Goal: Task Accomplishment & Management: Complete application form

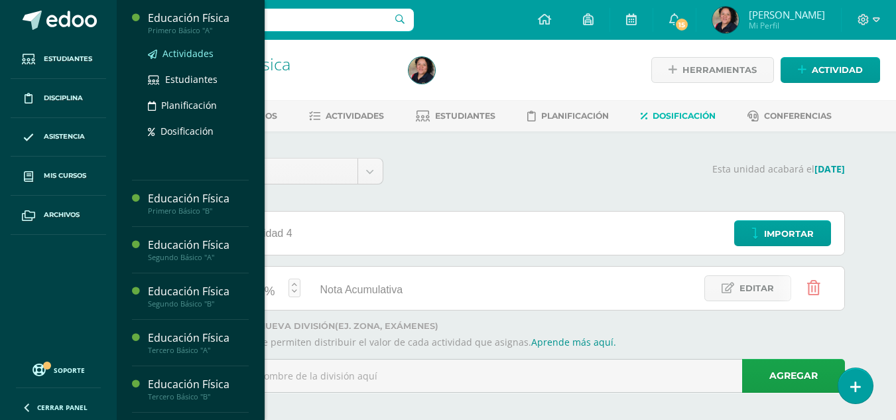
click at [194, 54] on span "Actividades" at bounding box center [188, 53] width 51 height 13
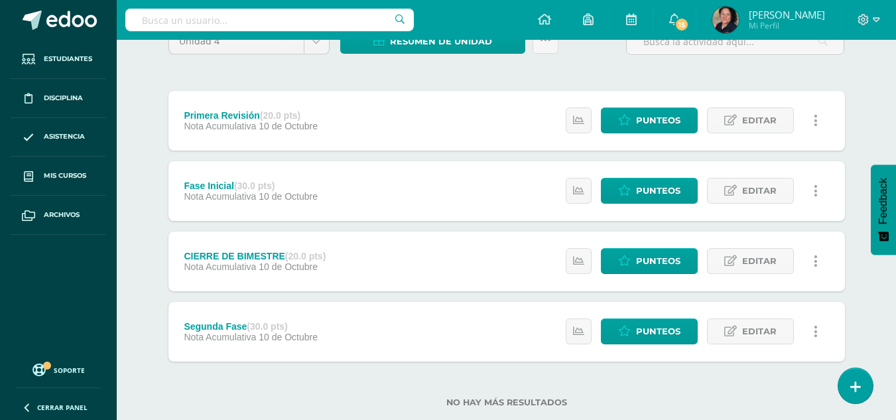
scroll to position [148, 0]
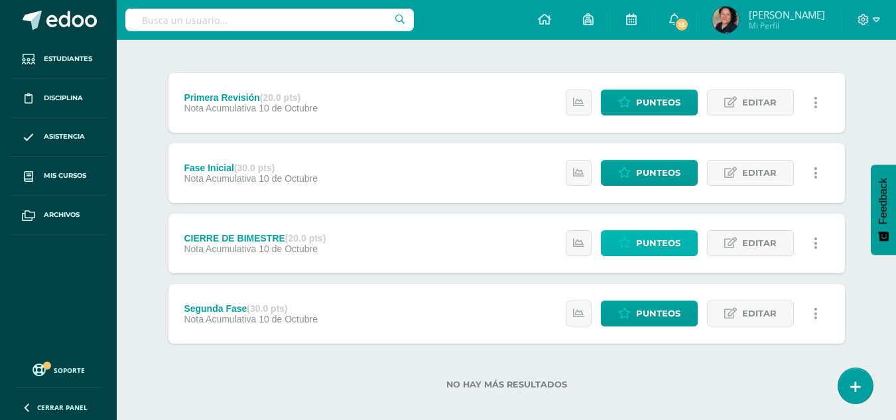
click at [681, 247] on link "Punteos" at bounding box center [649, 243] width 97 height 26
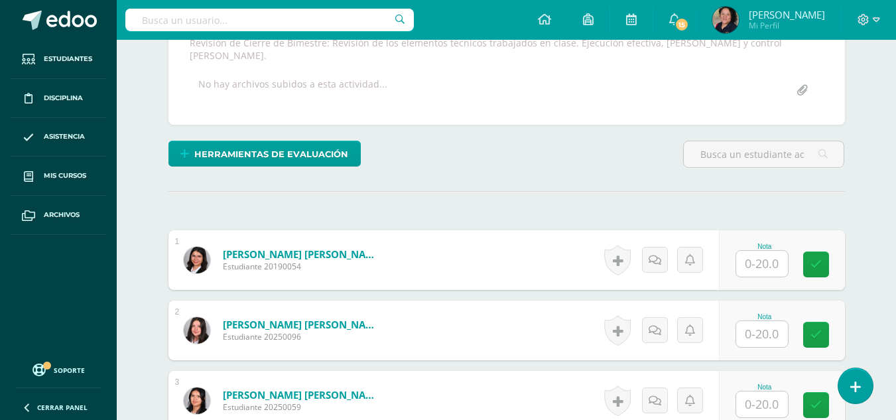
scroll to position [257, 0]
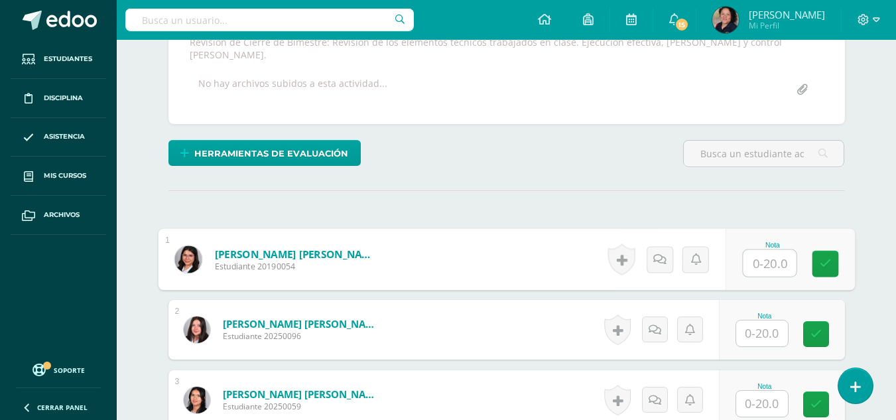
click at [760, 257] on input "text" at bounding box center [769, 263] width 53 height 27
type input "15"
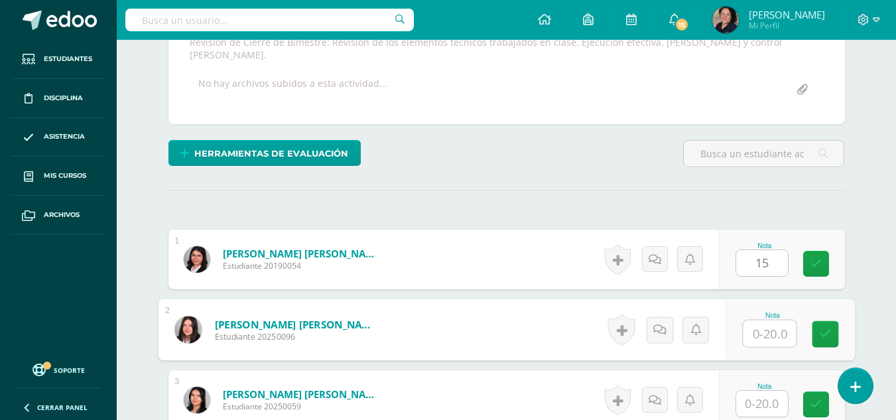
scroll to position [257, 0]
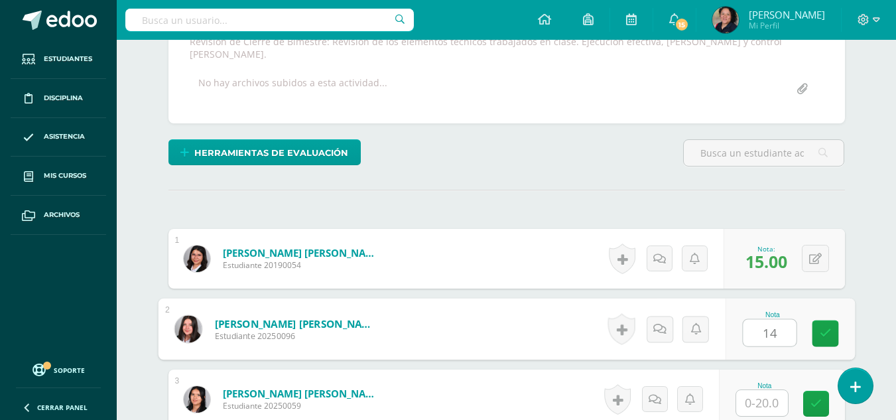
type input "14"
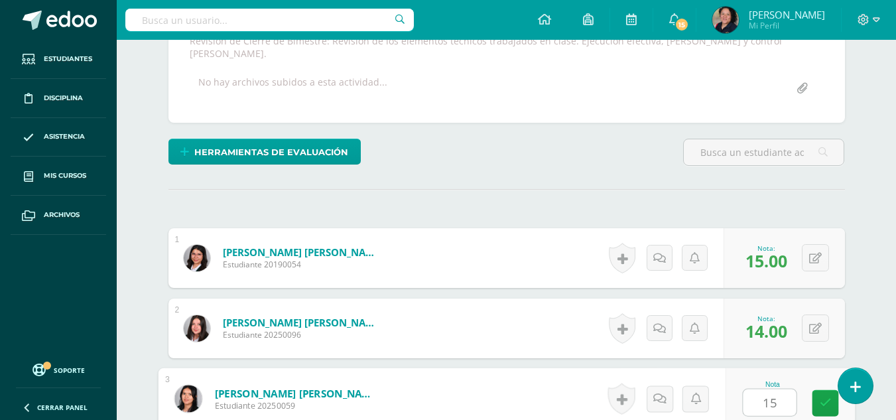
type input "15"
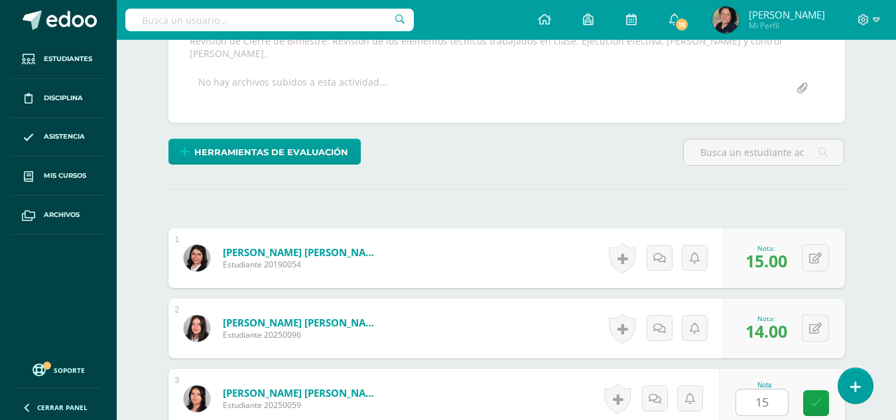
scroll to position [508, 0]
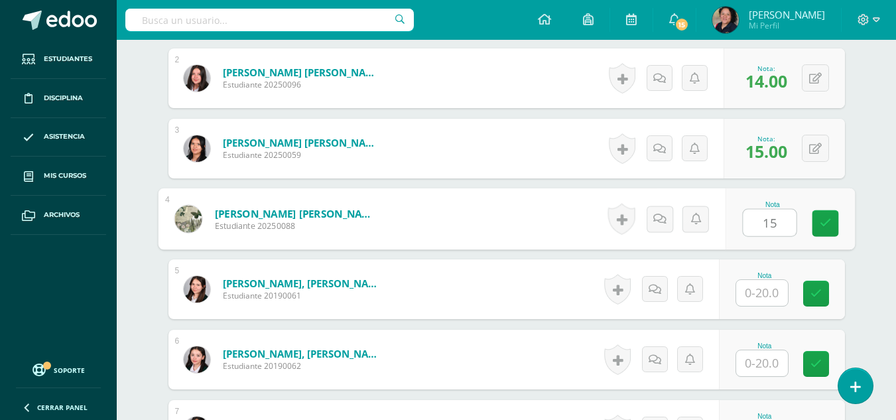
type input "15"
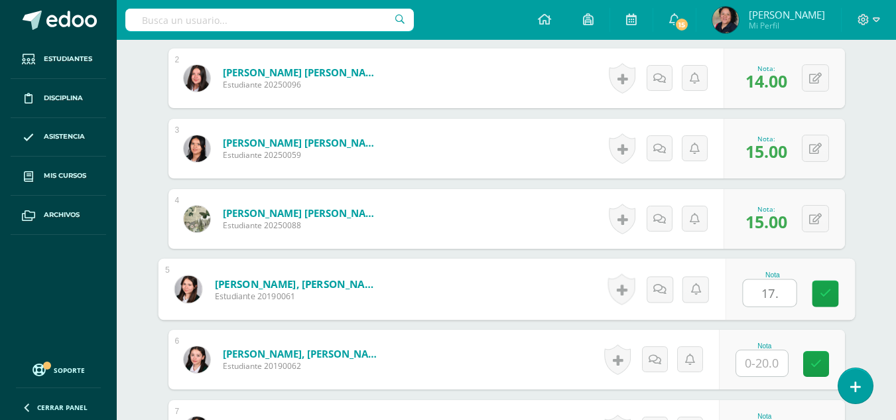
type input "17."
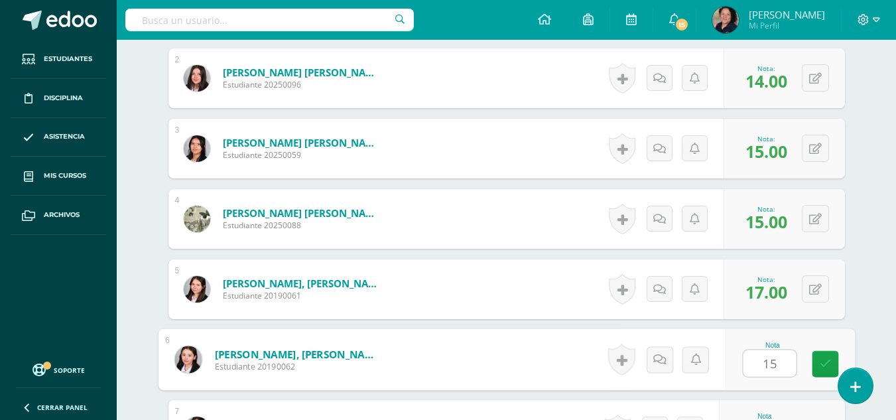
type input "15"
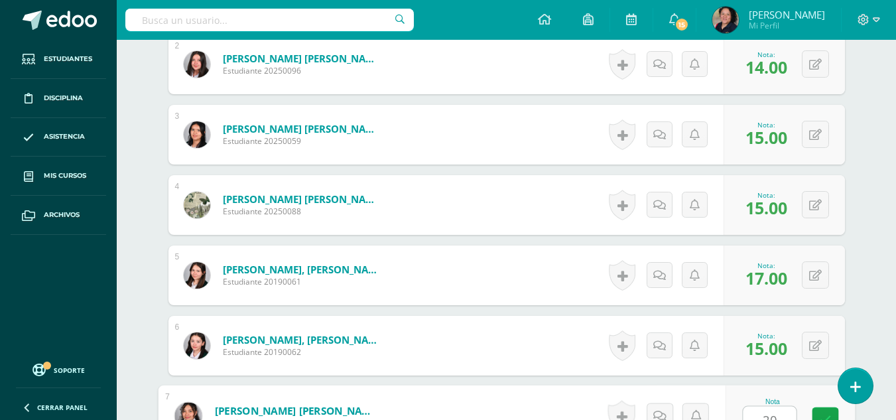
type input "20"
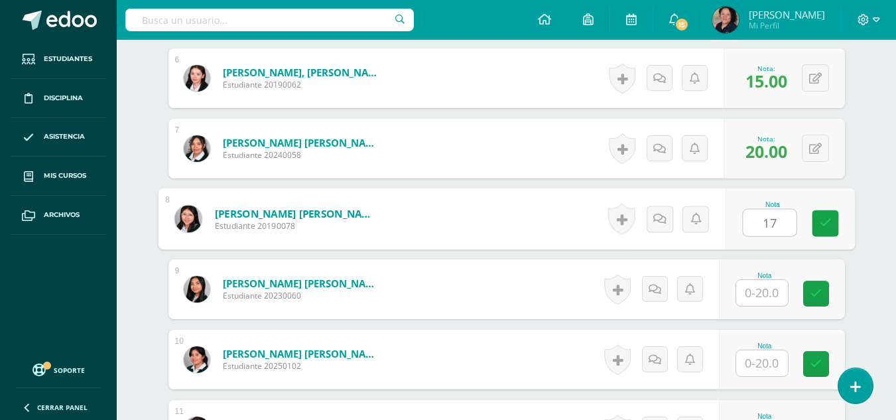
type input "17"
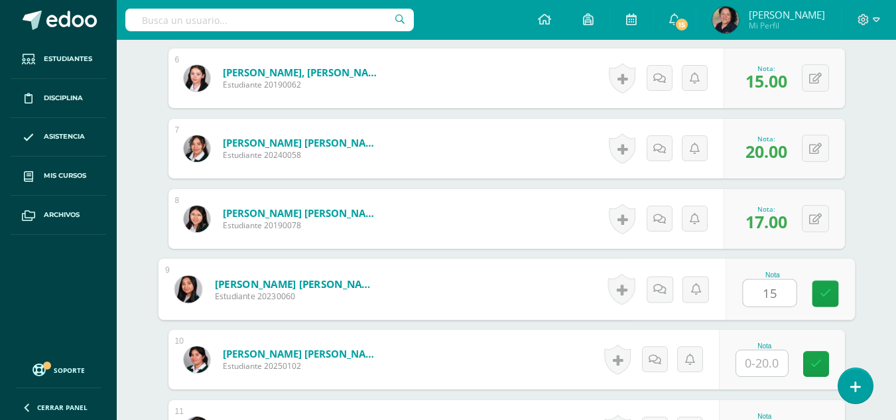
type input "15"
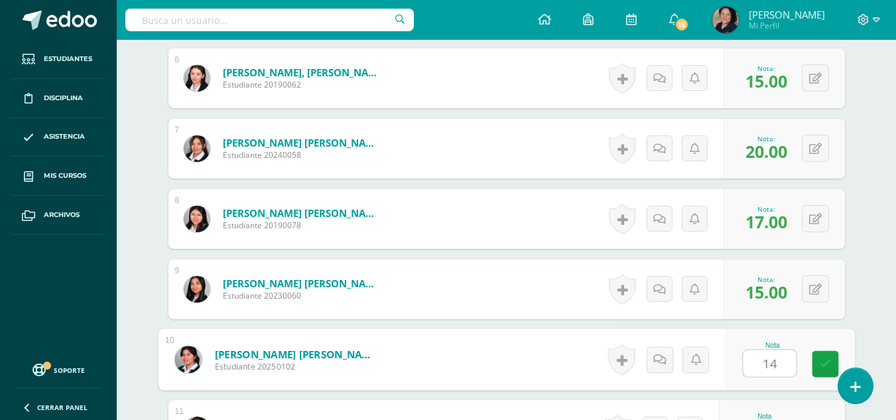
type input "14"
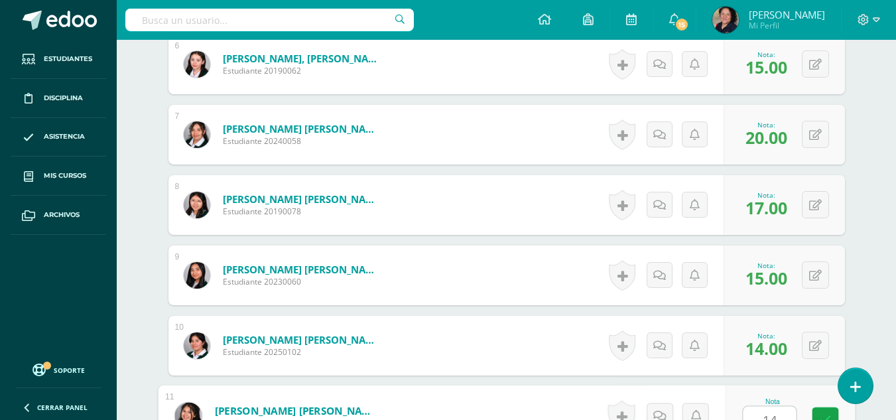
type input "14"
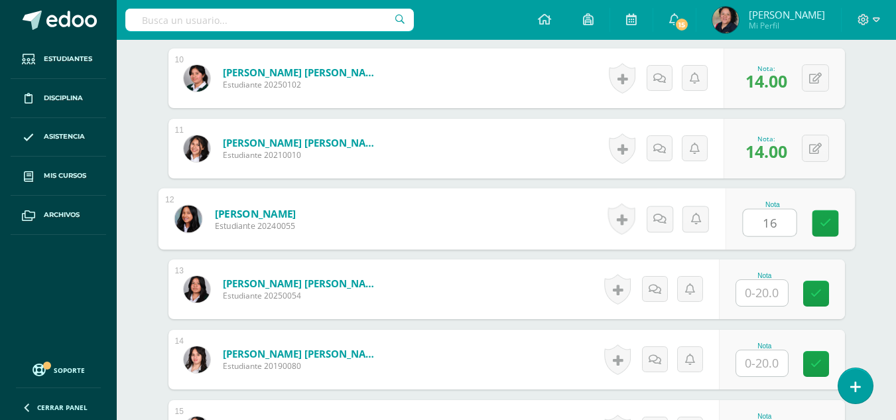
type input "16"
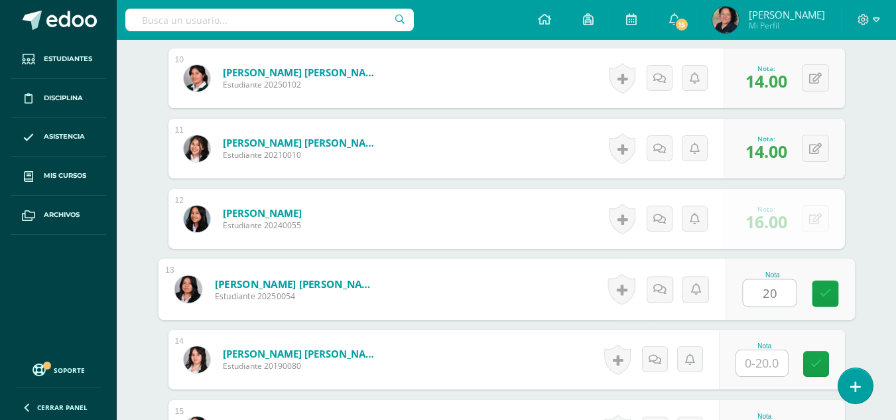
type input "20"
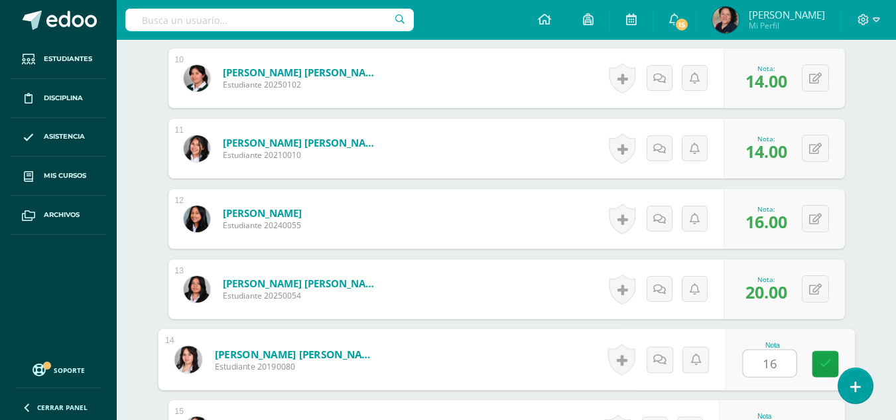
type input "16"
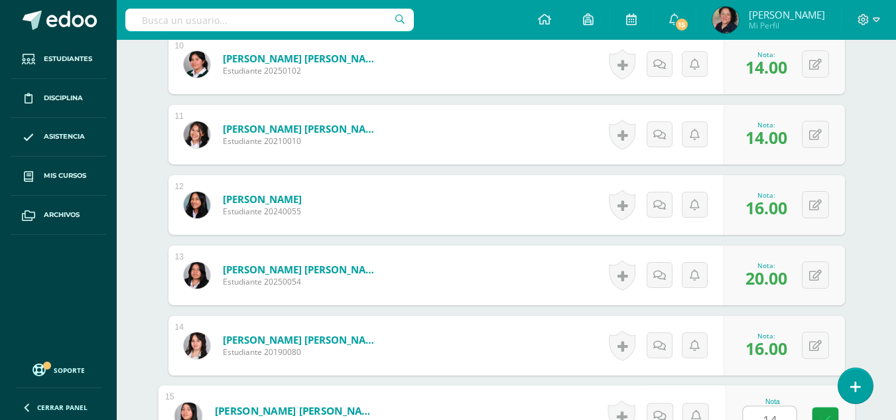
type input "14"
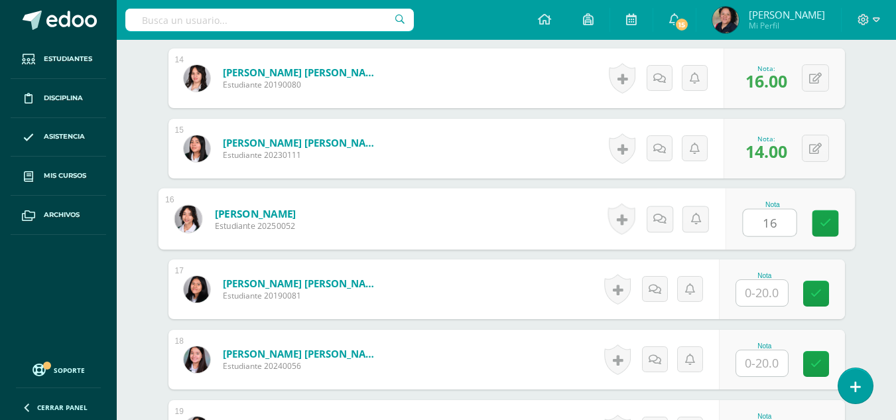
type input "16"
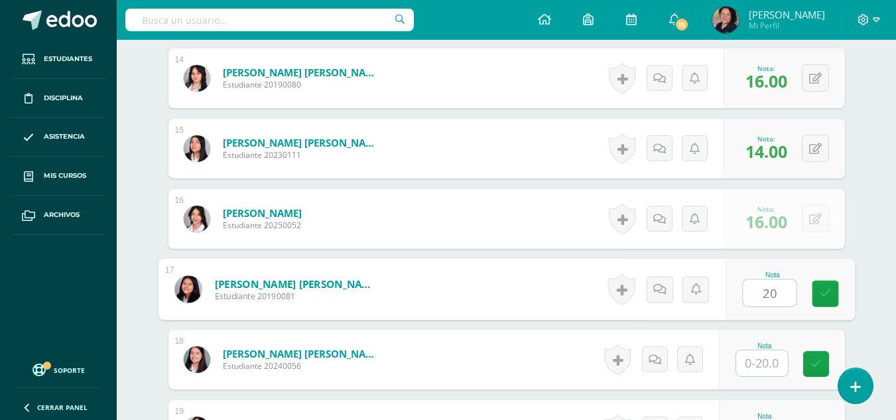
type input "20"
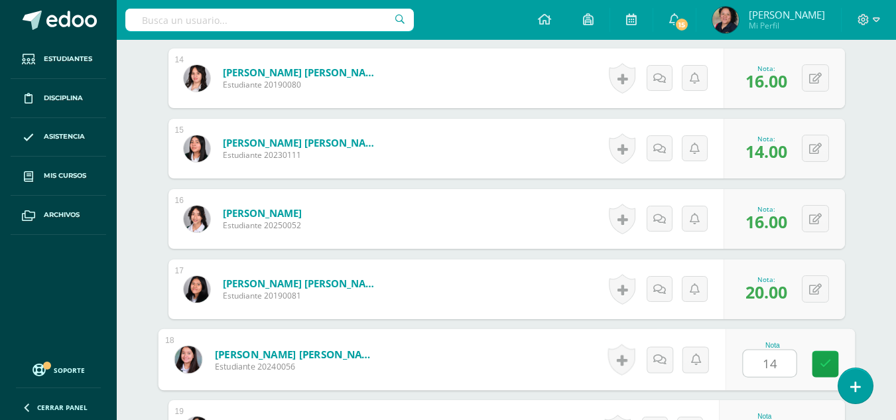
type input "14"
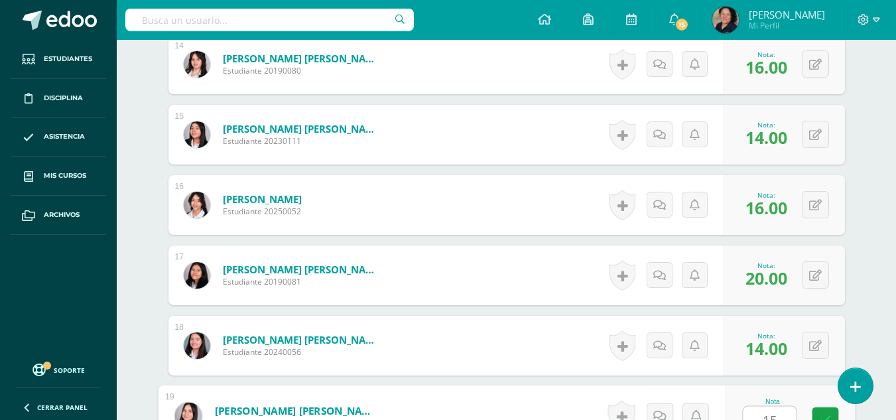
type input "15"
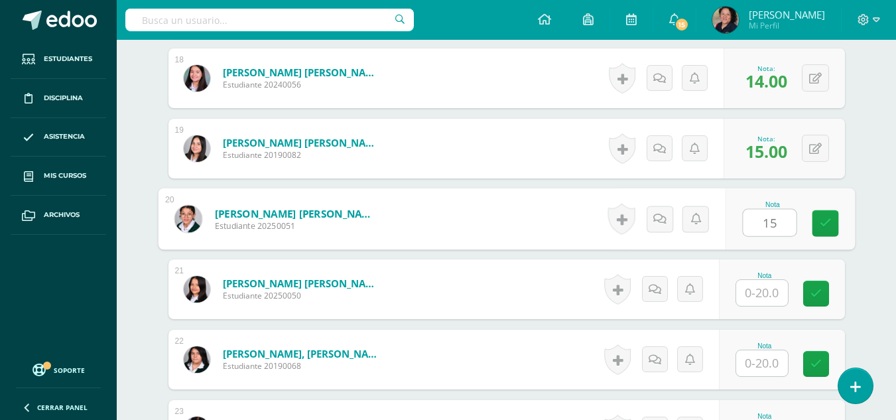
type input "15"
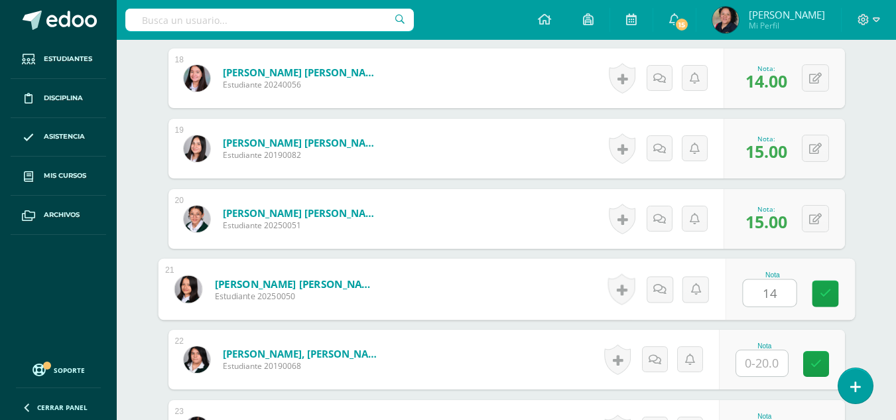
type input "14"
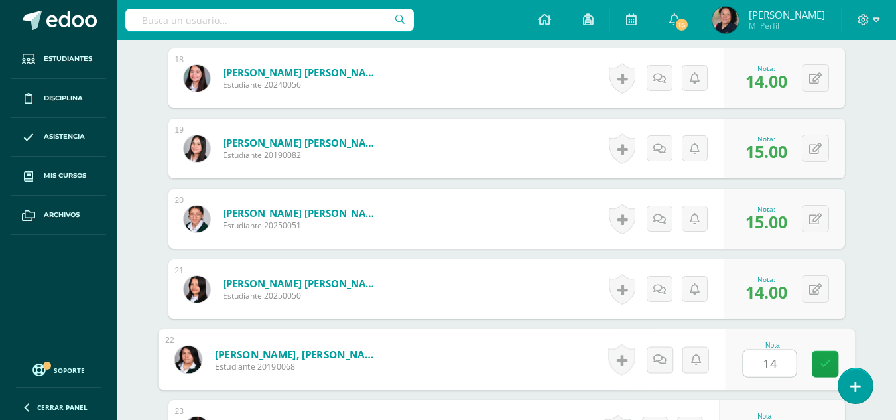
type input "14"
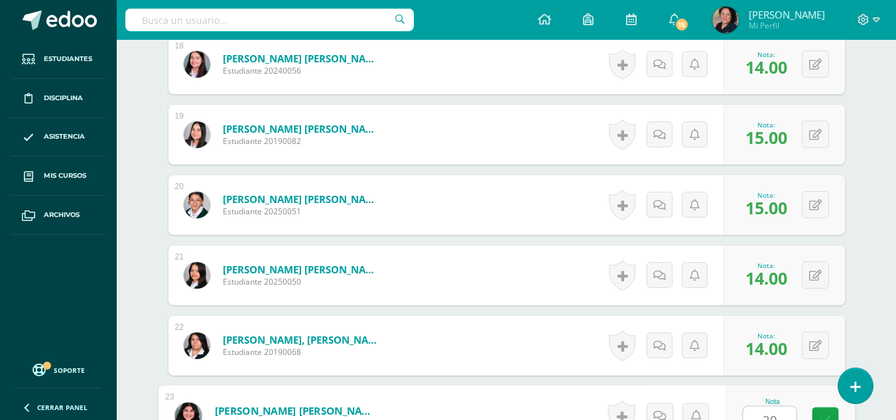
type input "20"
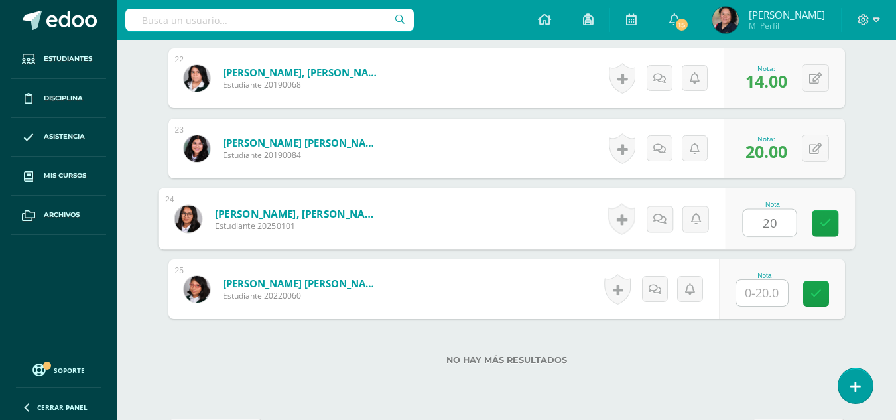
type input "20"
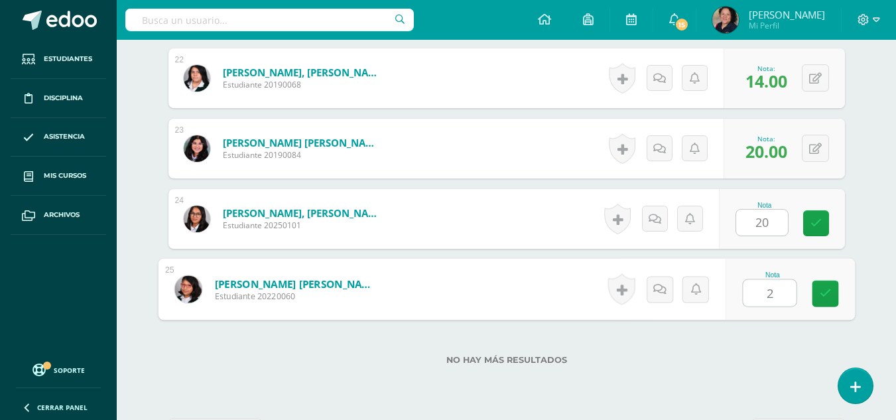
type input "20"
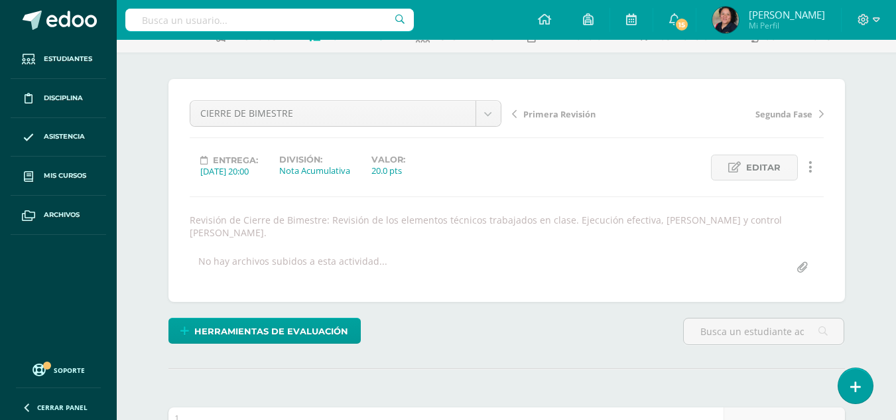
scroll to position [0, 0]
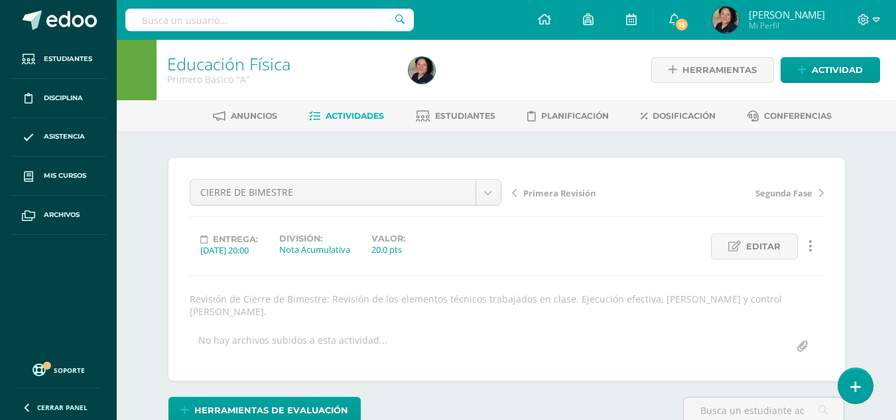
click at [343, 116] on span "Actividades" at bounding box center [355, 116] width 58 height 10
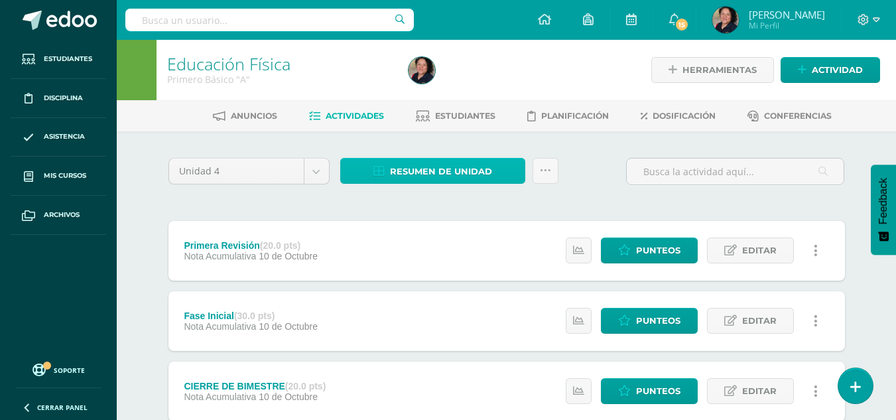
click at [417, 173] on span "Resumen de unidad" at bounding box center [441, 171] width 102 height 25
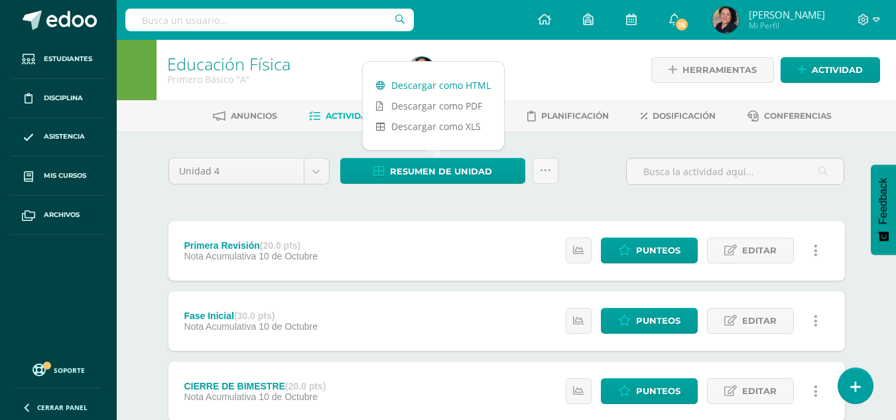
click at [427, 84] on link "Descargar como HTML" at bounding box center [433, 85] width 141 height 21
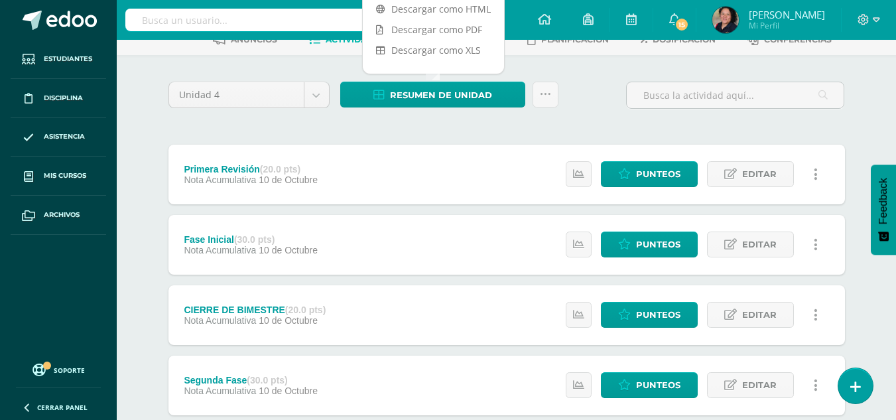
scroll to position [122, 0]
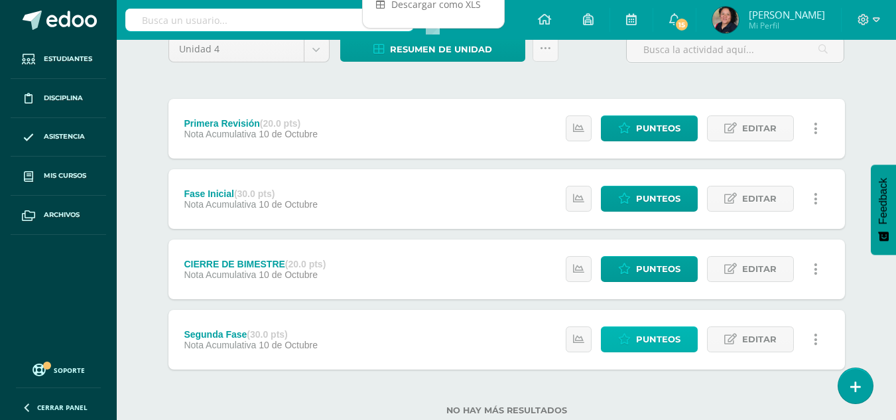
click at [639, 338] on span "Punteos" at bounding box center [658, 339] width 44 height 25
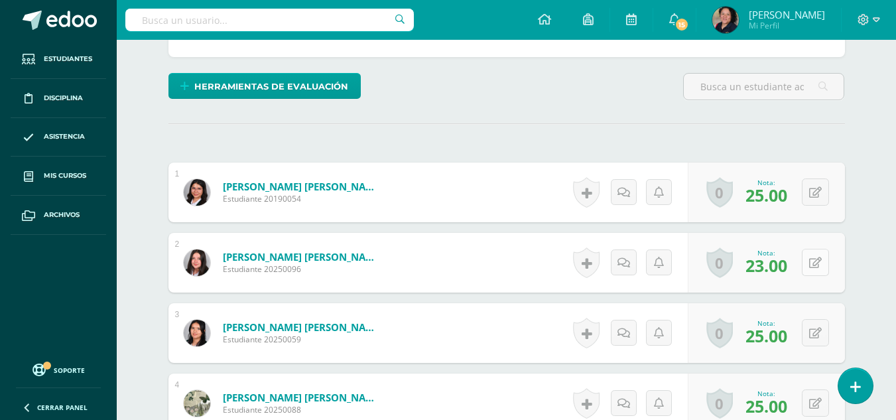
scroll to position [337, 0]
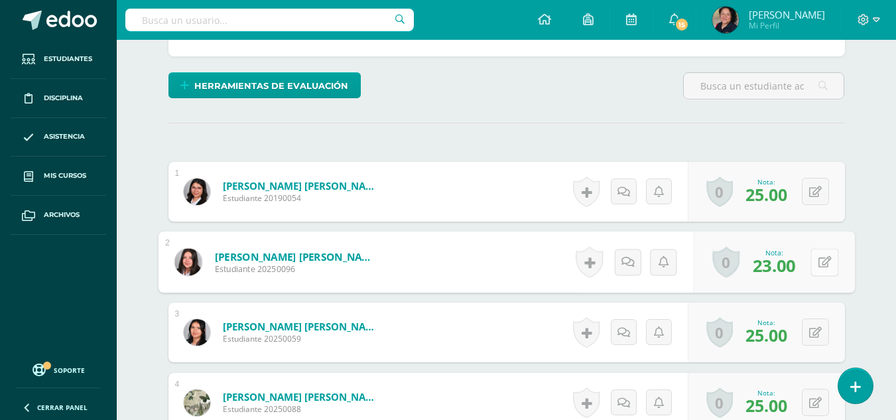
click at [819, 261] on icon at bounding box center [824, 261] width 13 height 11
type input "20"
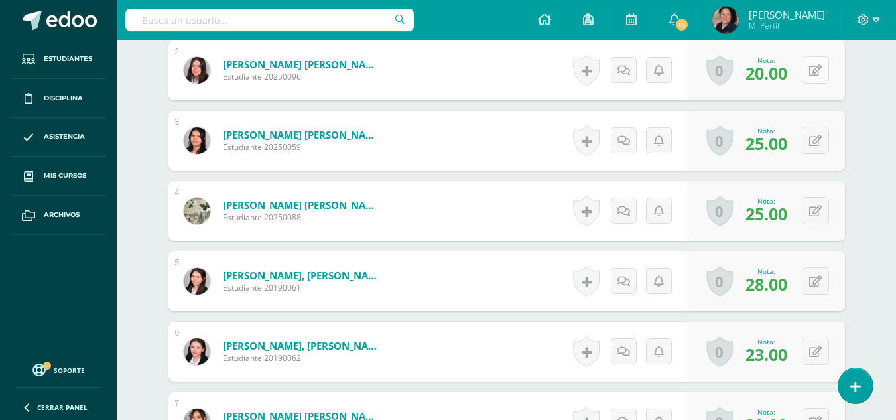
scroll to position [534, 0]
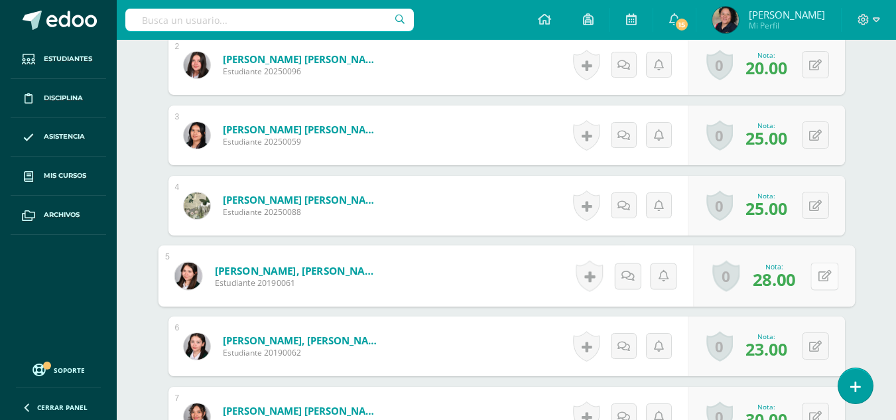
click at [812, 273] on button at bounding box center [825, 276] width 28 height 28
type input "20"
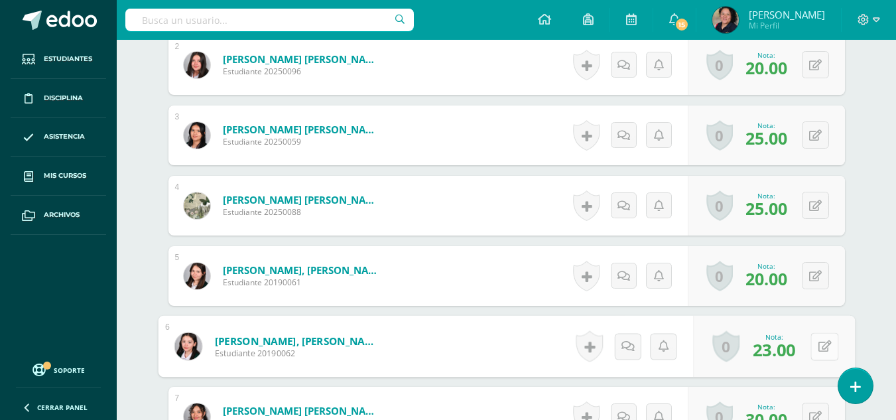
click at [817, 353] on button at bounding box center [825, 346] width 28 height 28
type input "20"
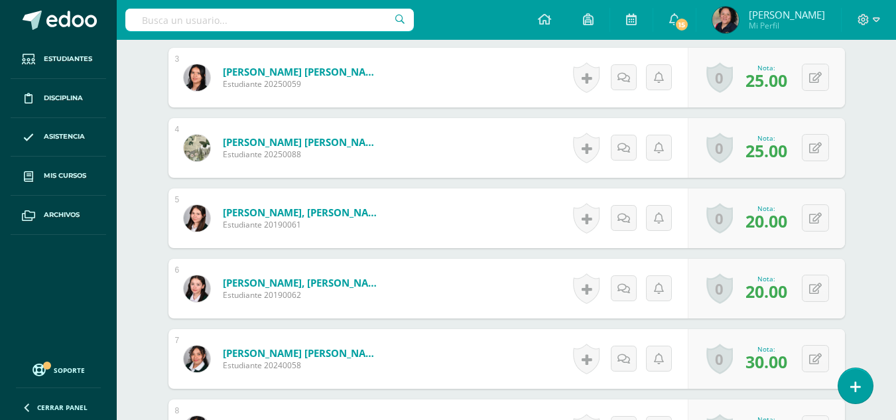
scroll to position [612, 0]
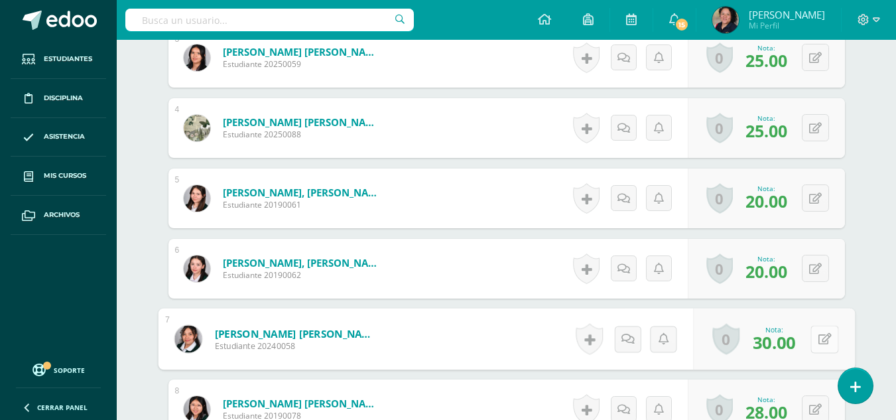
click at [819, 334] on icon at bounding box center [824, 338] width 13 height 11
type input "25"
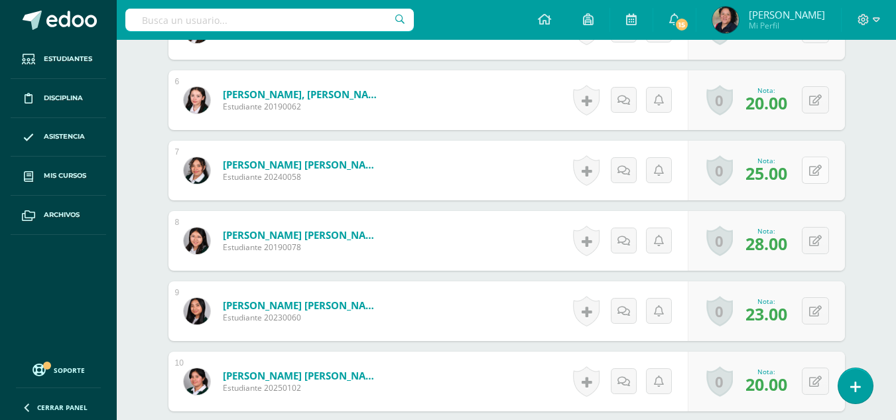
scroll to position [805, 0]
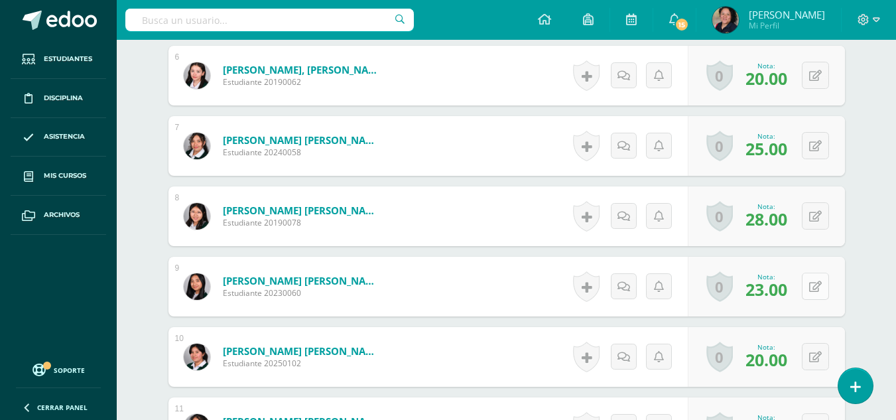
click at [813, 283] on button at bounding box center [815, 286] width 27 height 27
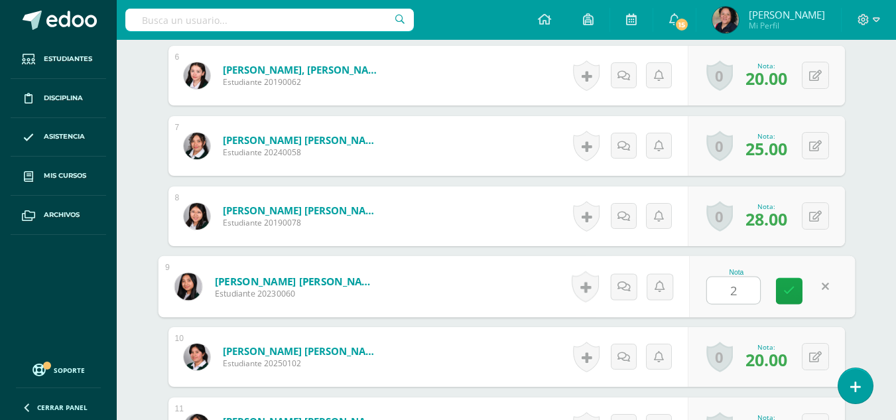
type input "20"
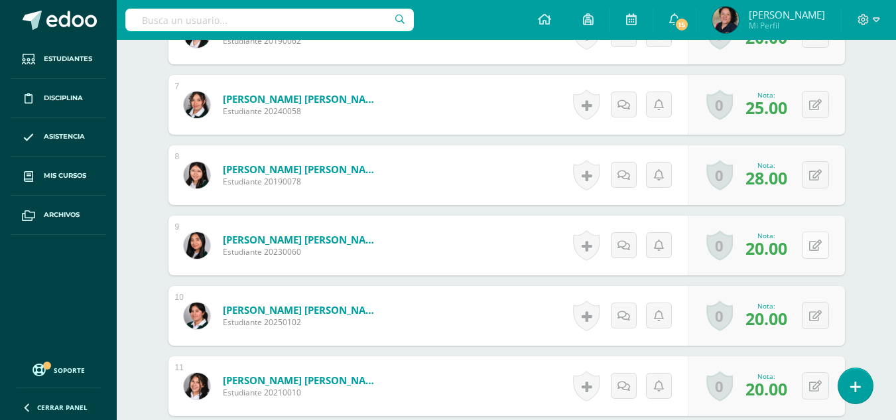
scroll to position [847, 0]
click at [818, 318] on icon at bounding box center [824, 314] width 13 height 11
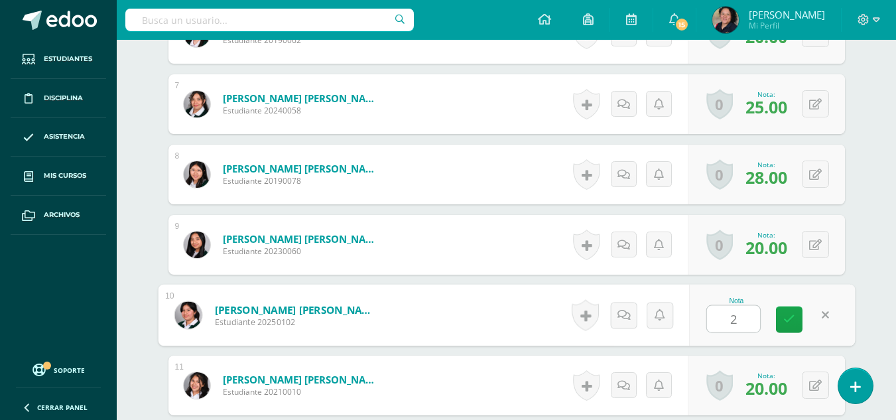
type input "23"
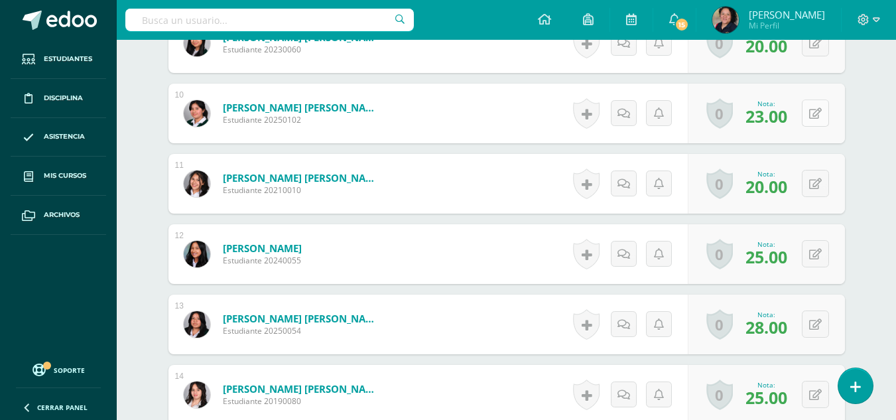
scroll to position [1050, 0]
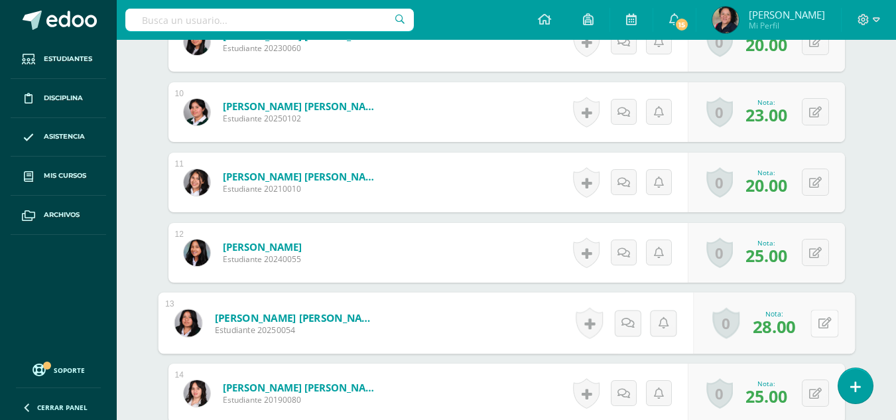
click at [817, 325] on button at bounding box center [825, 323] width 28 height 28
type input "20"
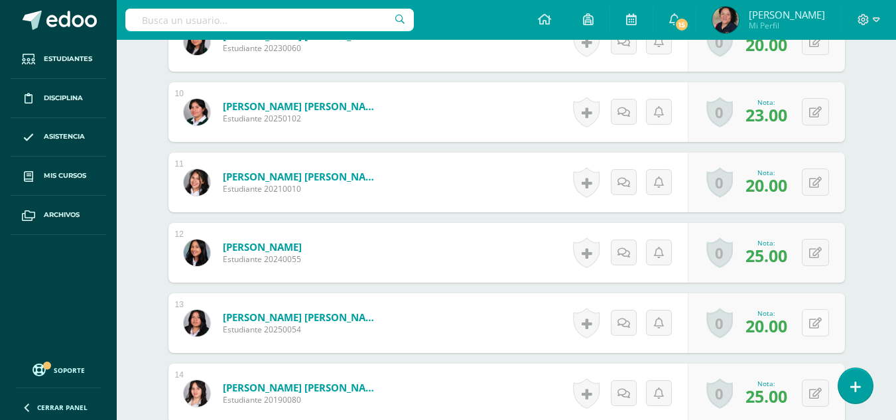
scroll to position [1107, 0]
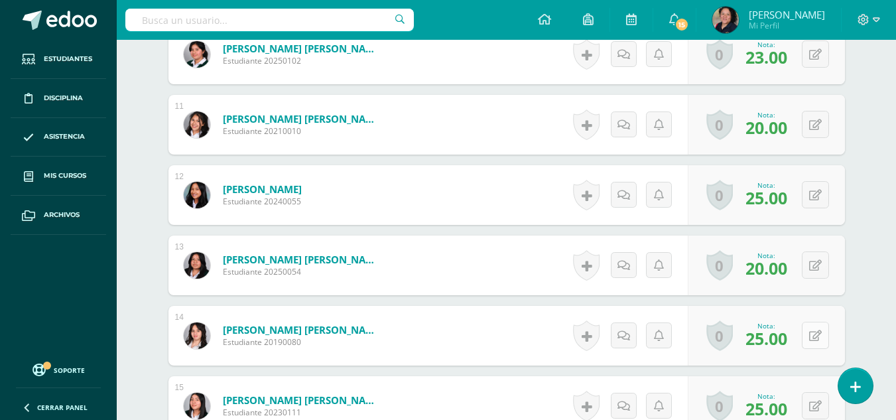
click at [819, 330] on icon at bounding box center [815, 335] width 13 height 11
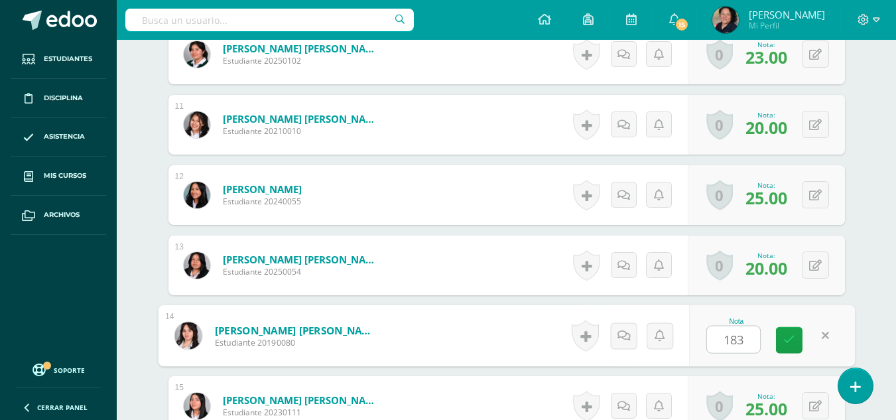
type input "18"
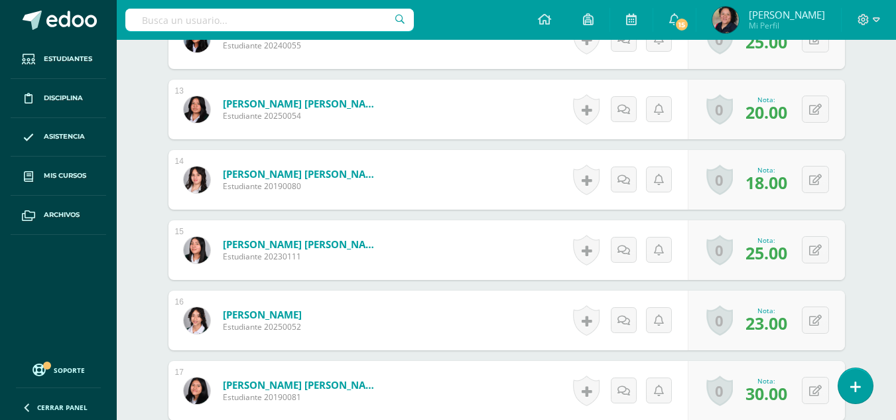
scroll to position [1263, 0]
click at [823, 305] on div "0 Logros Logros obtenidos Aún no hay logros agregados Nota: 23.00" at bounding box center [766, 321] width 157 height 60
click at [832, 335] on div "0 Logros Logros obtenidos Aún no hay logros agregados Nota: 23.00" at bounding box center [766, 321] width 157 height 60
click at [823, 318] on button at bounding box center [815, 320] width 27 height 27
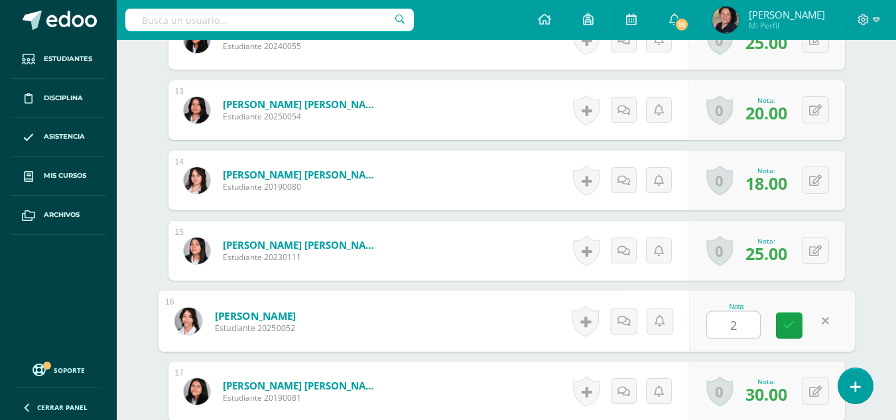
type input "22"
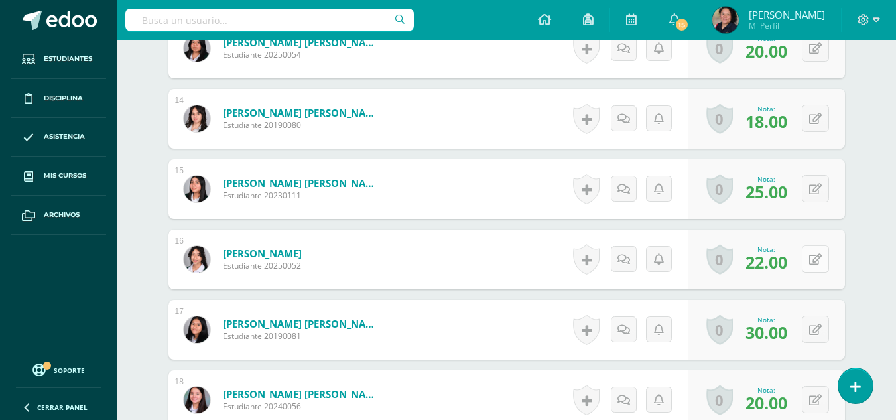
scroll to position [1325, 0]
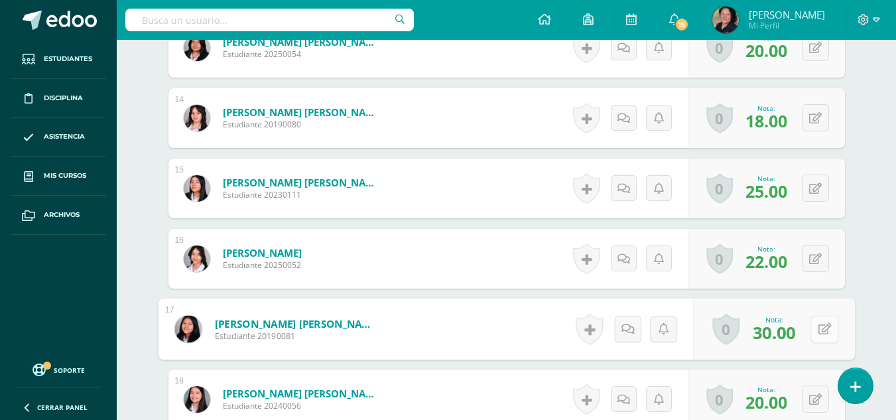
click at [822, 329] on button at bounding box center [825, 329] width 28 height 28
type input "25"
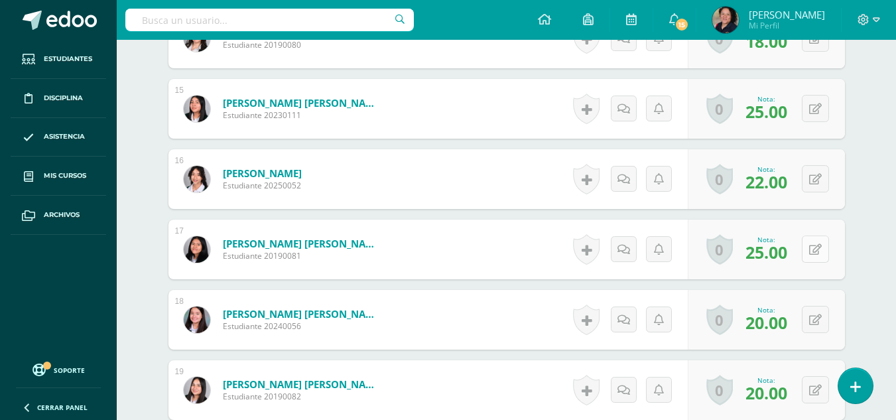
scroll to position [1446, 0]
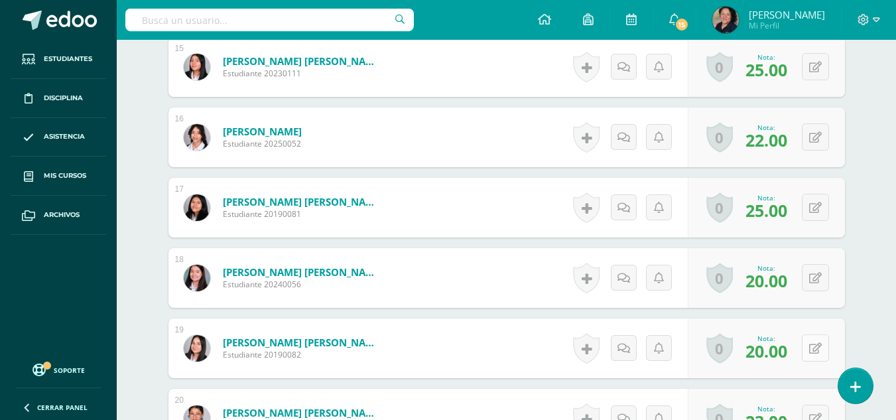
click at [817, 349] on icon at bounding box center [815, 348] width 13 height 11
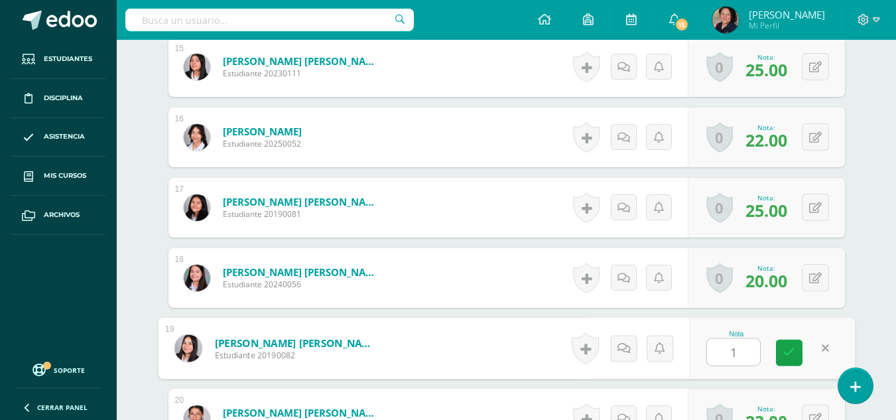
type input "18"
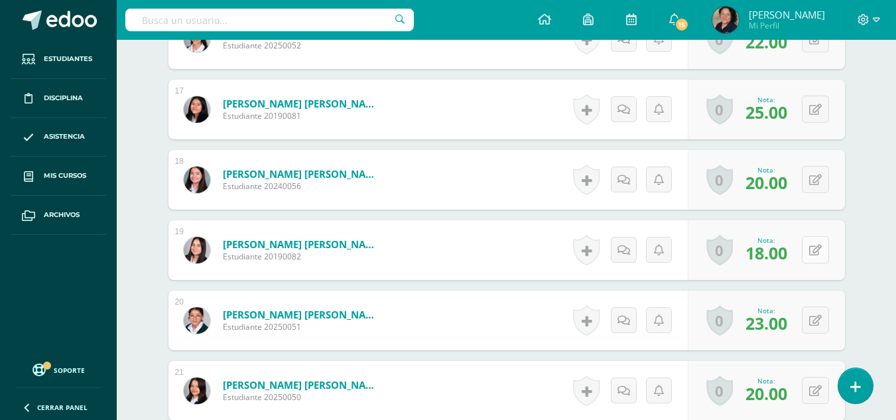
scroll to position [1545, 0]
click at [817, 320] on icon at bounding box center [815, 319] width 13 height 11
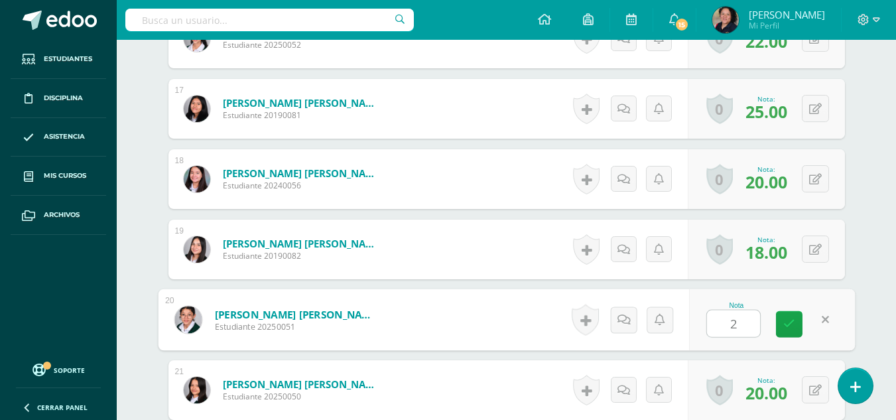
type input "20"
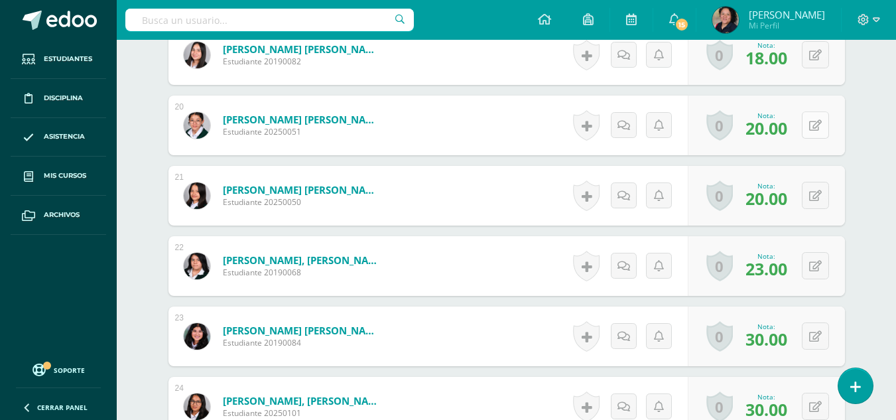
scroll to position [1748, 0]
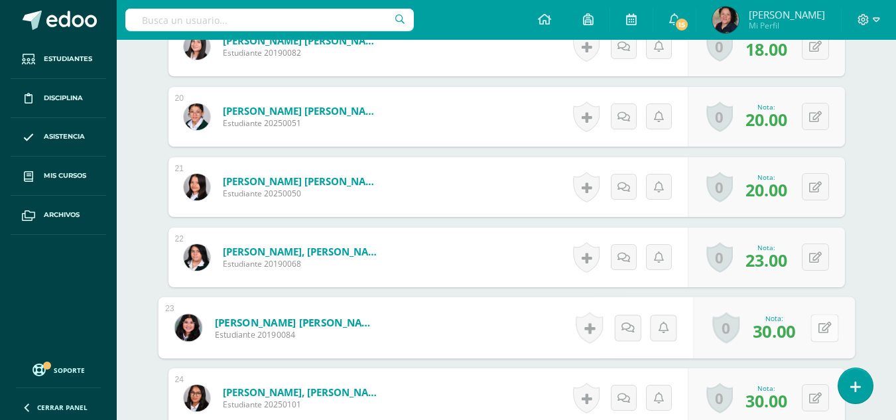
click at [817, 320] on button at bounding box center [825, 328] width 28 height 28
type input "25"
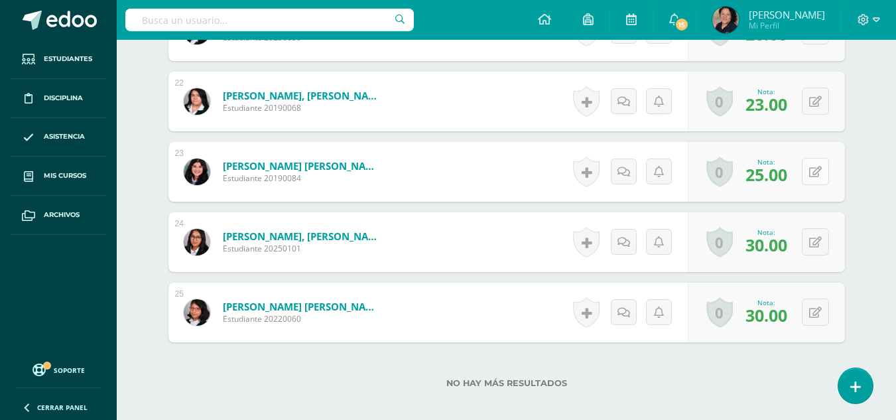
scroll to position [1905, 0]
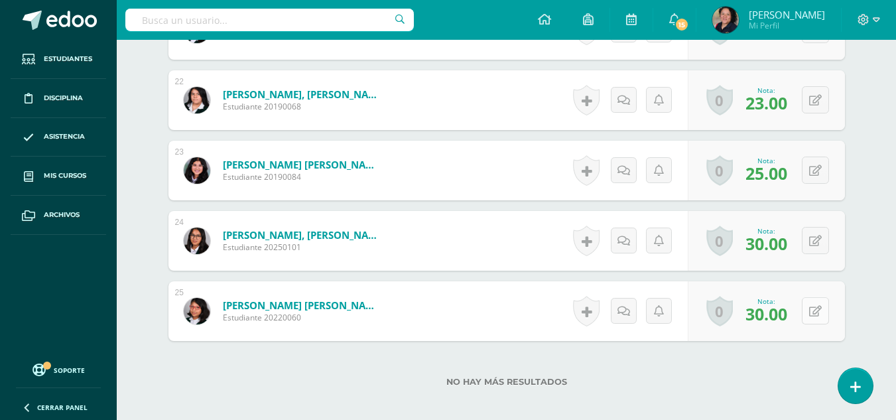
click at [818, 306] on icon at bounding box center [815, 311] width 13 height 11
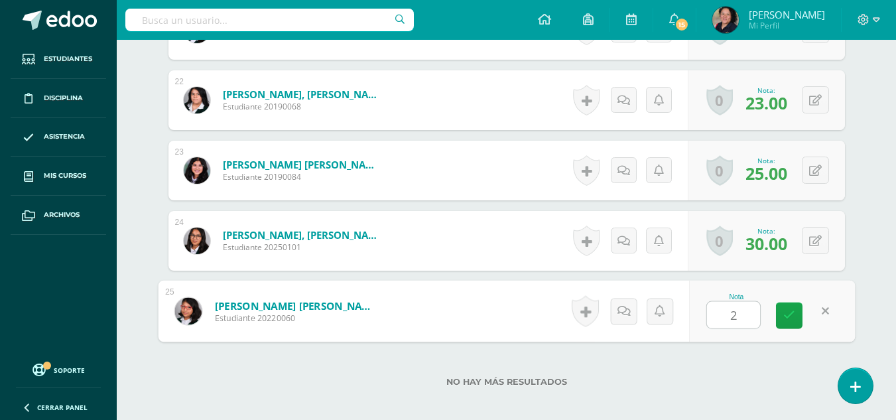
type input "28"
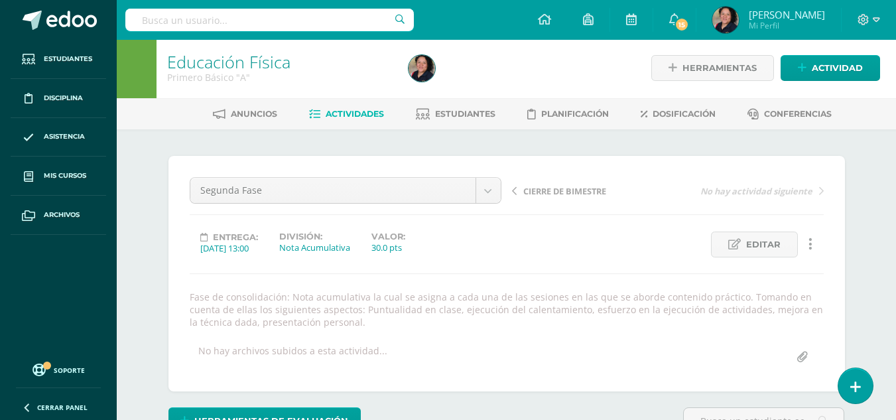
scroll to position [0, 0]
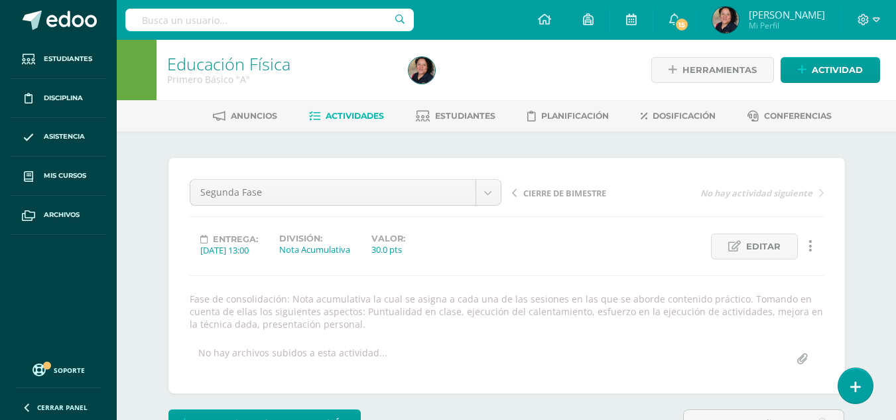
click at [355, 119] on span "Actividades" at bounding box center [355, 116] width 58 height 10
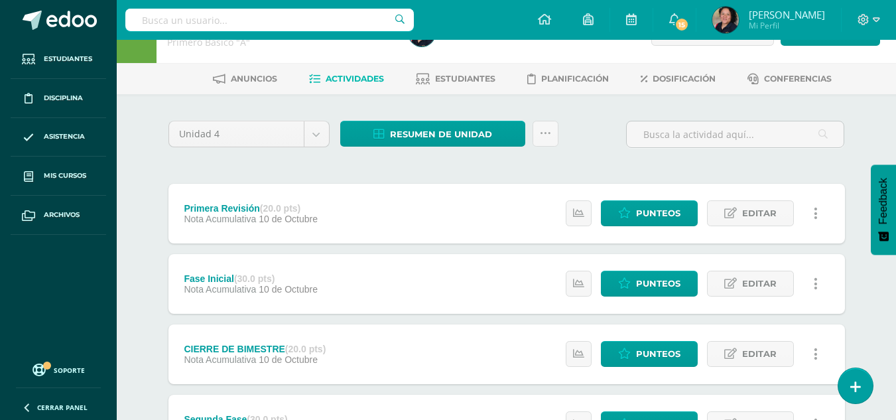
scroll to position [36, 0]
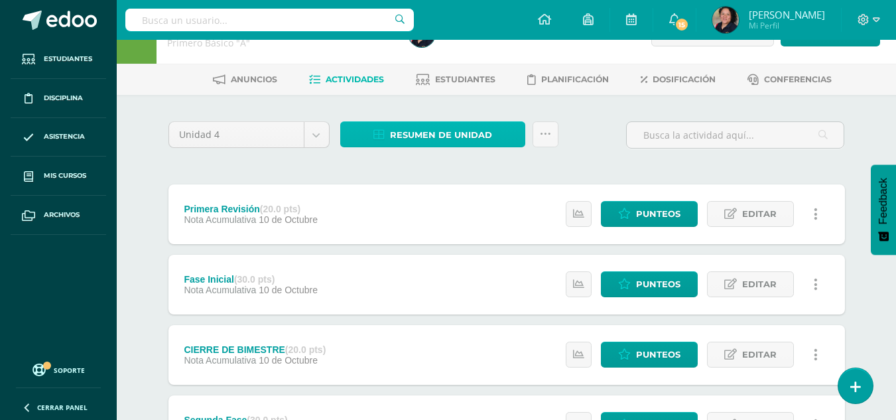
click at [467, 135] on span "Resumen de unidad" at bounding box center [441, 135] width 102 height 25
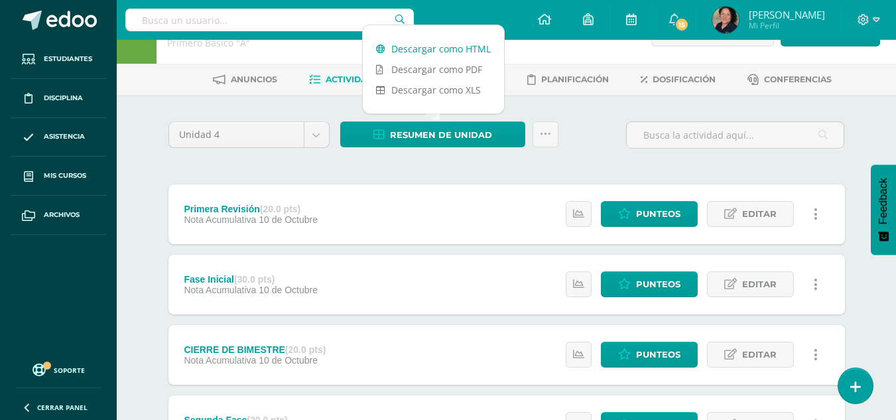
click at [417, 44] on link "Descargar como HTML" at bounding box center [433, 48] width 141 height 21
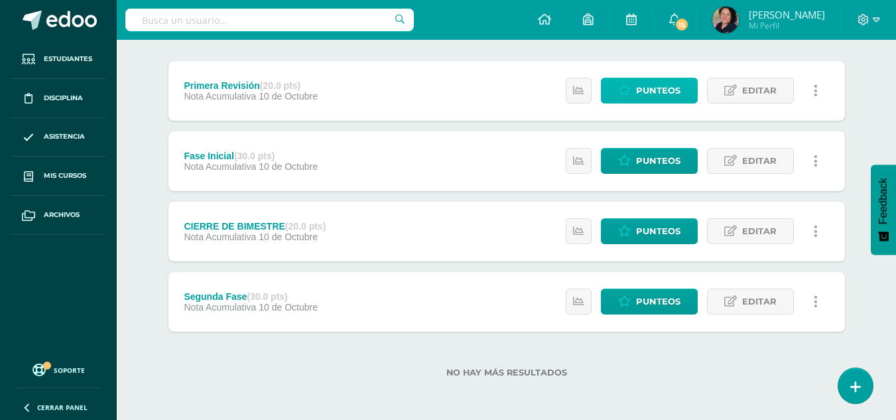
click at [633, 86] on link "Punteos" at bounding box center [649, 91] width 97 height 26
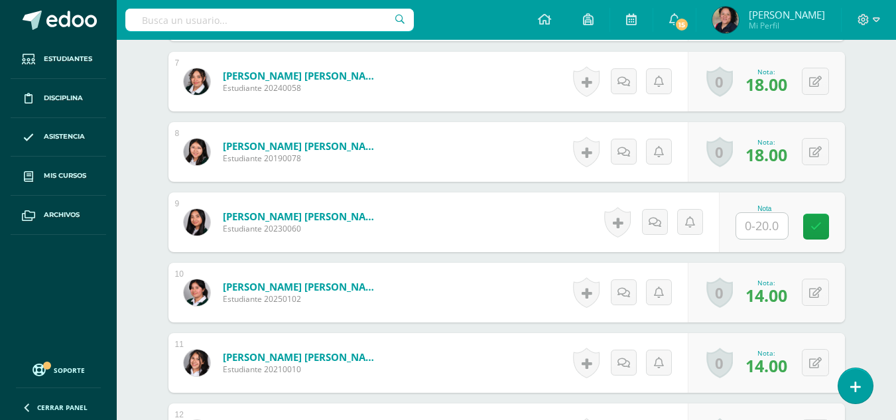
scroll to position [849, 0]
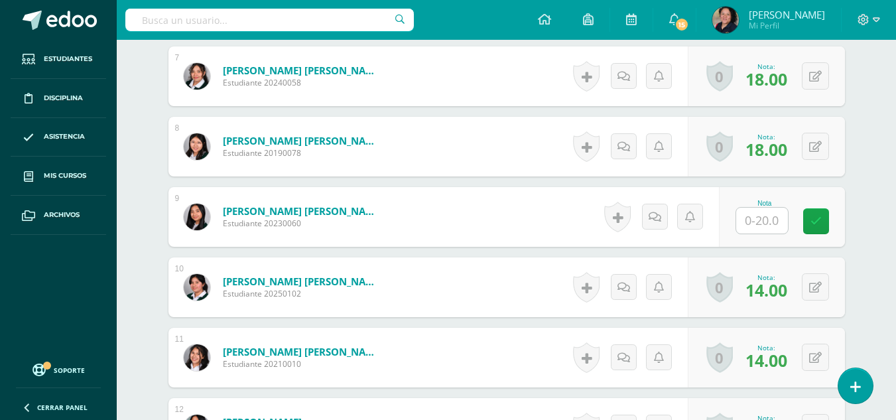
click at [762, 225] on input "text" at bounding box center [762, 221] width 52 height 26
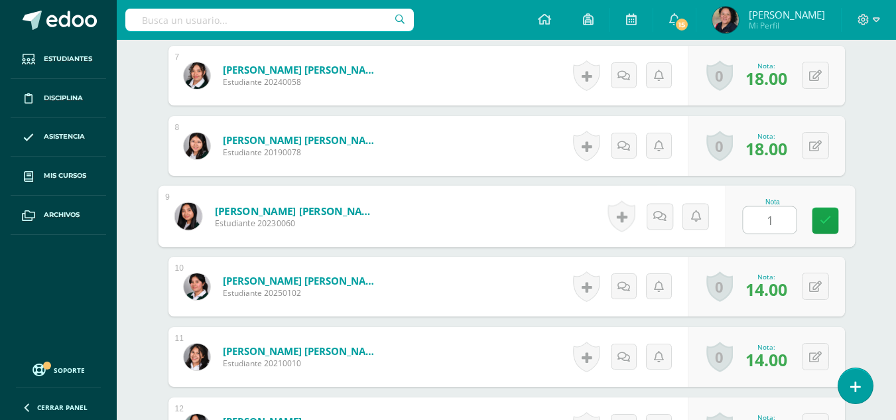
type input "11"
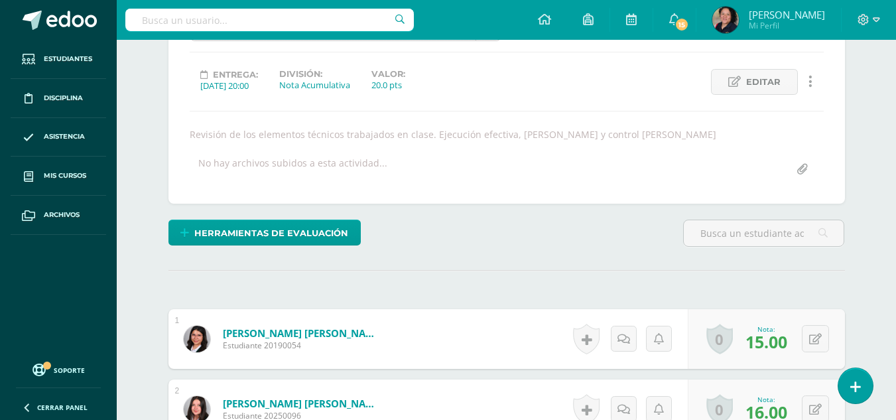
scroll to position [0, 0]
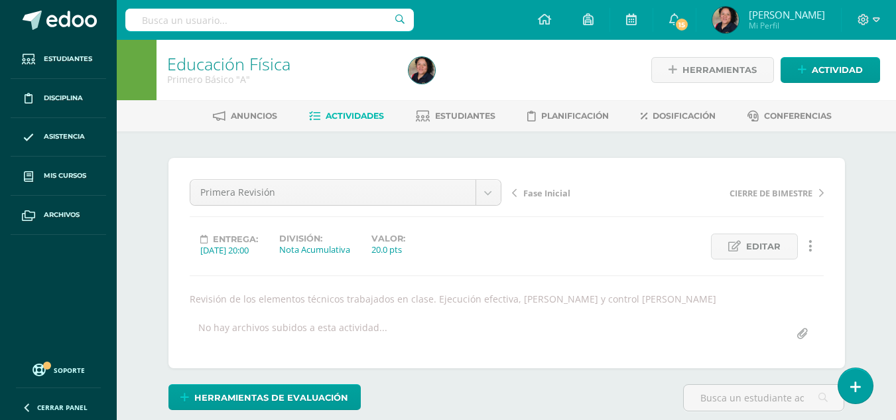
click at [356, 100] on div "Educación Física Primero Básico "A"" at bounding box center [280, 70] width 247 height 60
click at [379, 119] on span "Actividades" at bounding box center [355, 116] width 58 height 10
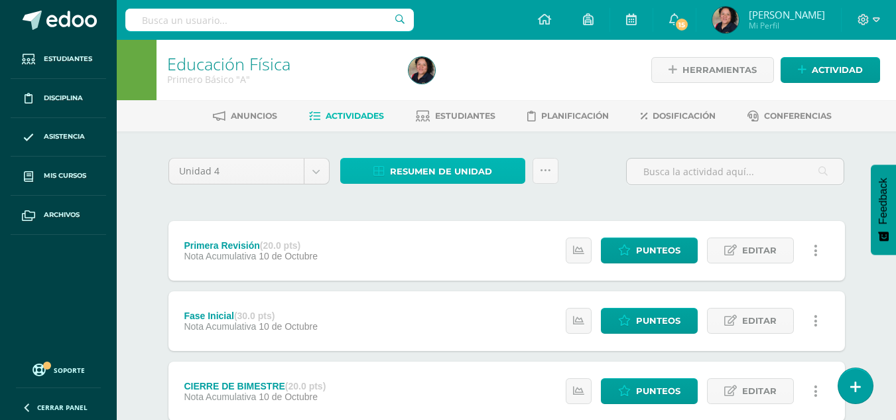
click at [474, 172] on span "Resumen de unidad" at bounding box center [441, 171] width 102 height 25
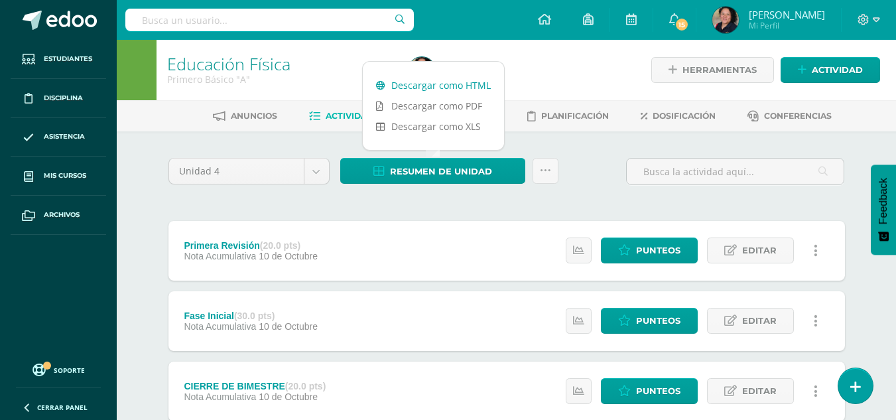
click at [449, 83] on link "Descargar como HTML" at bounding box center [433, 85] width 141 height 21
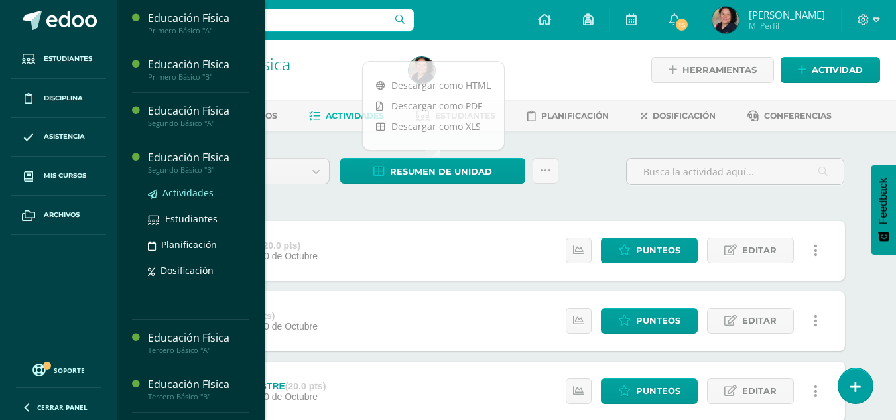
click at [195, 190] on span "Actividades" at bounding box center [188, 192] width 51 height 13
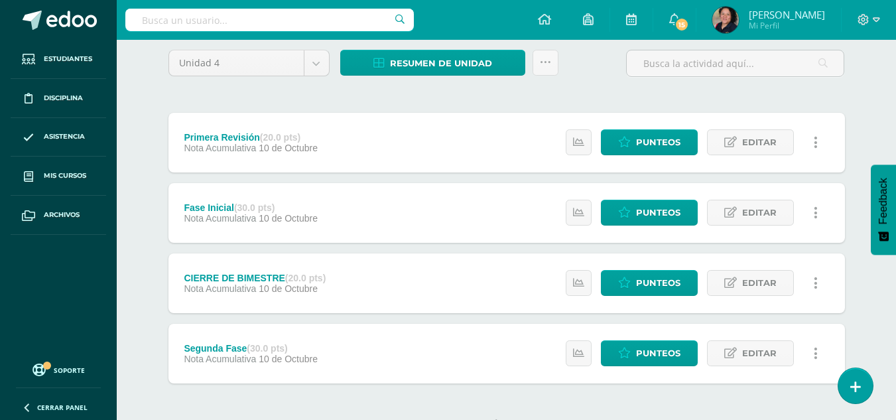
scroll to position [107, 0]
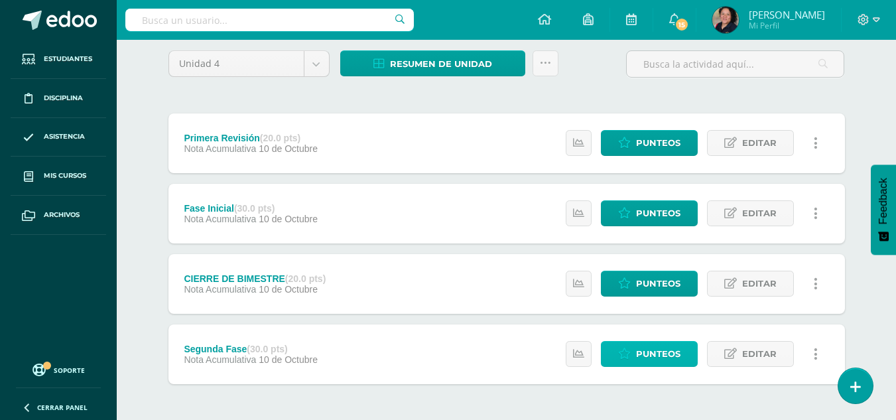
click at [642, 354] on span "Punteos" at bounding box center [658, 354] width 44 height 25
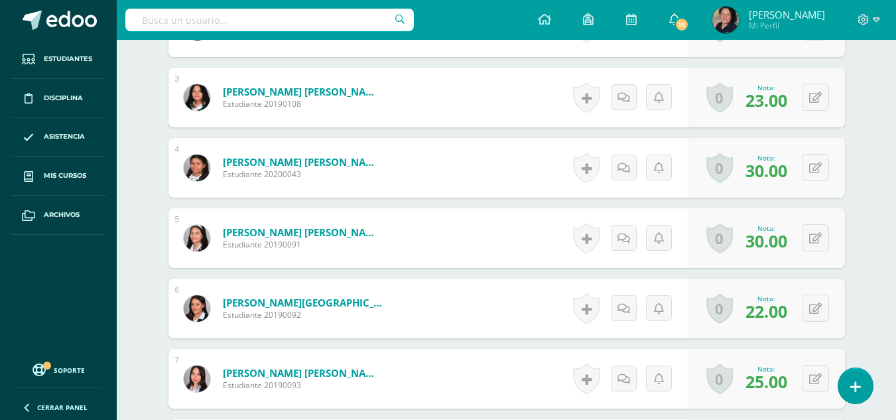
scroll to position [573, 0]
click at [815, 310] on button at bounding box center [815, 307] width 27 height 27
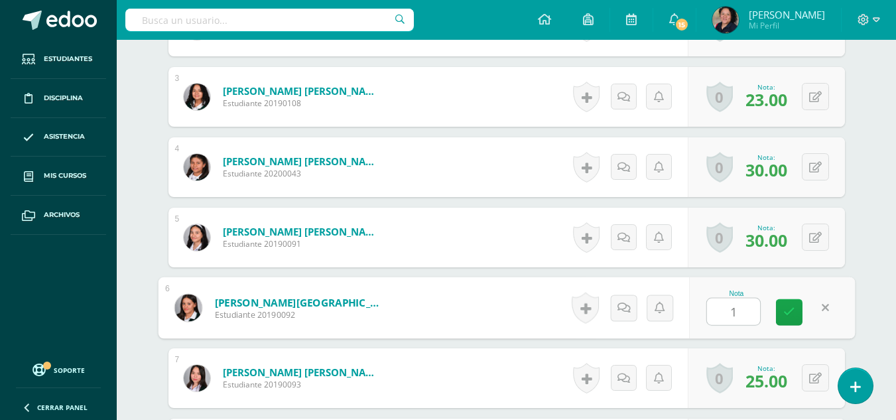
type input "17"
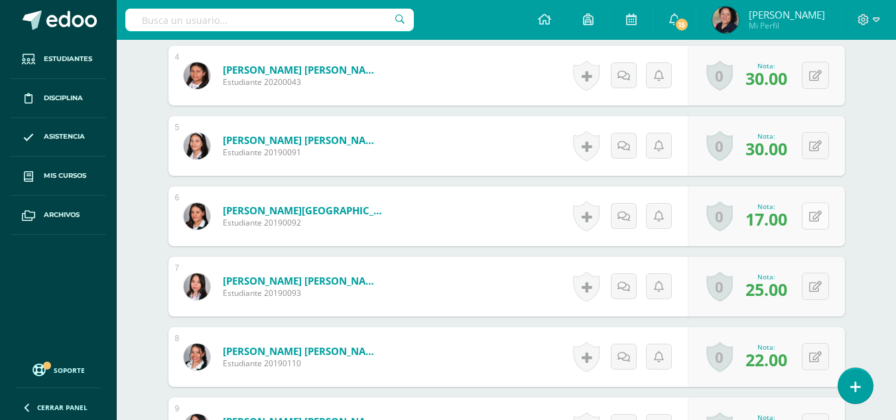
scroll to position [665, 0]
click at [813, 292] on button at bounding box center [815, 285] width 27 height 27
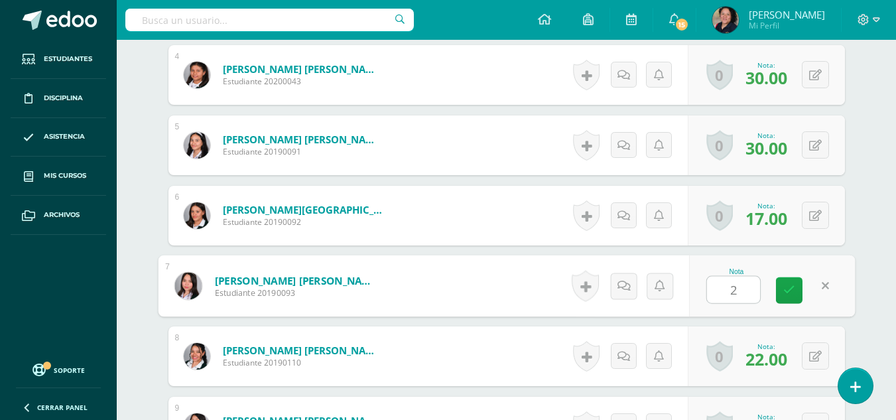
type input "20"
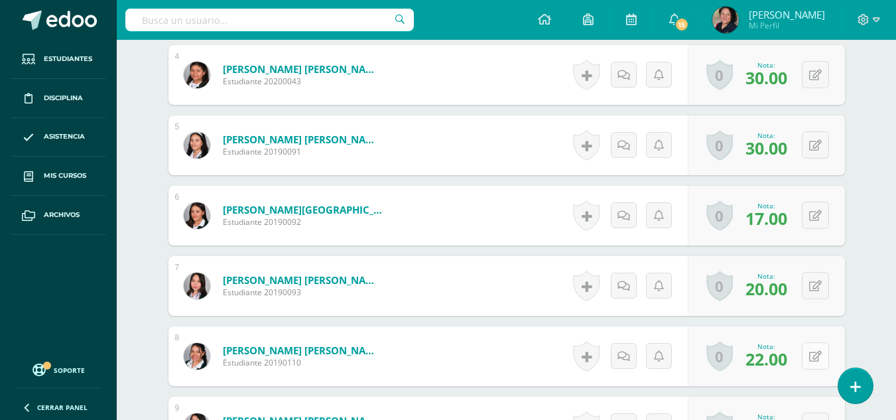
click at [815, 358] on button at bounding box center [815, 355] width 27 height 27
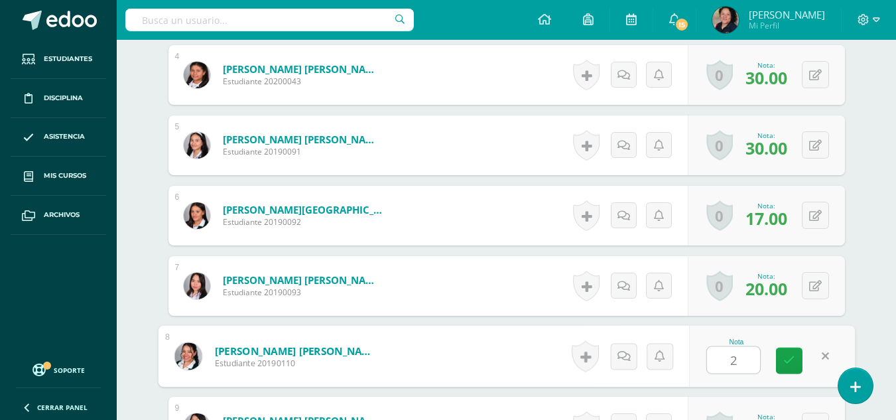
type input "20"
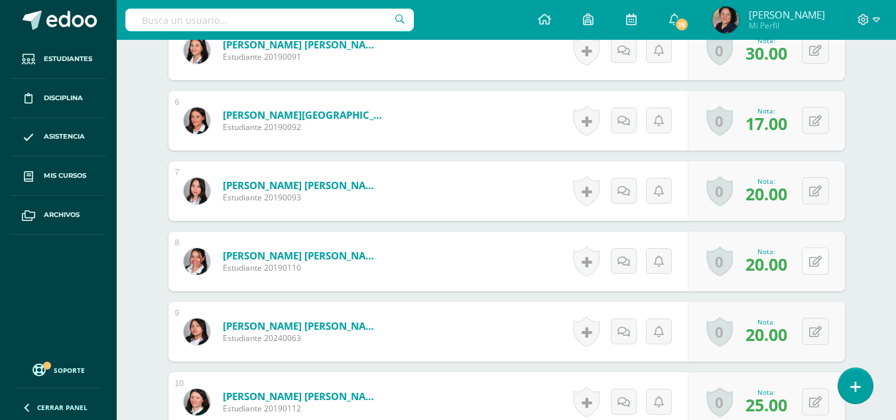
scroll to position [762, 0]
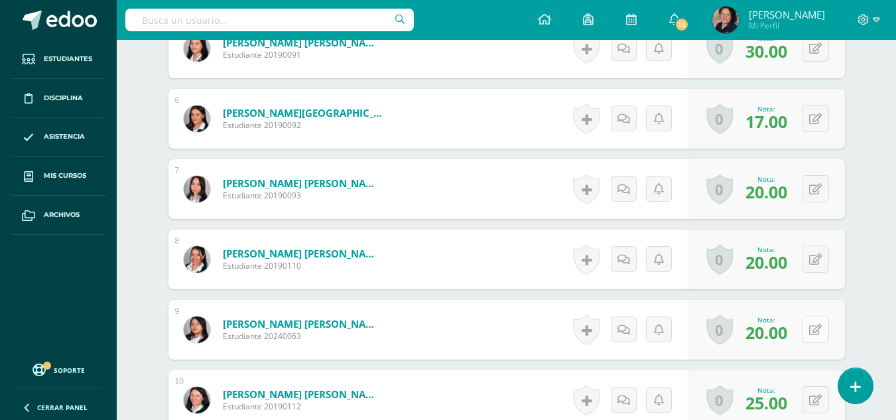
click at [821, 332] on button at bounding box center [815, 329] width 27 height 27
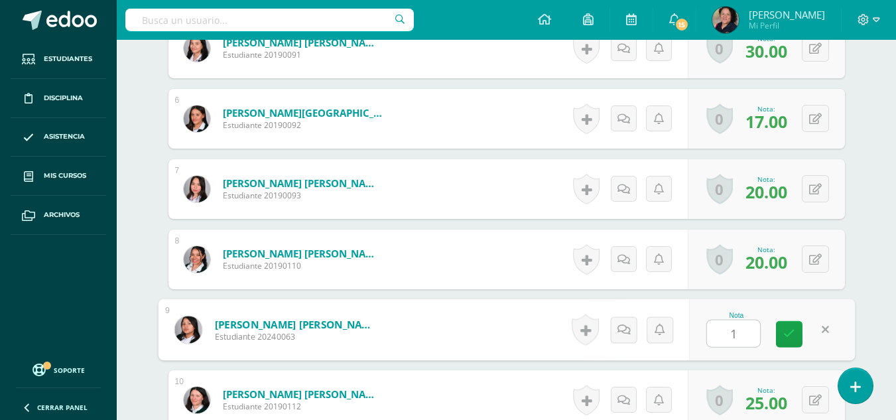
type input "16"
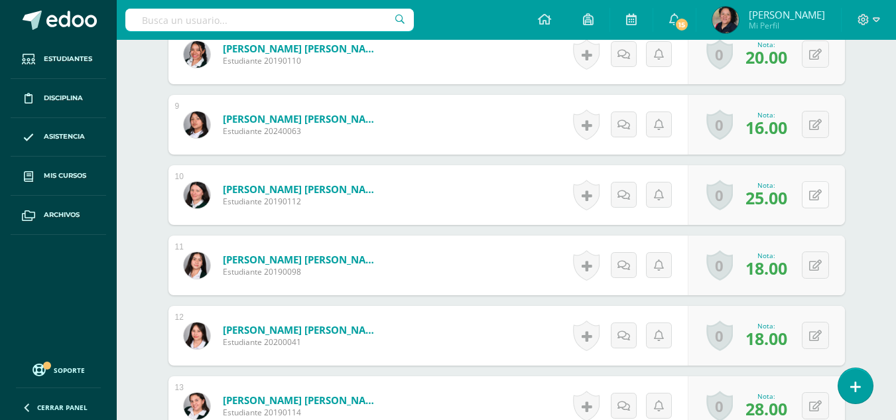
scroll to position [967, 0]
click at [817, 334] on button at bounding box center [825, 335] width 28 height 28
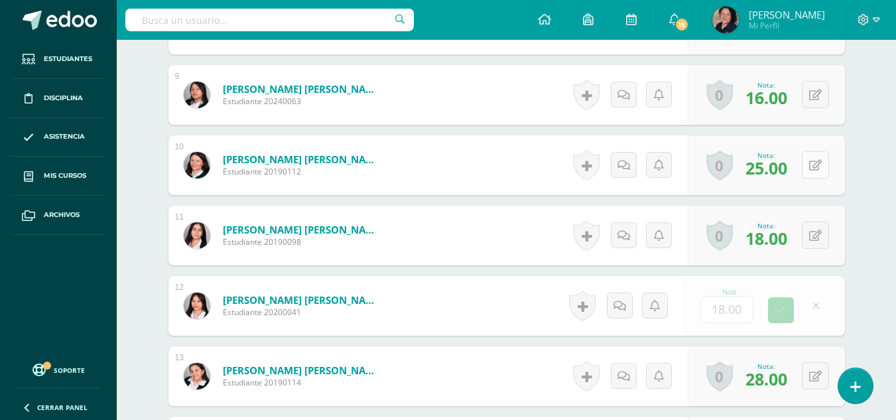
scroll to position [1001, 0]
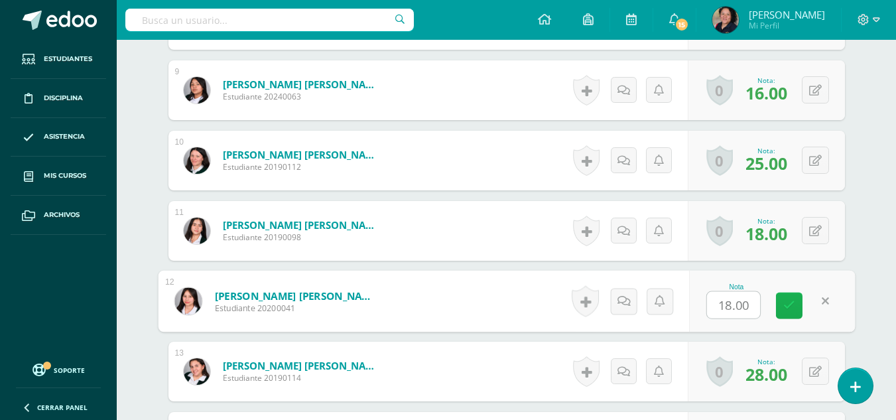
click at [799, 316] on link at bounding box center [789, 306] width 27 height 27
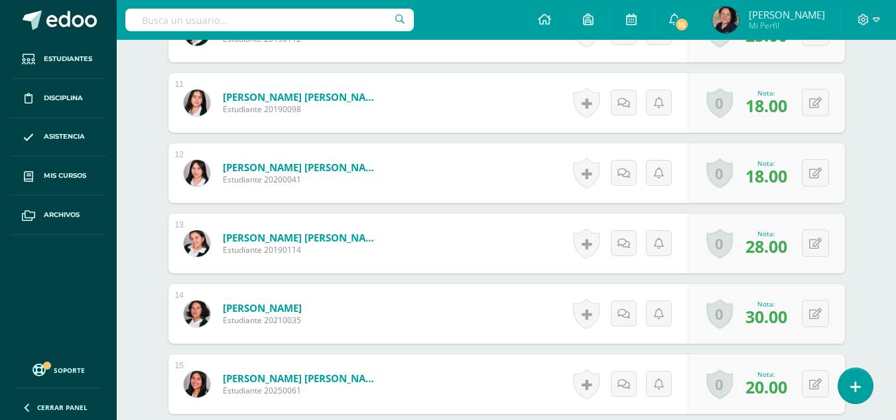
scroll to position [1130, 0]
click at [810, 316] on button at bounding box center [815, 312] width 27 height 27
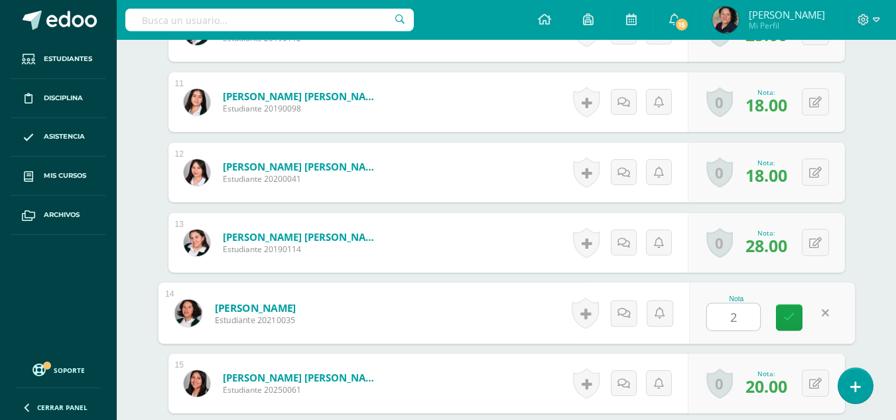
type input "20"
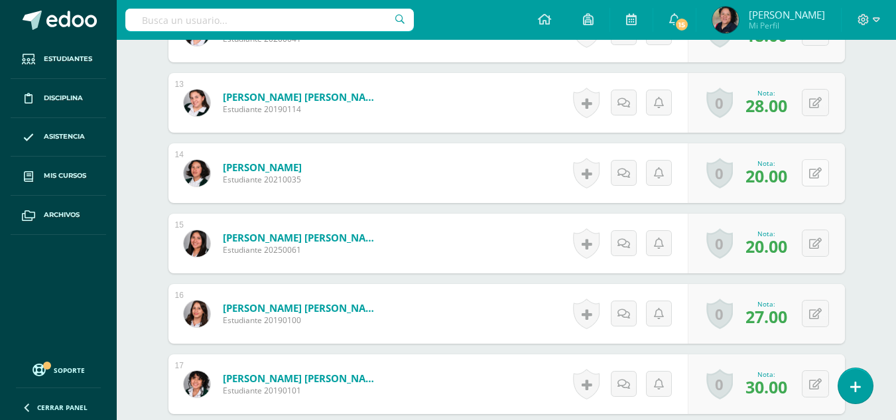
scroll to position [1271, 0]
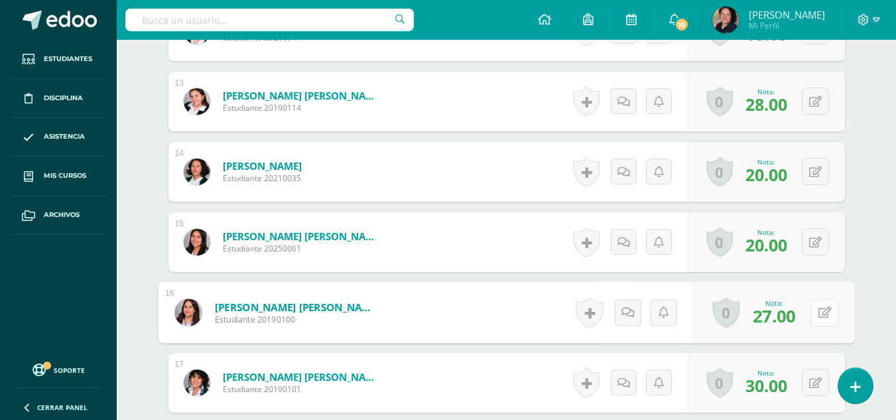
click at [814, 315] on button at bounding box center [825, 313] width 28 height 28
type input "22"
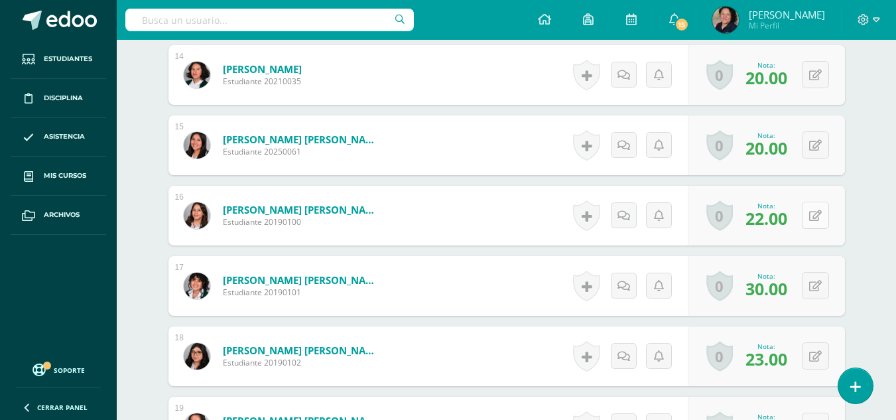
scroll to position [1408, 0]
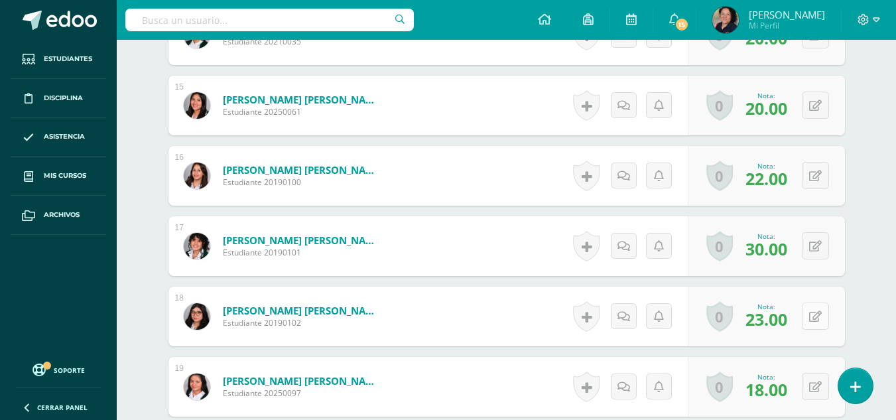
click at [814, 315] on button at bounding box center [815, 316] width 27 height 27
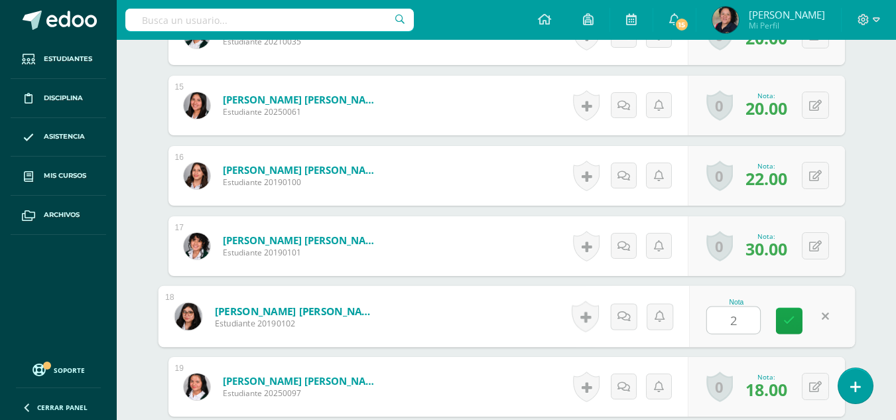
type input "20"
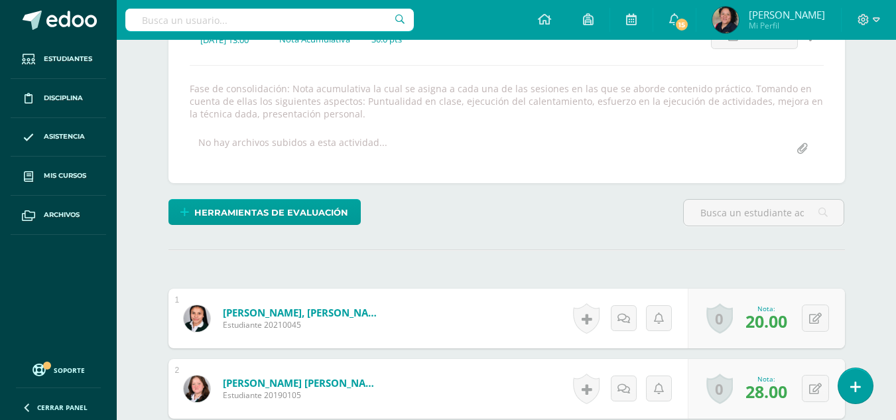
scroll to position [0, 0]
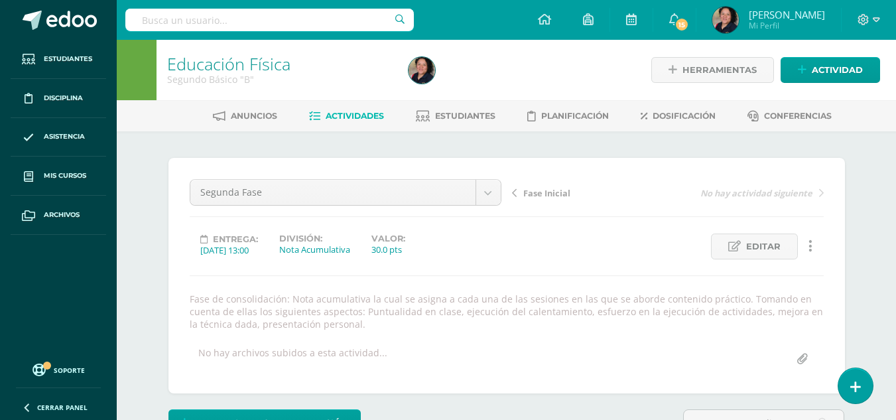
click at [385, 121] on ul "Anuncios Actividades Estudiantes Planificación Dosificación Conferencias" at bounding box center [523, 116] width 780 height 22
click at [374, 117] on span "Actividades" at bounding box center [355, 116] width 58 height 10
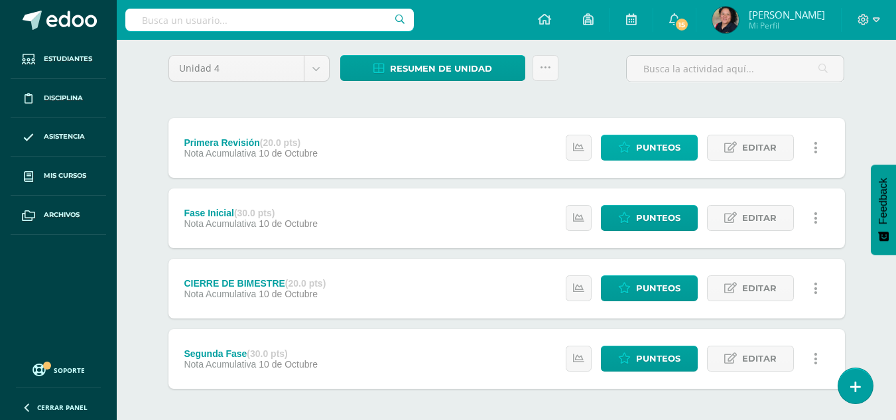
scroll to position [105, 0]
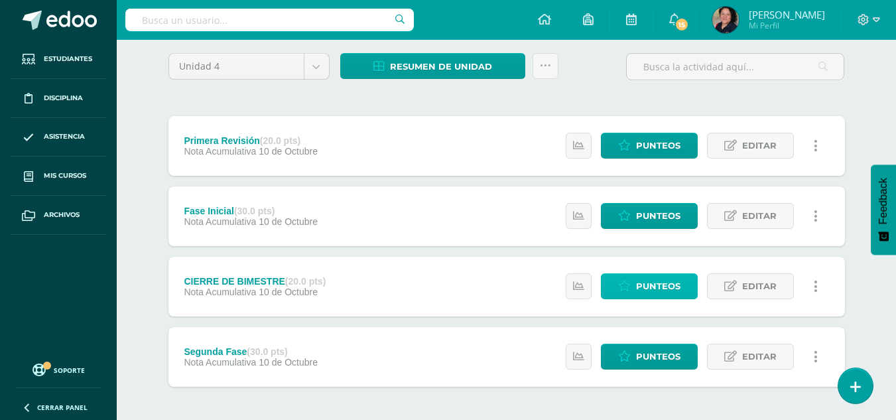
click at [679, 285] on span "Punteos" at bounding box center [658, 286] width 44 height 25
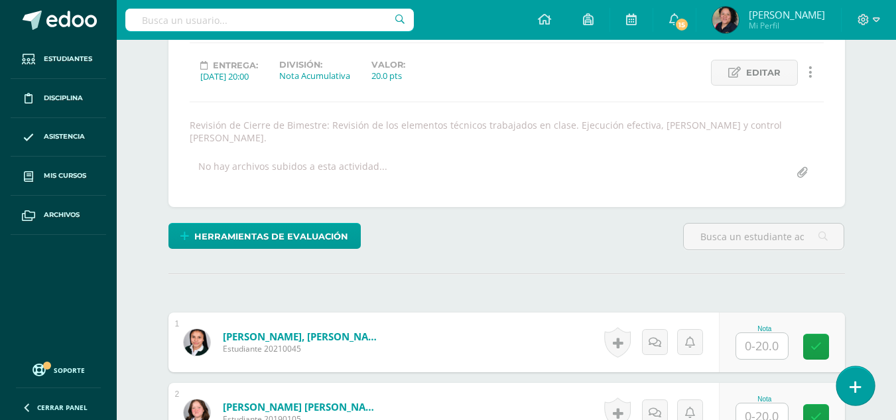
scroll to position [201, 0]
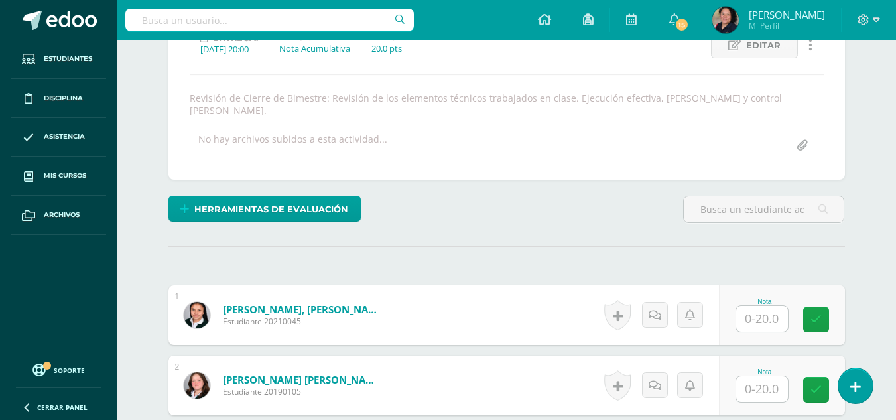
click at [766, 309] on input "text" at bounding box center [762, 319] width 52 height 26
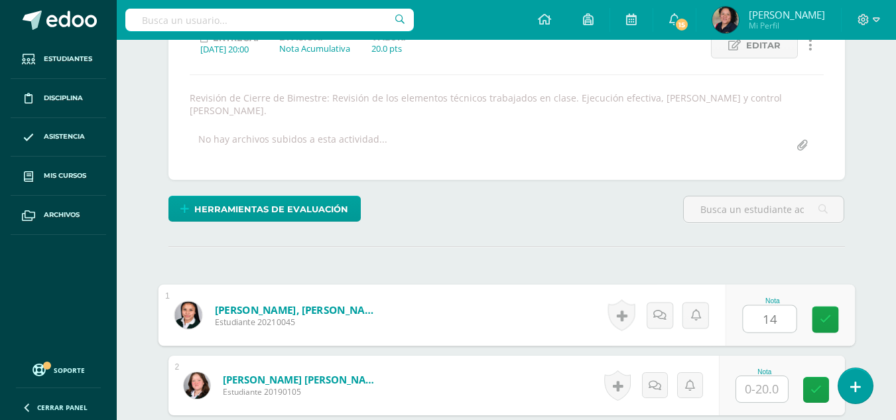
scroll to position [202, 0]
type input "14"
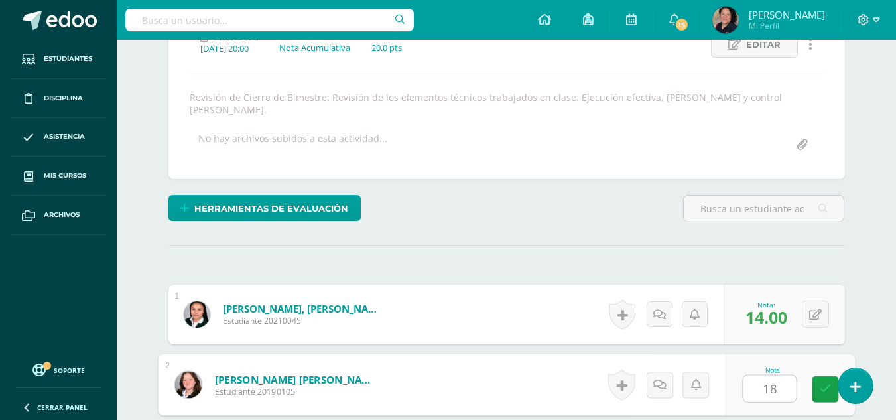
type input "18"
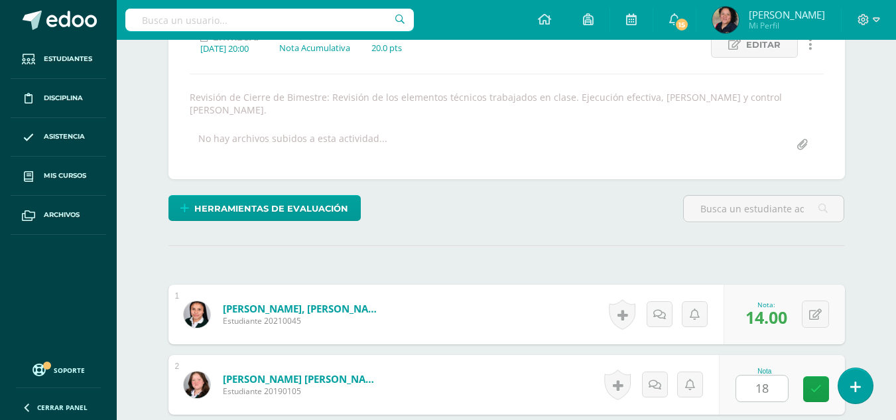
scroll to position [438, 0]
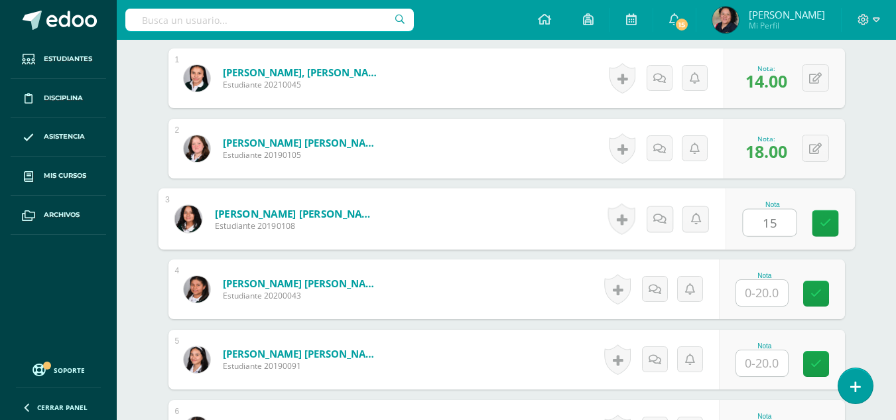
type input "15"
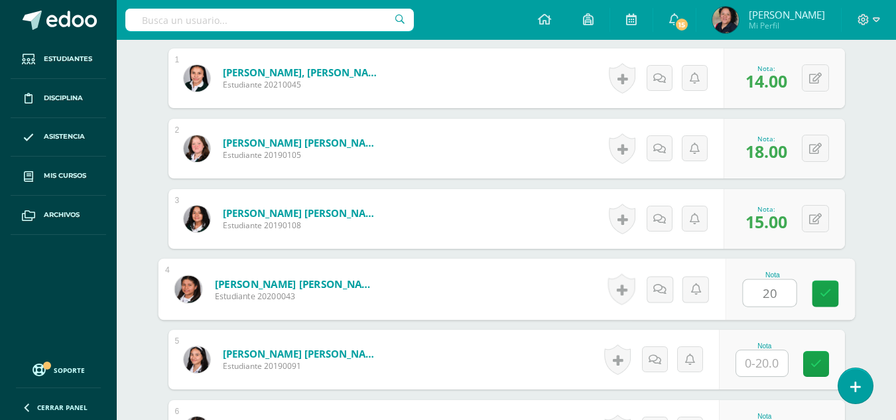
type input "20"
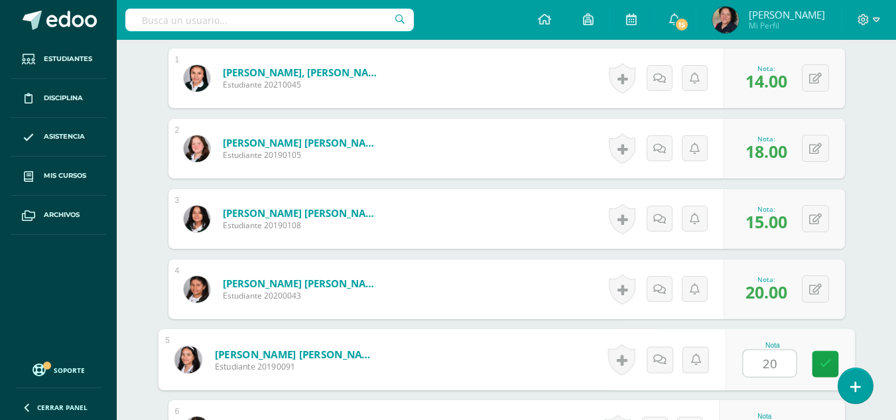
type input "20"
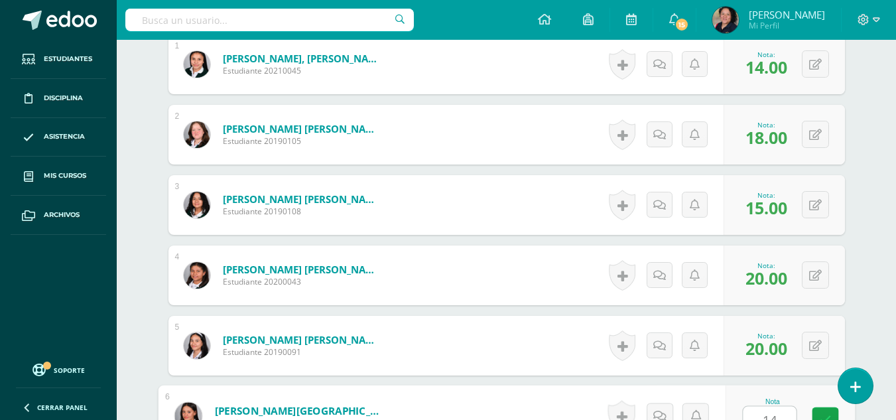
type input "14"
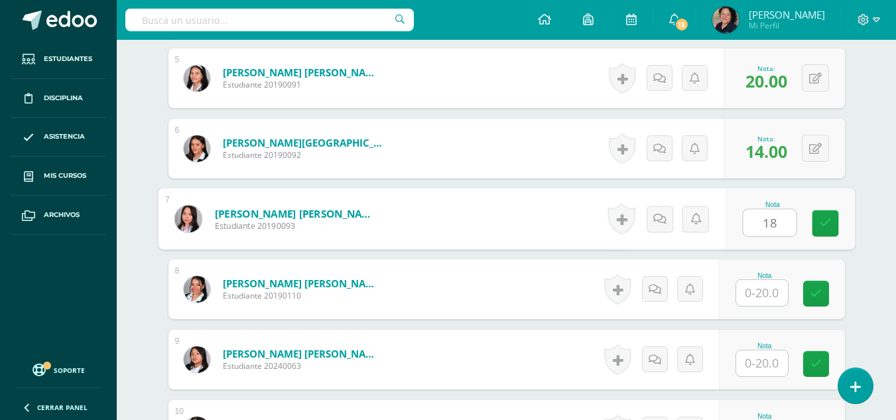
type input "18"
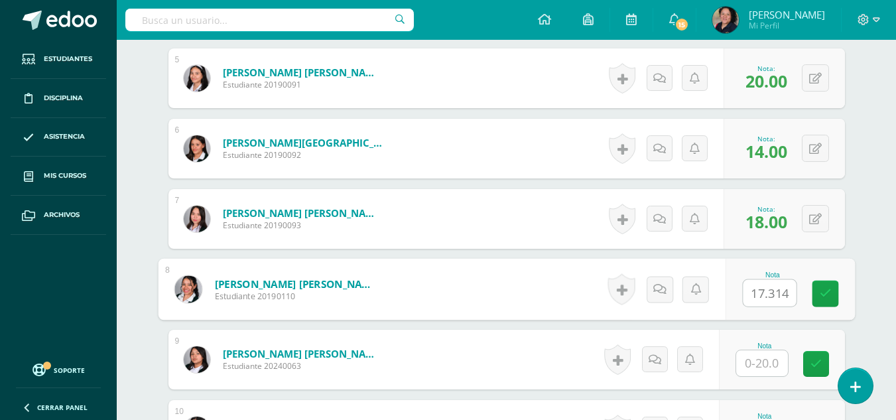
type input "17.314"
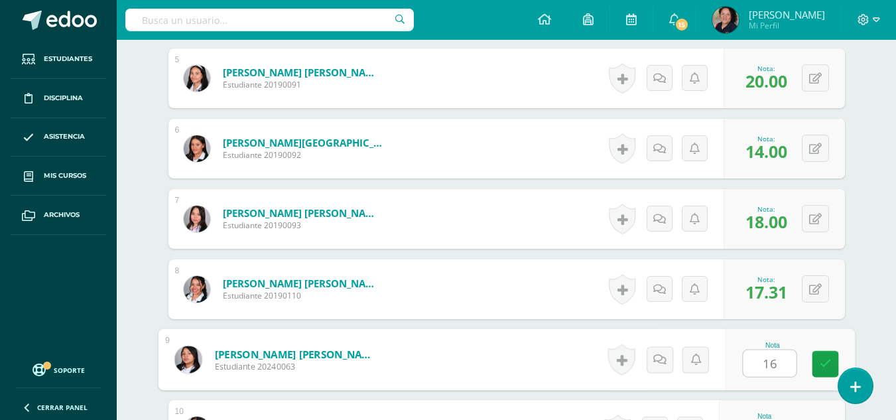
type input "16"
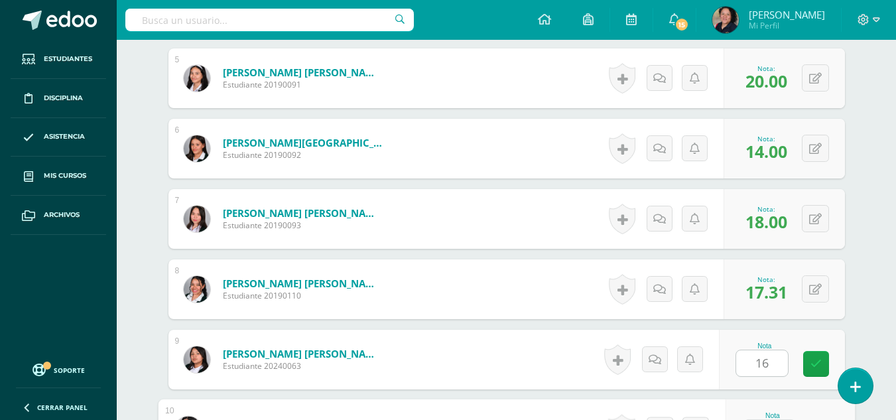
scroll to position [733, 0]
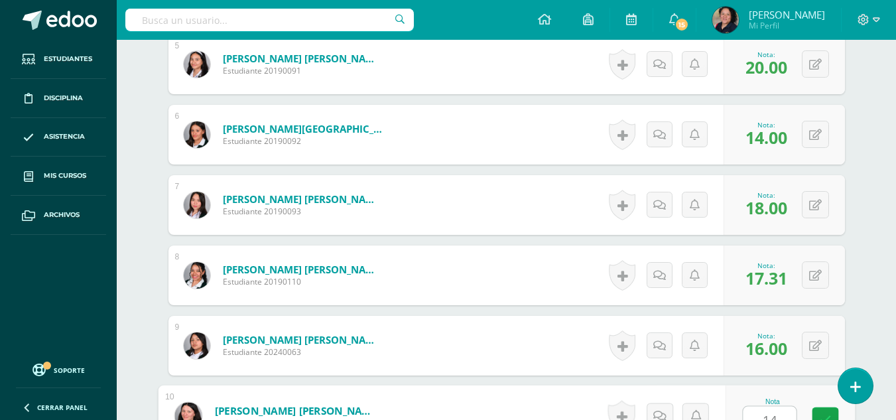
type input "14"
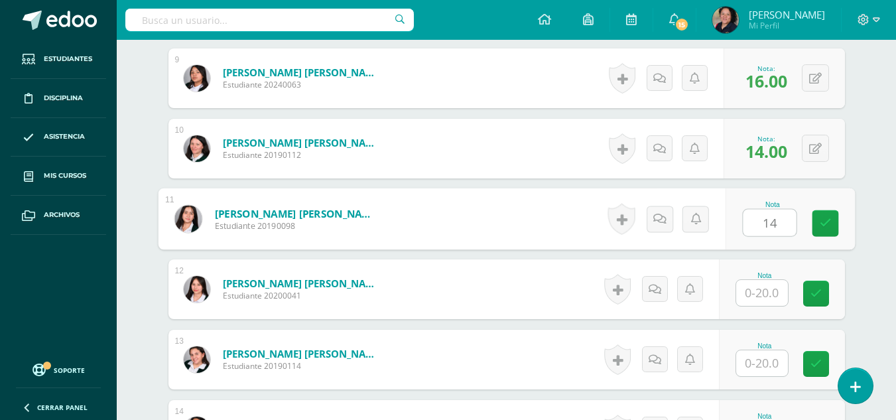
type input "14"
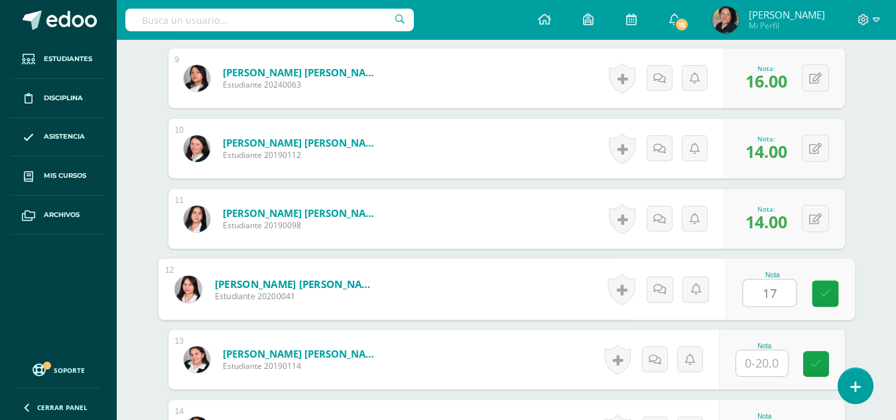
type input "17"
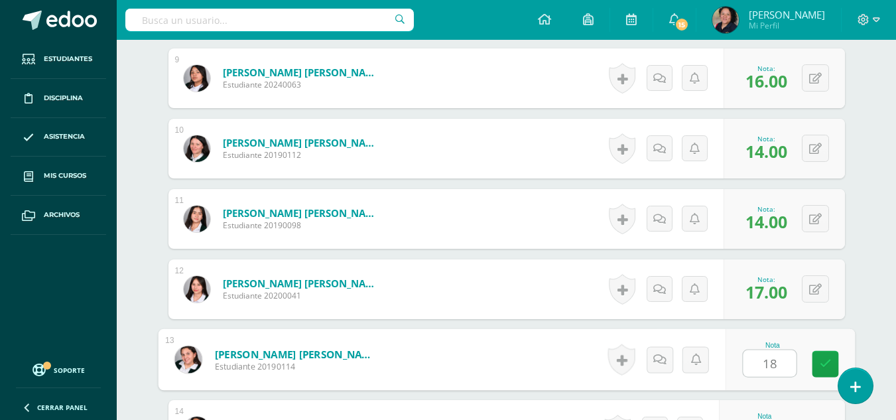
type input "18"
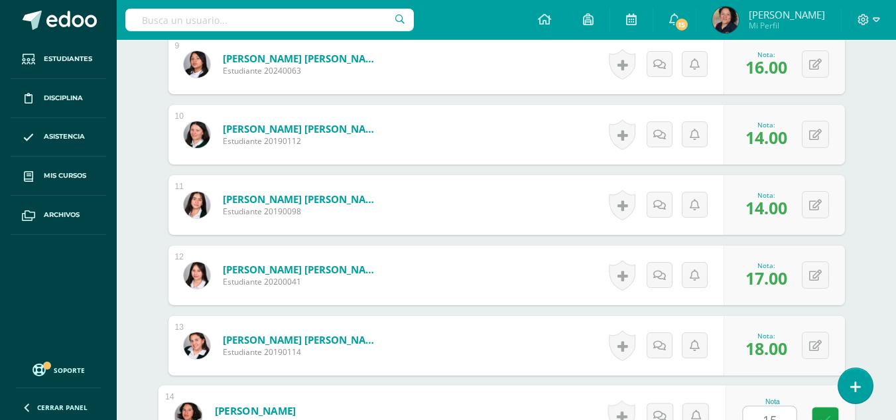
type input "15"
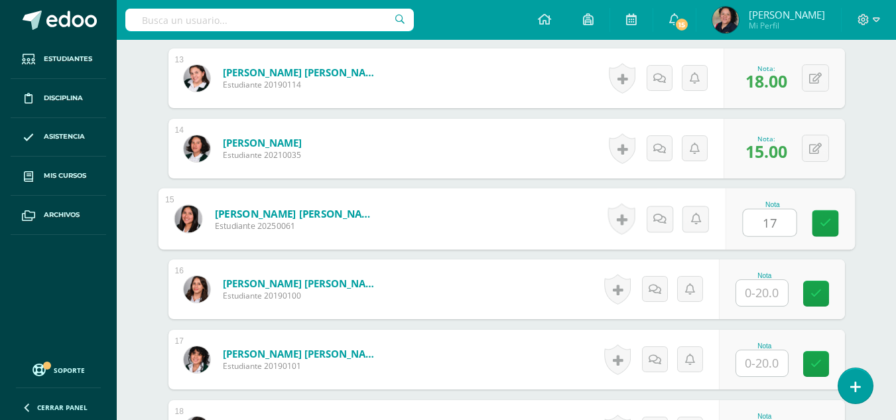
type input "17"
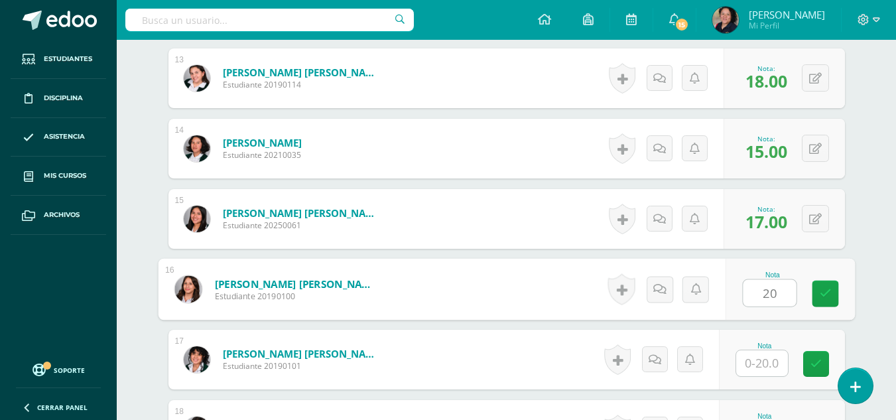
type input "20"
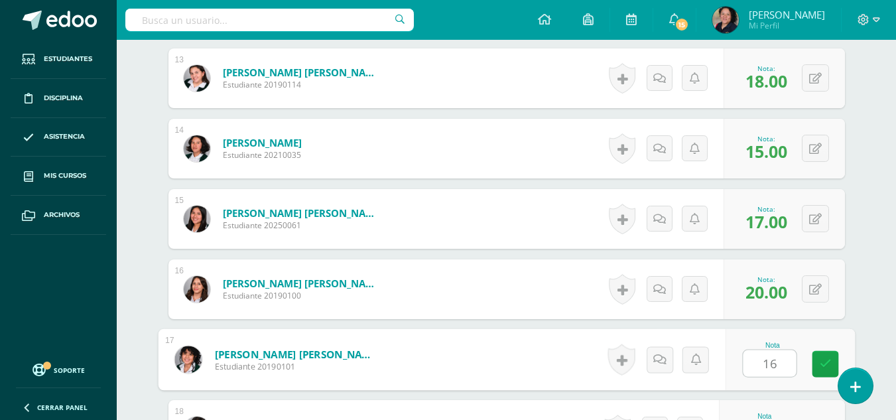
type input "16"
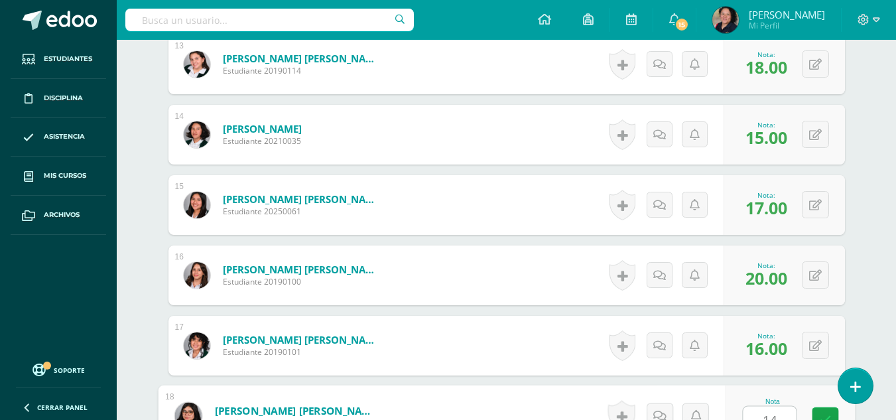
type input "14"
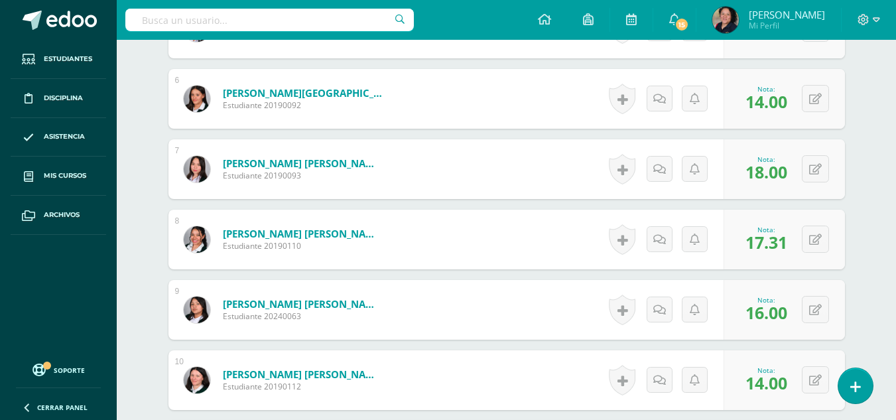
scroll to position [770, 0]
click at [820, 225] on button at bounding box center [815, 238] width 27 height 27
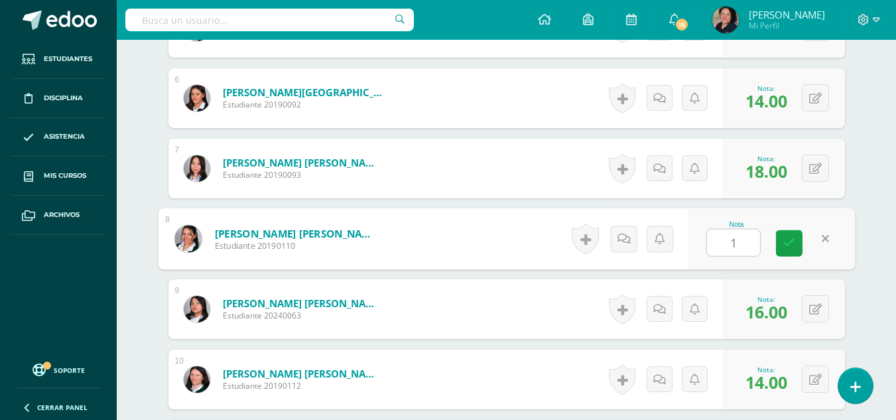
type input "17"
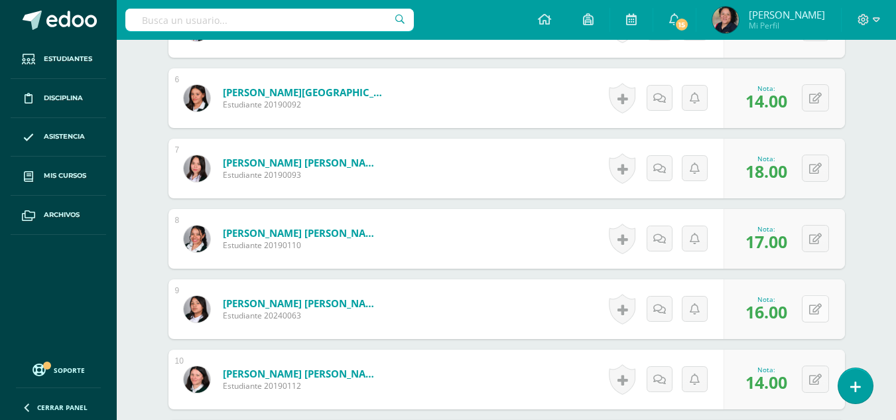
click at [815, 304] on icon at bounding box center [815, 309] width 13 height 11
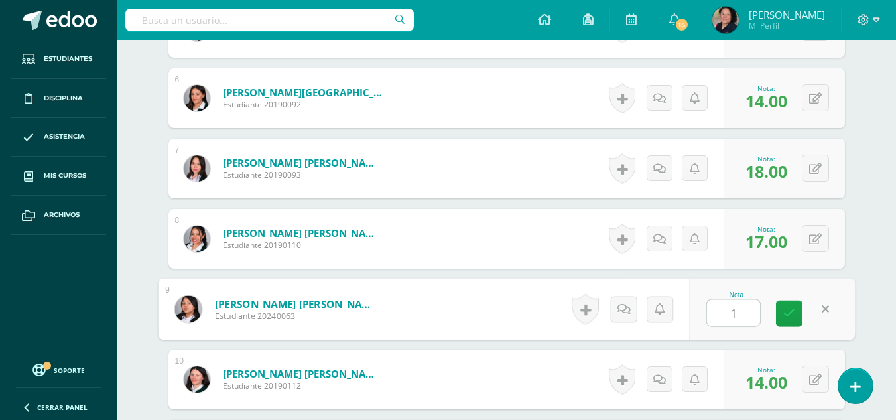
type input "14"
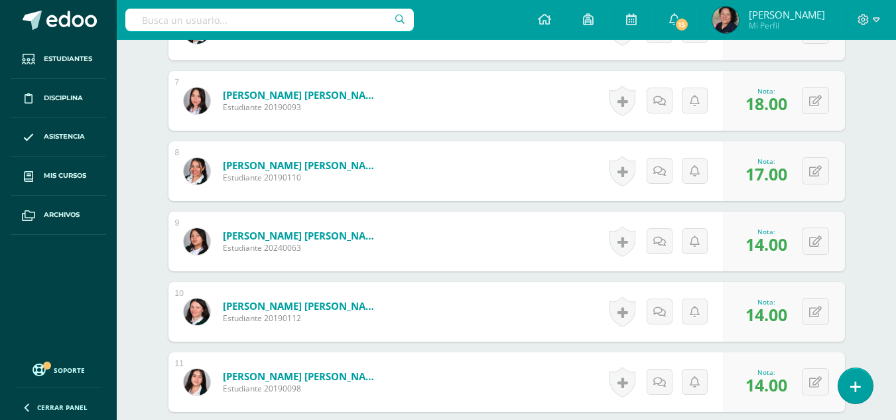
scroll to position [838, 0]
click at [815, 298] on button at bounding box center [815, 310] width 27 height 27
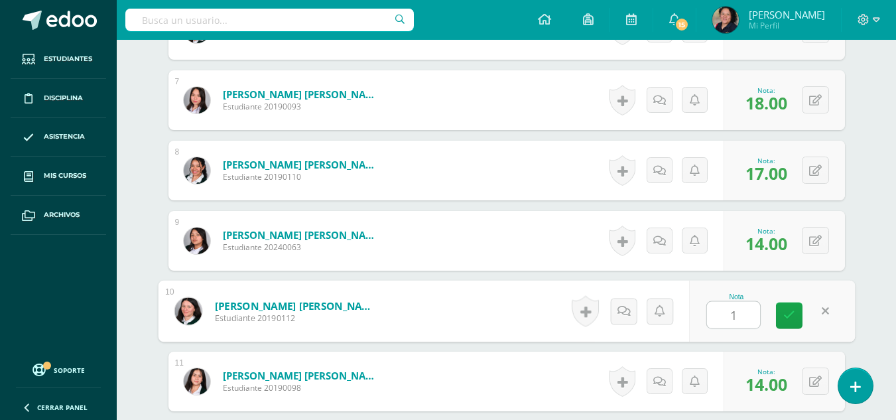
type input "16"
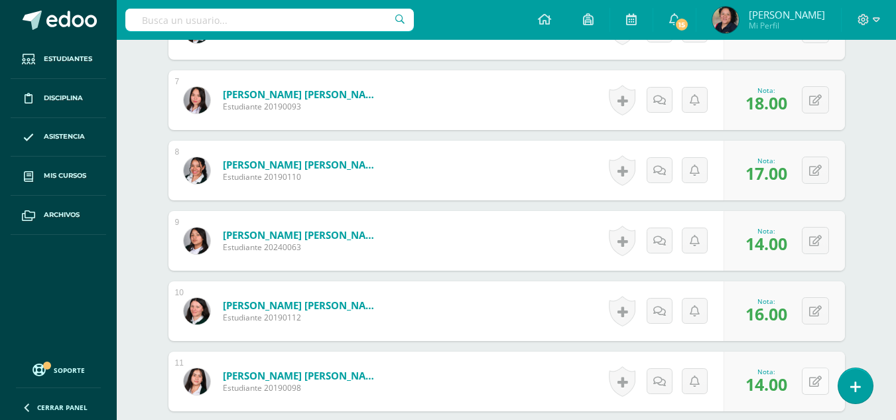
click at [809, 368] on button at bounding box center [815, 381] width 27 height 27
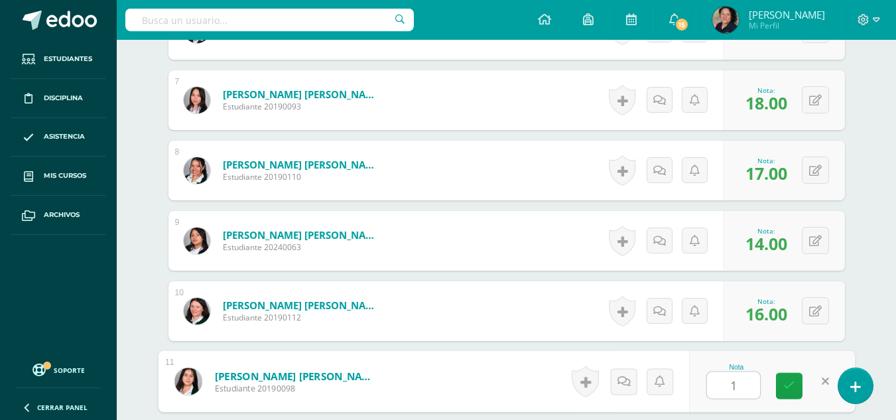
type input "14"
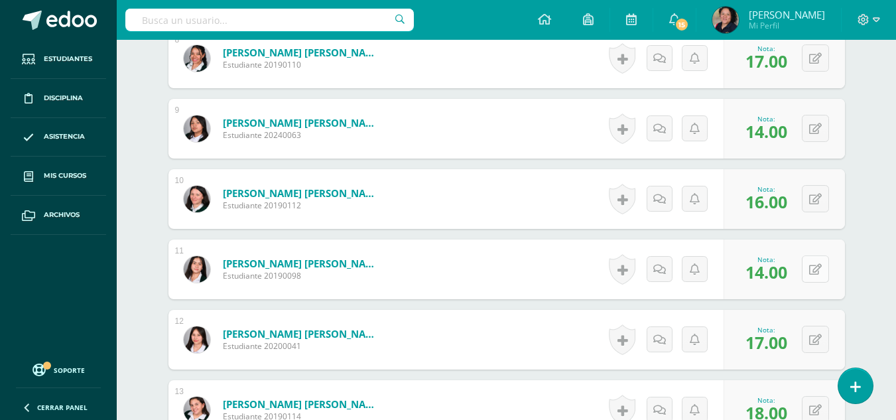
scroll to position [951, 0]
click at [817, 334] on button at bounding box center [815, 338] width 27 height 27
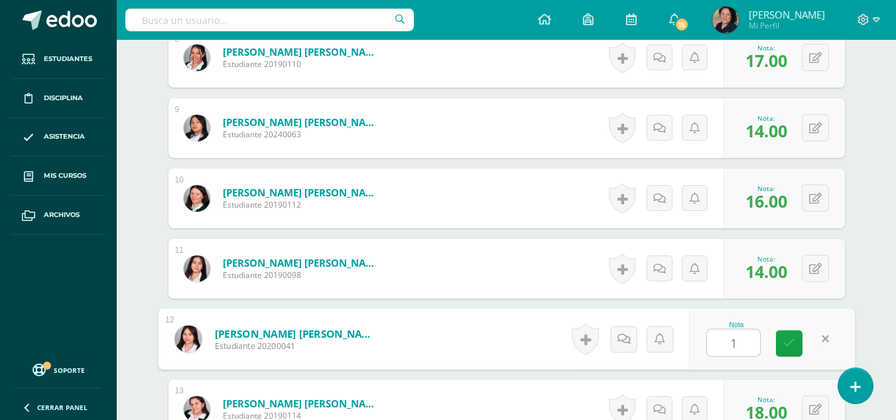
type input "14"
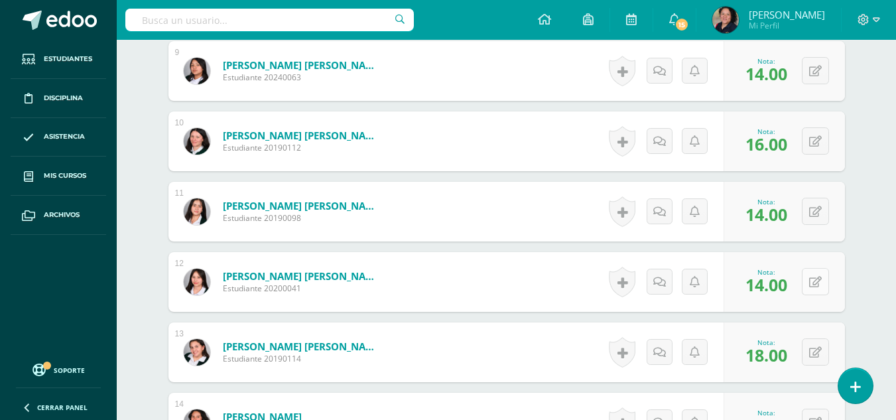
scroll to position [1008, 0]
click at [817, 338] on button at bounding box center [815, 351] width 27 height 27
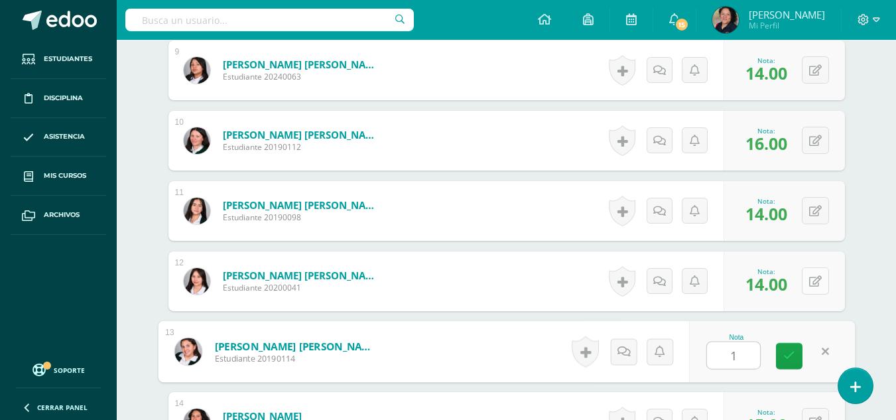
type input "17"
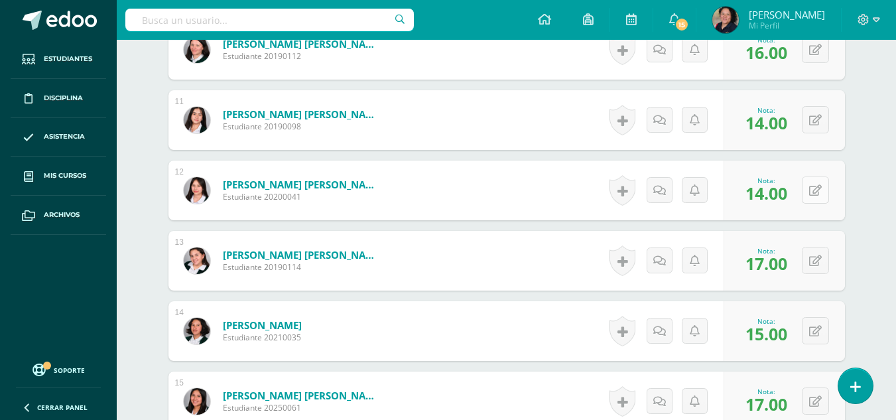
scroll to position [1100, 0]
click at [813, 316] on button at bounding box center [815, 329] width 27 height 27
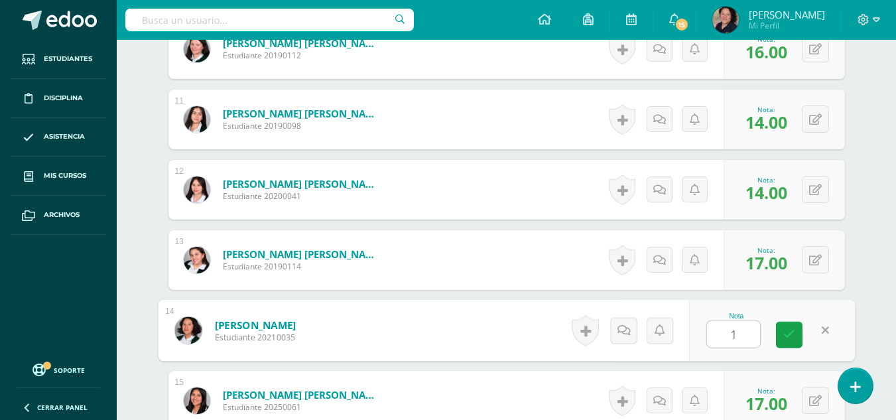
type input "18"
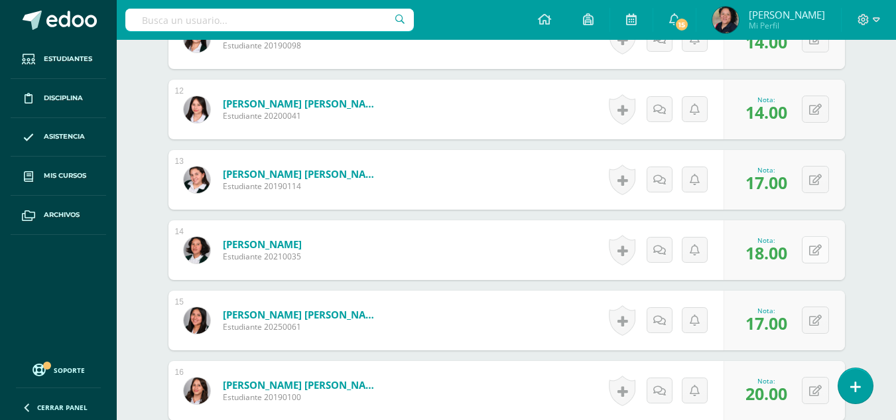
scroll to position [1181, 0]
click at [815, 309] on button at bounding box center [815, 319] width 27 height 27
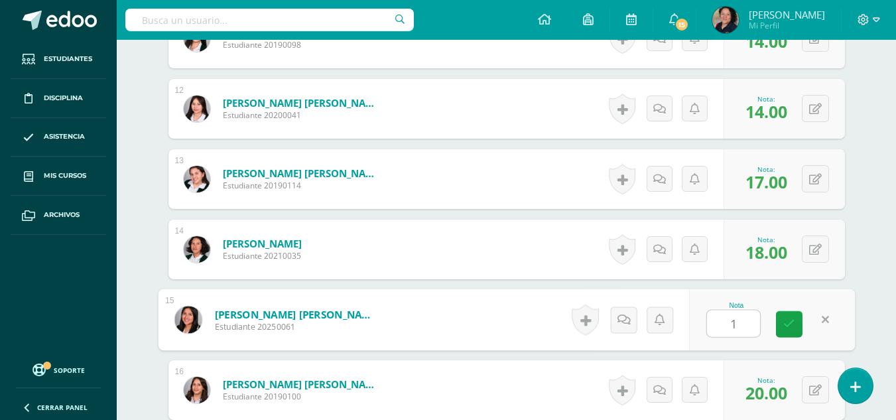
type input "15"
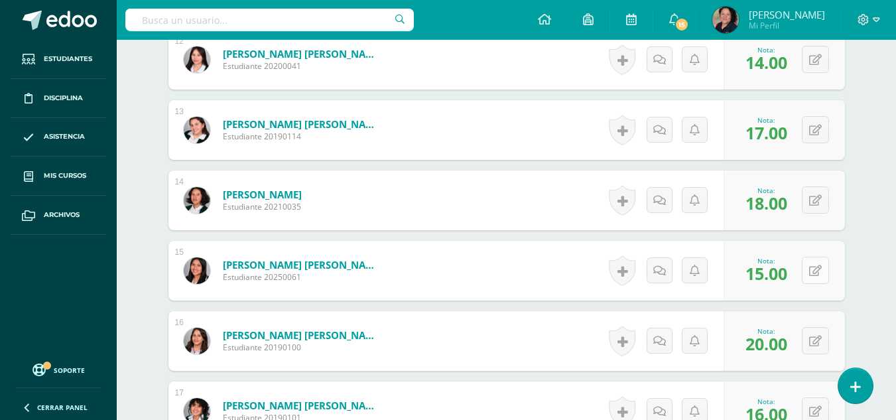
scroll to position [1233, 0]
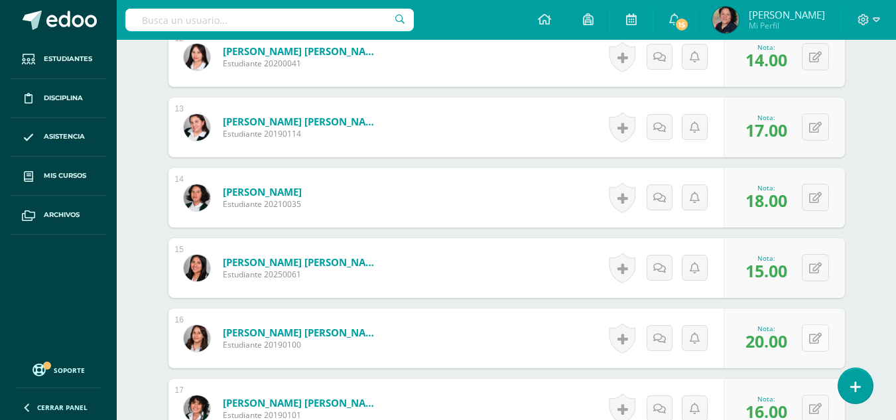
click at [819, 324] on button at bounding box center [815, 337] width 27 height 27
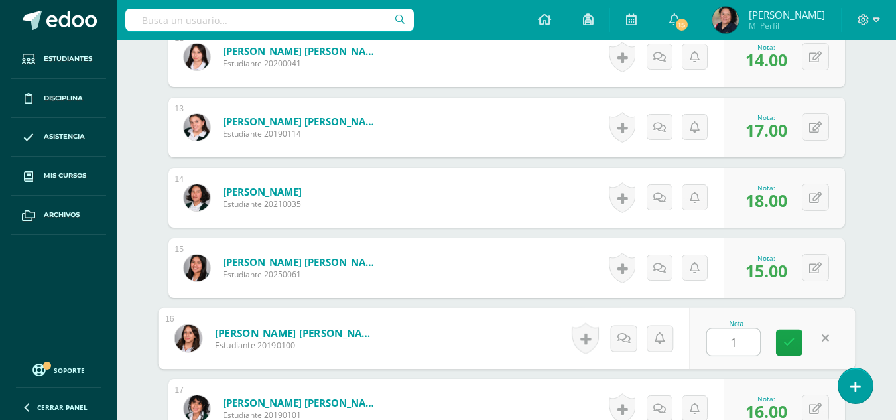
type input "17"
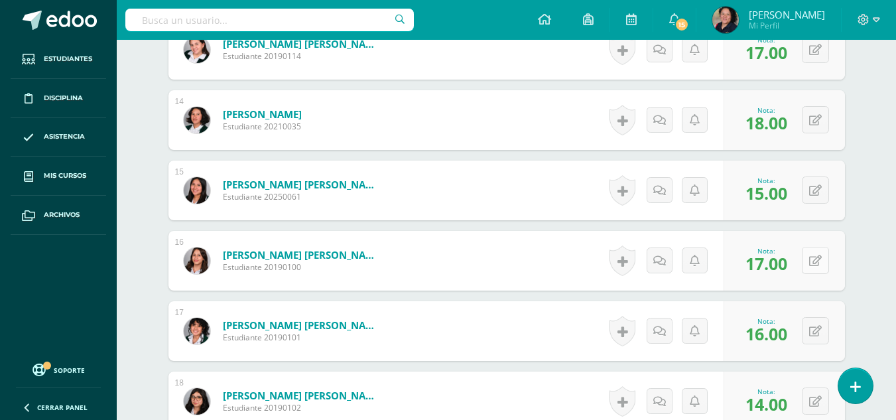
scroll to position [1330, 0]
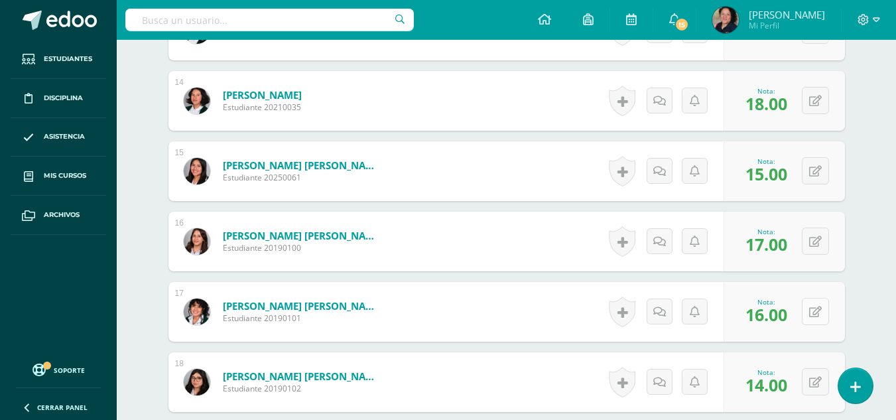
click at [820, 307] on icon at bounding box center [815, 312] width 13 height 11
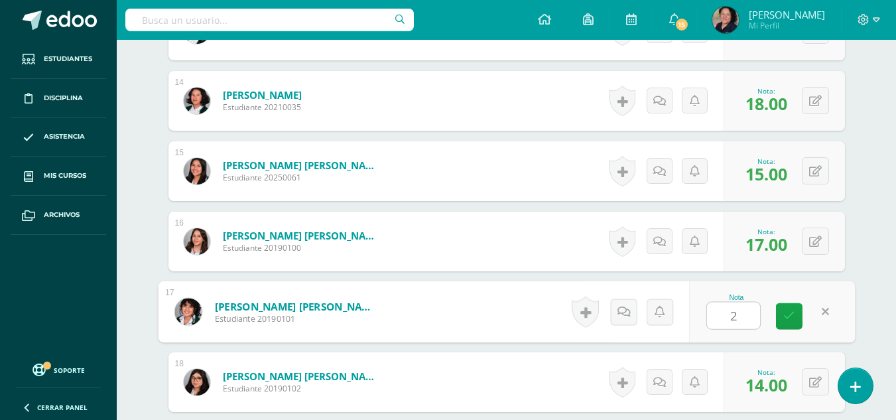
type input "20"
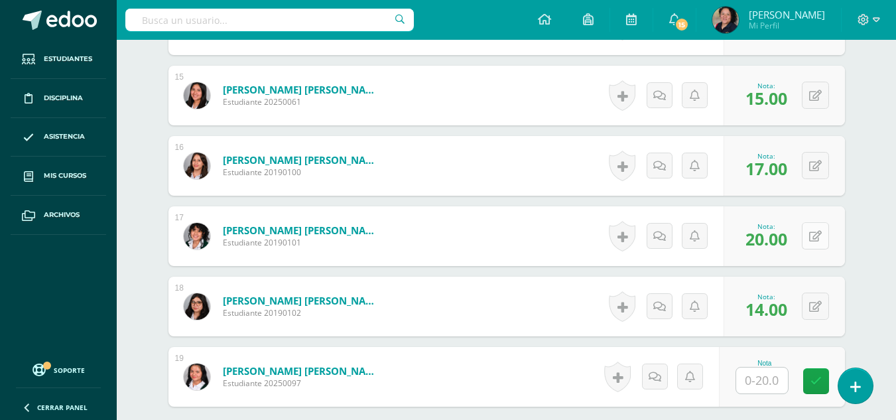
scroll to position [1406, 0]
click at [820, 300] on icon at bounding box center [824, 305] width 13 height 11
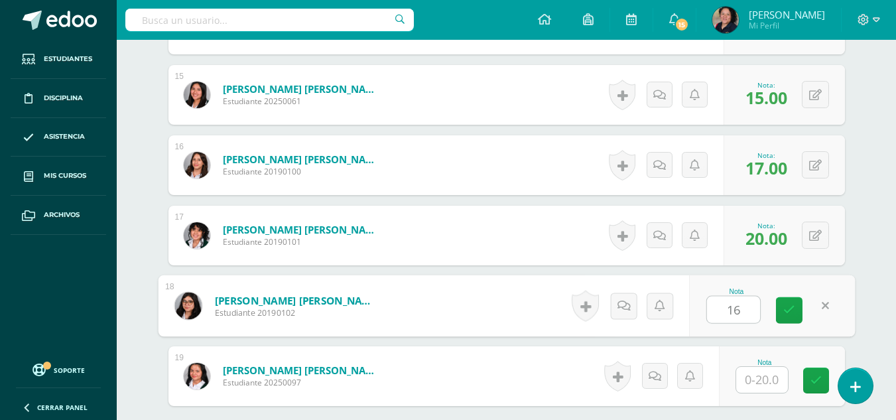
type input "16"
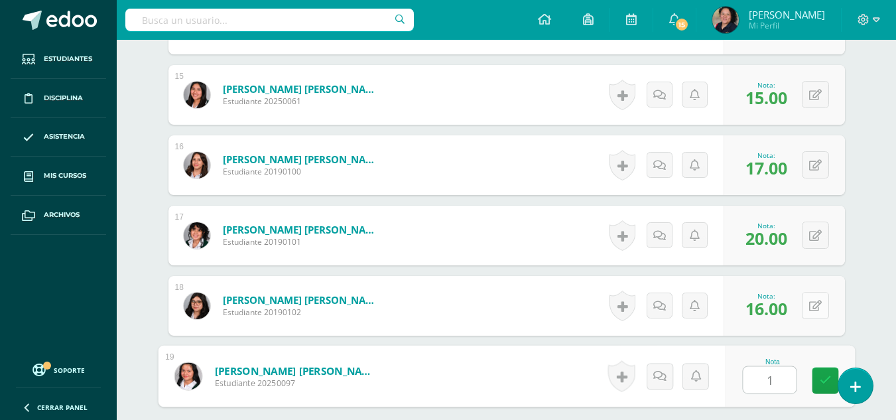
type input "14"
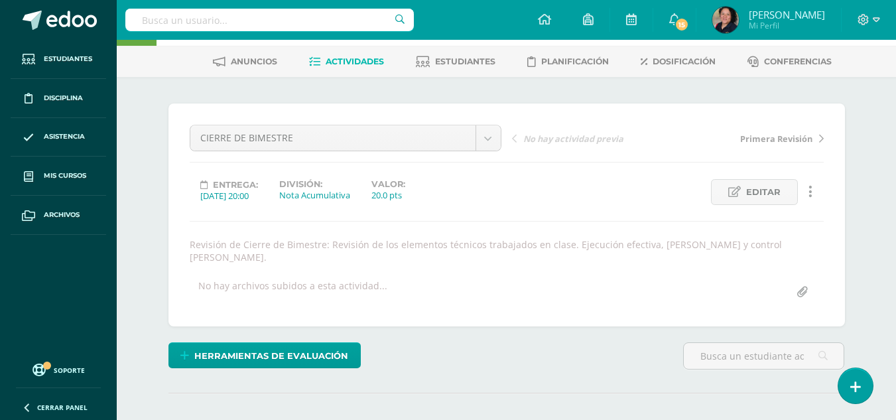
scroll to position [0, 0]
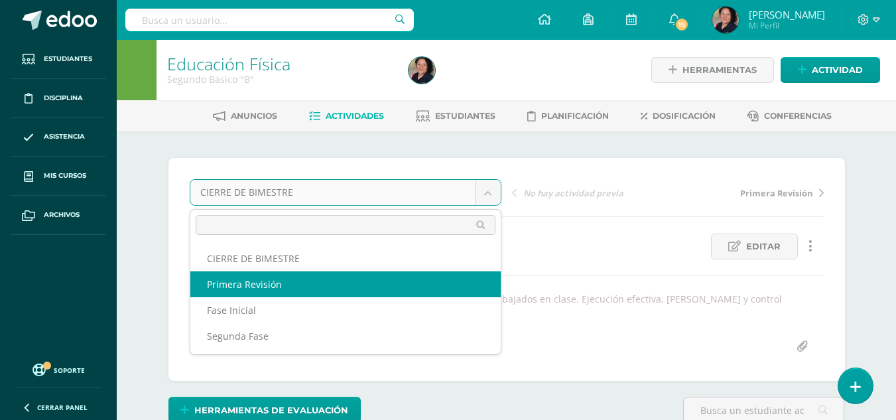
select select "/dashboard/teacher/grade-activity/107341/"
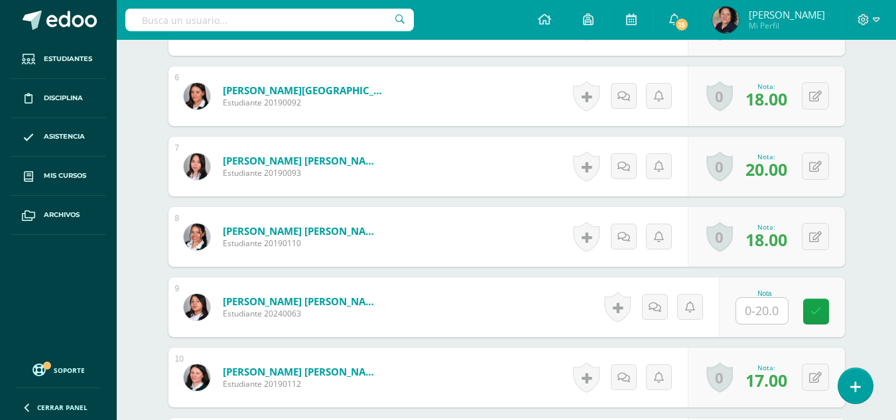
scroll to position [928, 0]
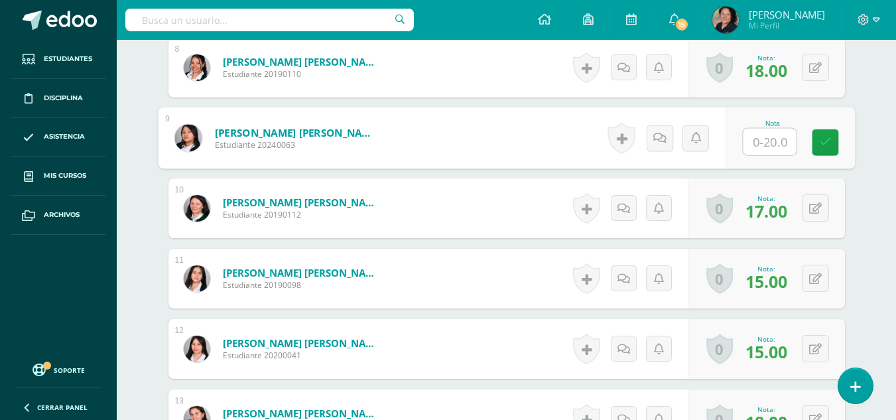
click at [762, 134] on input "text" at bounding box center [769, 142] width 53 height 27
type input "14"
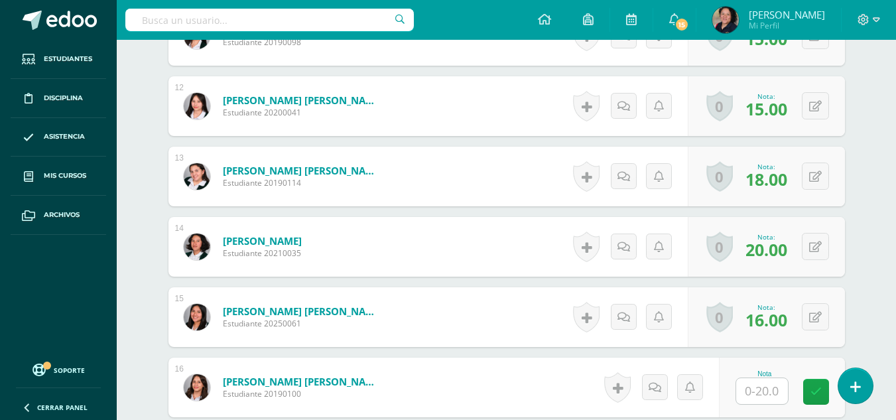
scroll to position [1196, 0]
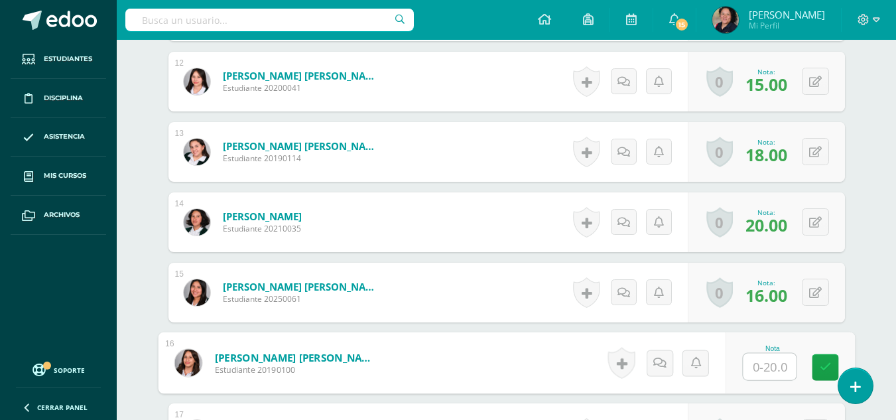
click at [773, 364] on input "text" at bounding box center [769, 367] width 53 height 27
type input "15"
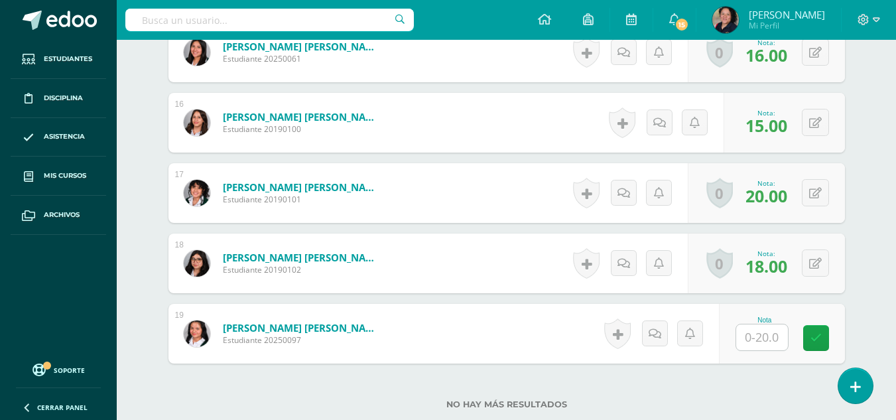
scroll to position [1440, 0]
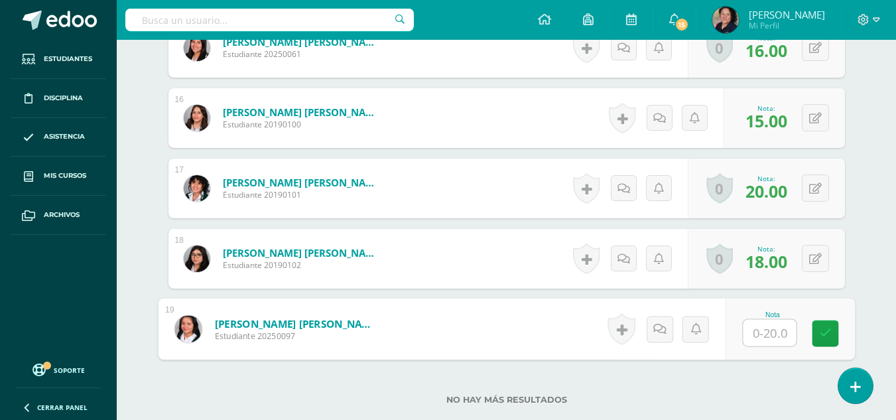
click at [768, 337] on input "text" at bounding box center [769, 333] width 53 height 27
type input "15"
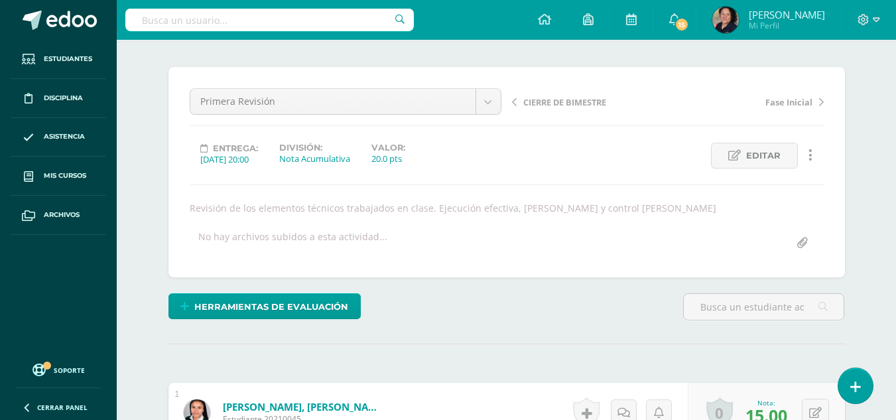
scroll to position [0, 0]
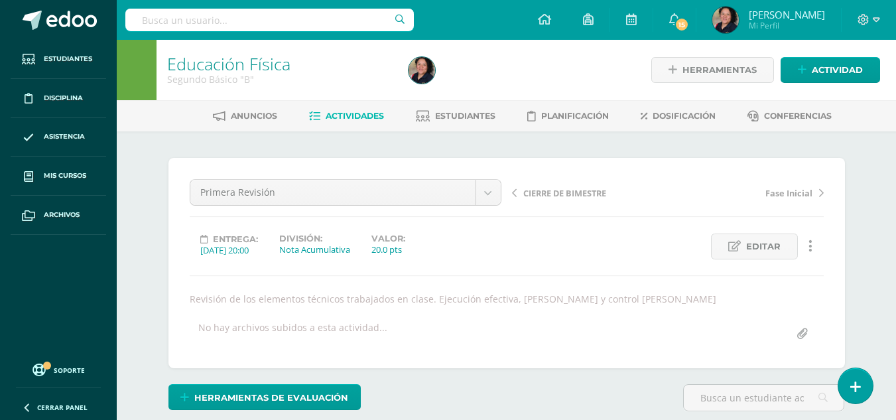
click at [343, 116] on span "Actividades" at bounding box center [355, 116] width 58 height 10
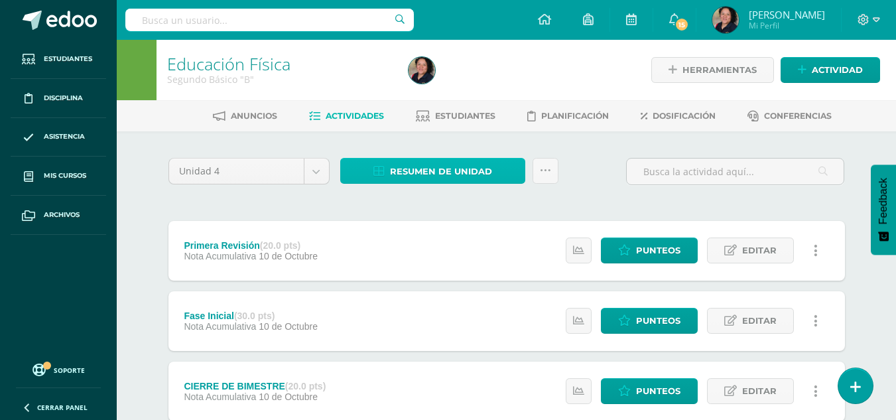
click at [428, 169] on span "Resumen de unidad" at bounding box center [441, 171] width 102 height 25
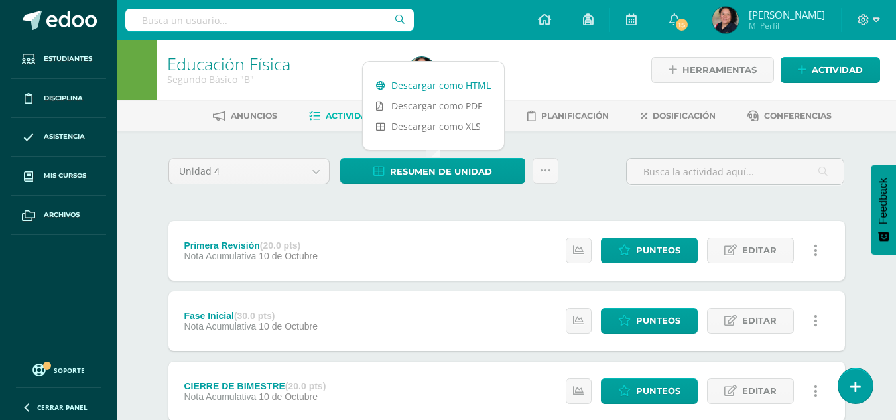
click at [425, 84] on link "Descargar como HTML" at bounding box center [433, 85] width 141 height 21
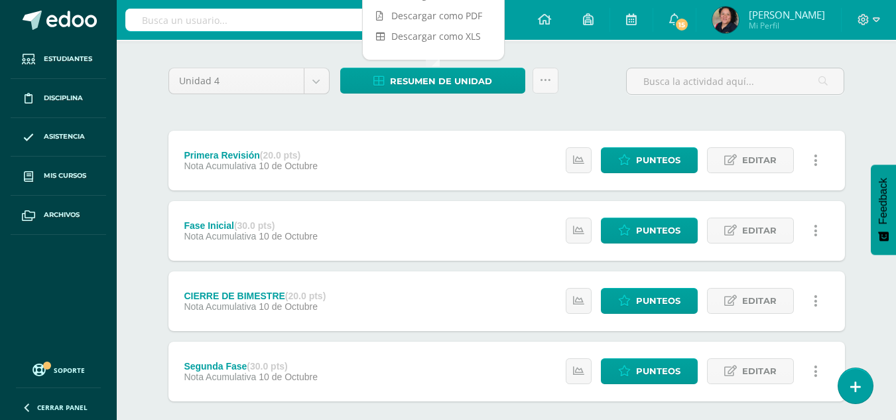
scroll to position [91, 0]
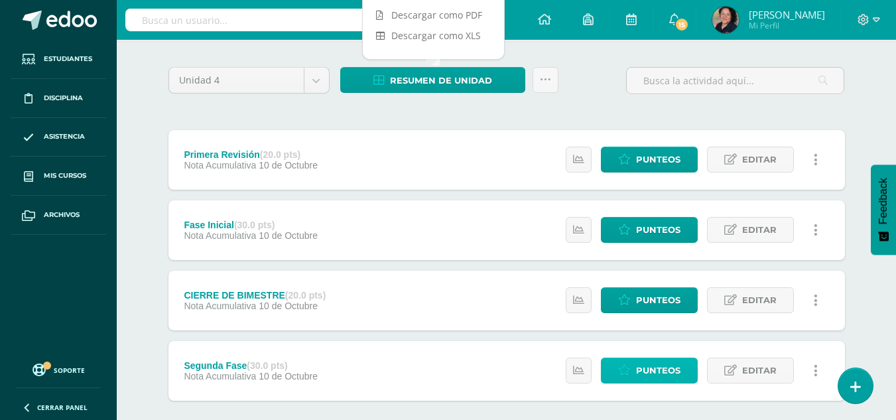
click at [665, 378] on span "Punteos" at bounding box center [658, 370] width 44 height 25
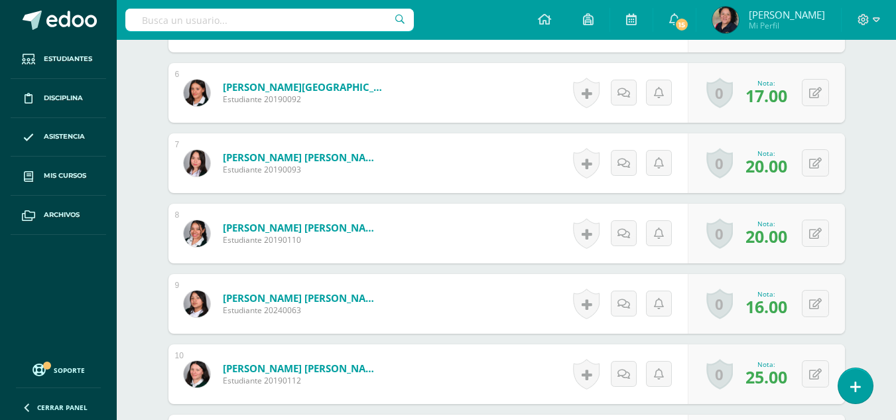
scroll to position [788, 0]
click at [817, 303] on icon at bounding box center [815, 303] width 13 height 11
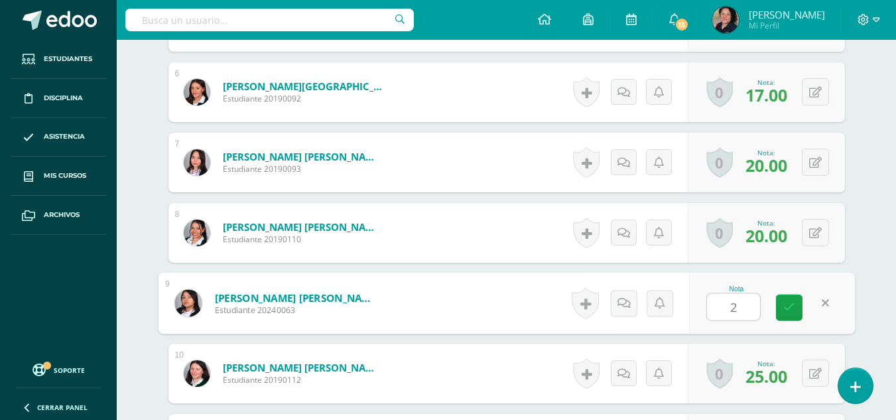
type input "20"
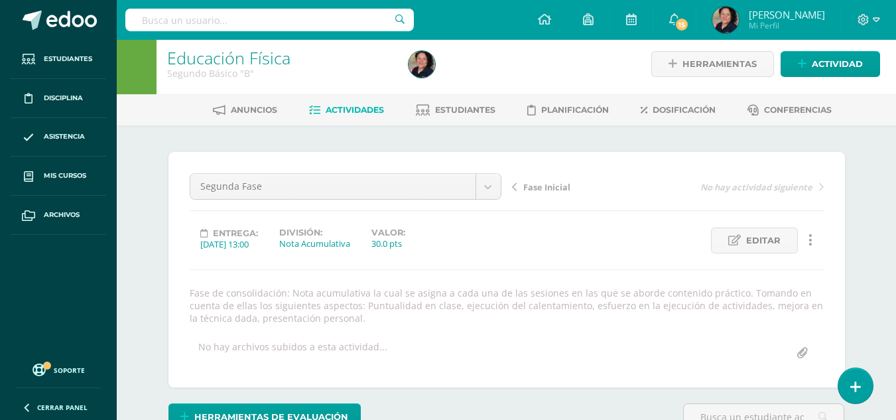
scroll to position [31, 0]
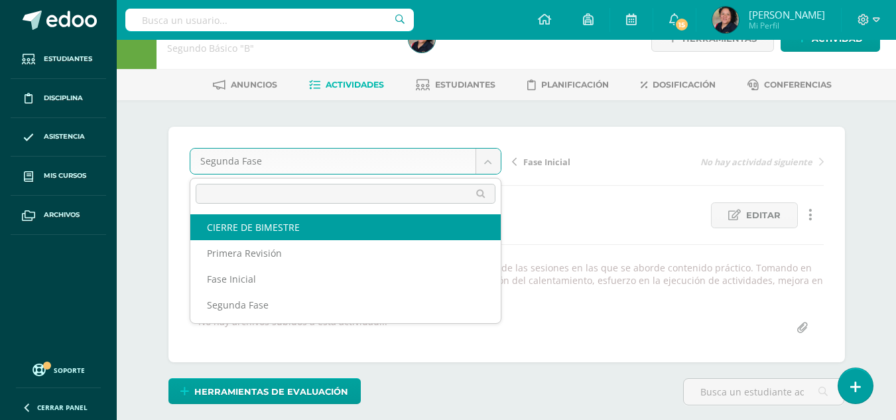
select select "/dashboard/teacher/grade-activity/107342/"
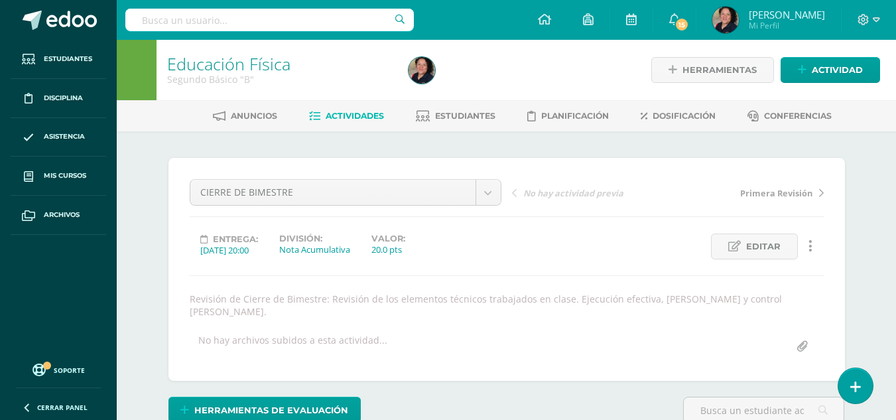
scroll to position [1, 0]
click at [360, 120] on link "Actividades" at bounding box center [346, 115] width 75 height 21
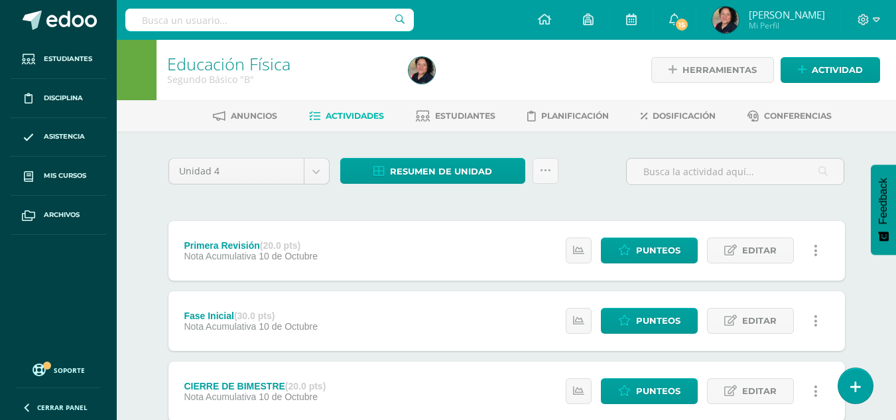
click at [353, 115] on span "Actividades" at bounding box center [355, 116] width 58 height 10
click at [359, 115] on span "Actividades" at bounding box center [355, 116] width 58 height 10
click at [343, 114] on span "Actividades" at bounding box center [355, 116] width 58 height 10
click at [441, 162] on span "Resumen de unidad" at bounding box center [441, 171] width 102 height 25
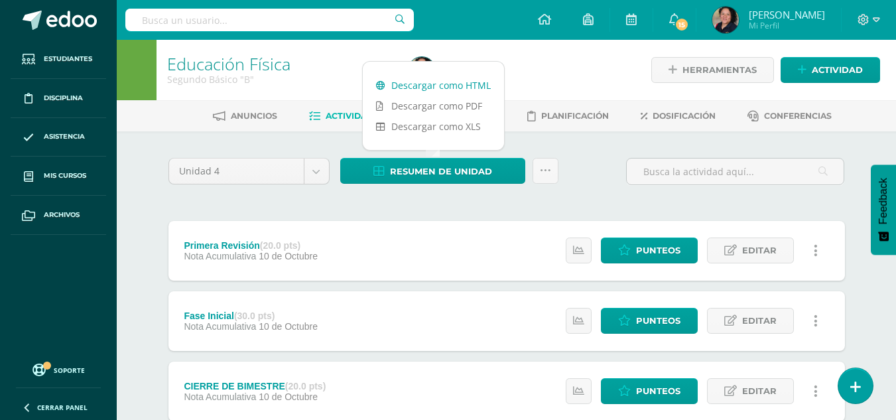
click at [429, 88] on link "Descargar como HTML" at bounding box center [433, 85] width 141 height 21
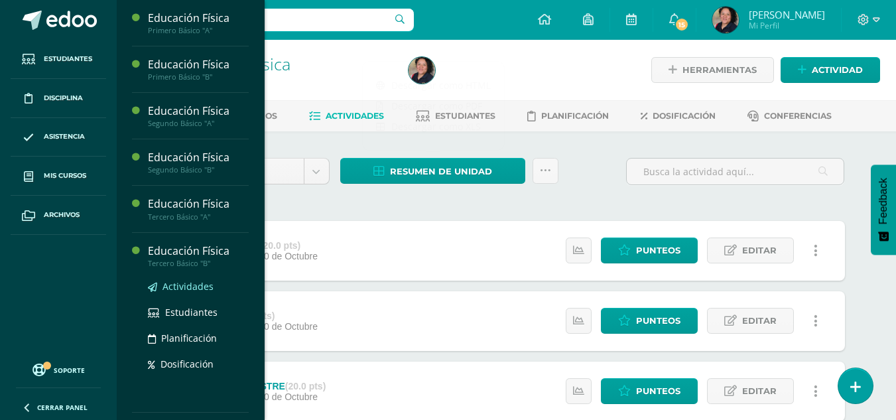
click at [192, 290] on span "Actividades" at bounding box center [188, 286] width 51 height 13
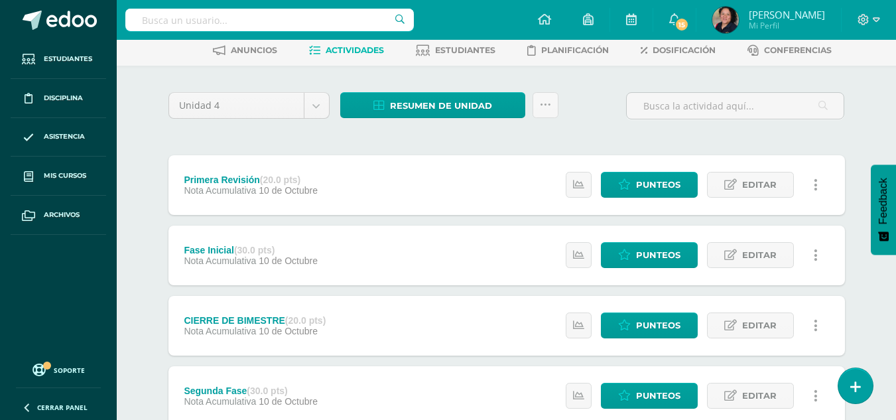
scroll to position [66, 0]
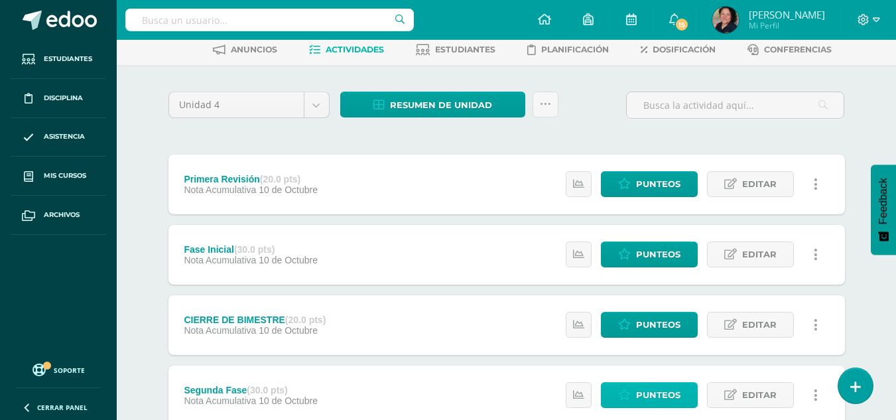
click at [666, 393] on span "Punteos" at bounding box center [658, 395] width 44 height 25
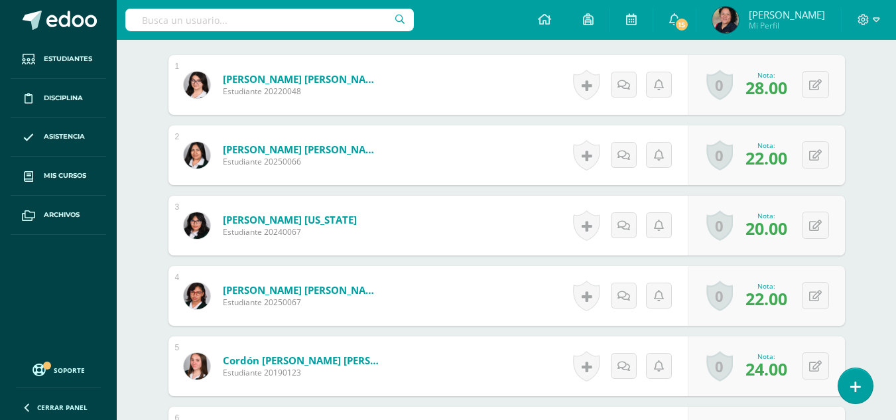
scroll to position [445, 0]
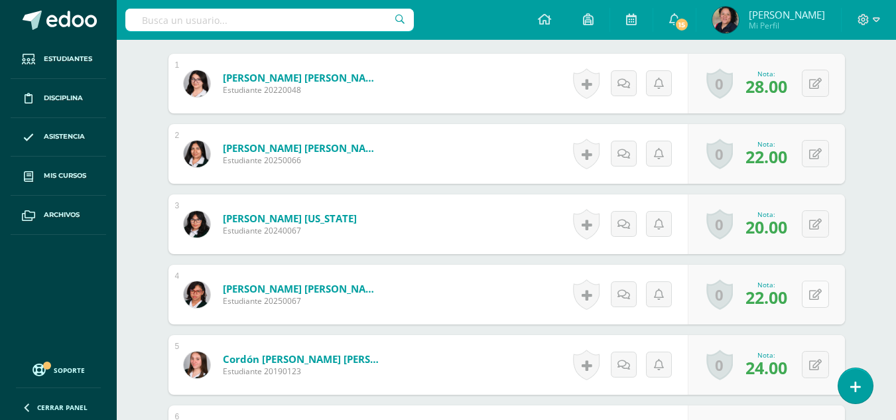
click at [825, 296] on button at bounding box center [815, 294] width 27 height 27
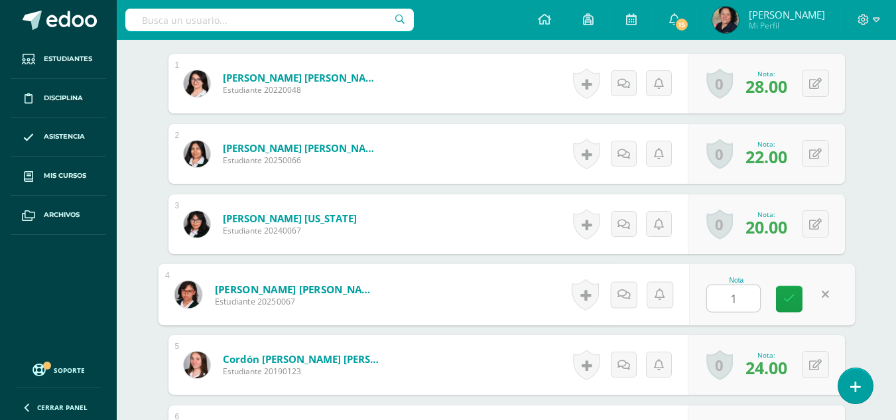
type input "18"
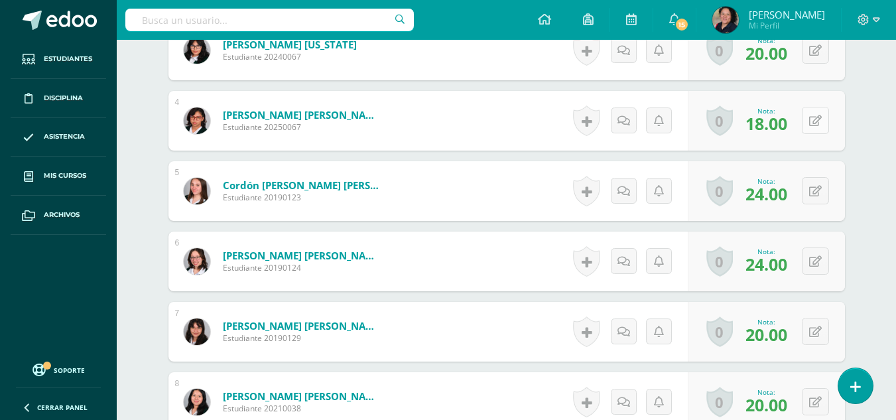
scroll to position [686, 0]
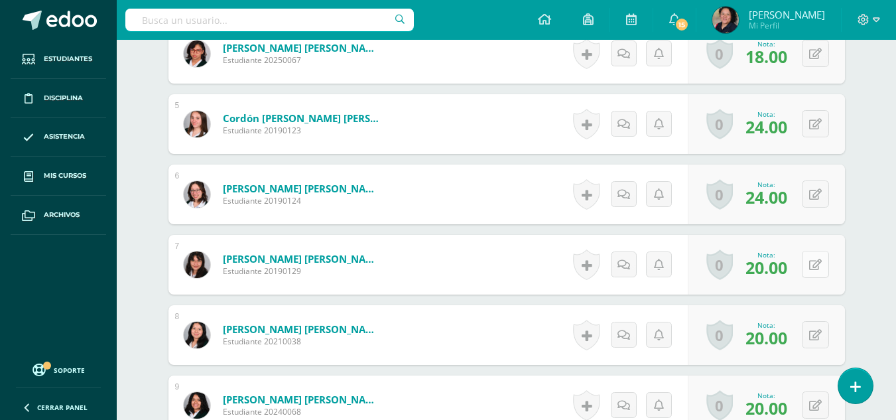
click at [819, 262] on icon at bounding box center [815, 264] width 13 height 11
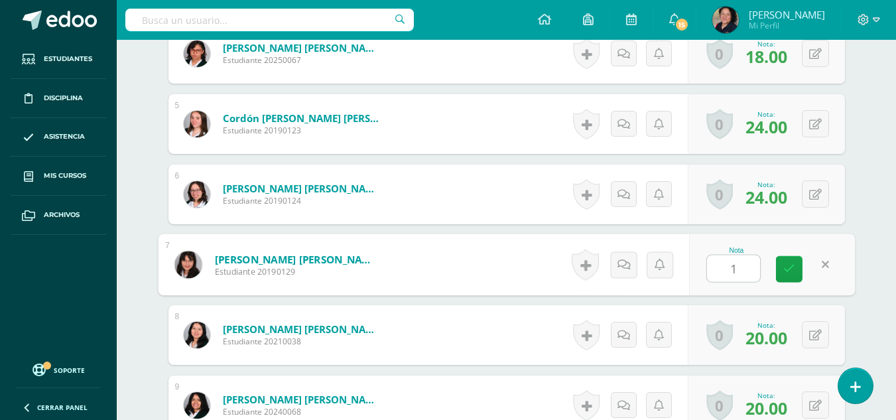
type input "18"
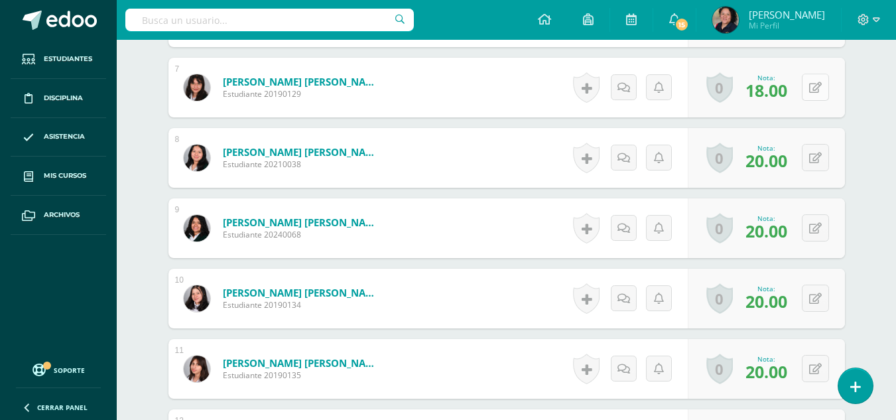
scroll to position [864, 0]
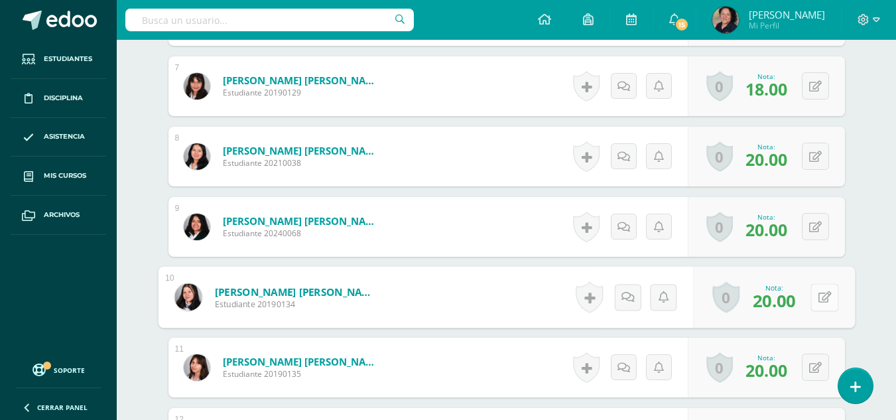
click at [819, 303] on icon at bounding box center [824, 296] width 13 height 11
type input "24"
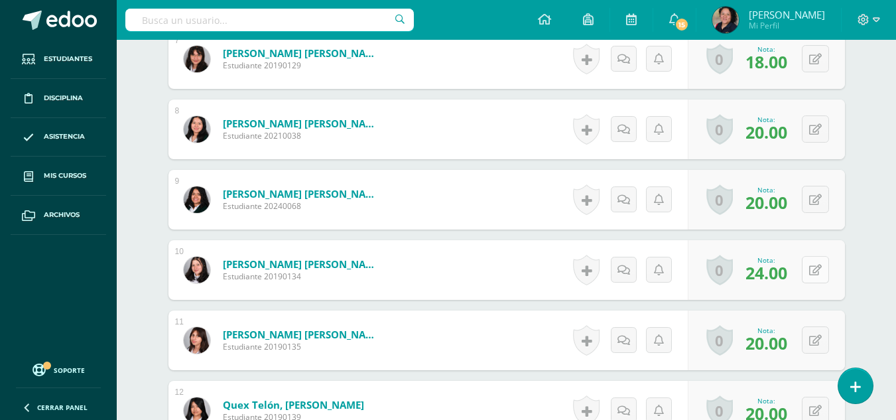
scroll to position [892, 0]
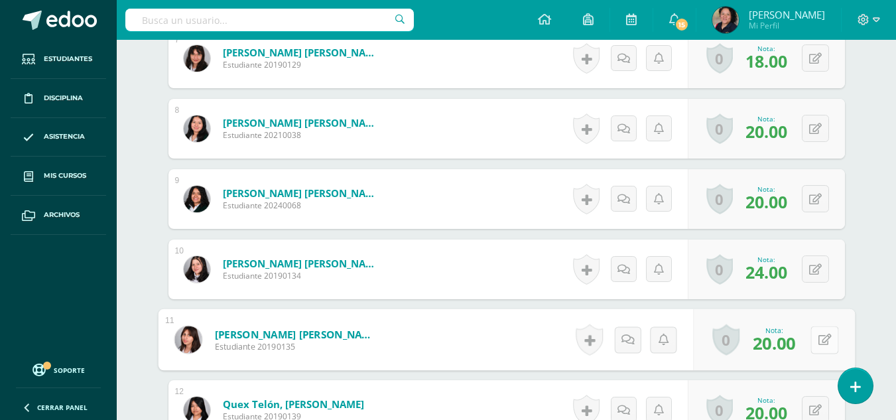
click at [819, 336] on icon at bounding box center [824, 339] width 13 height 11
type input "17"
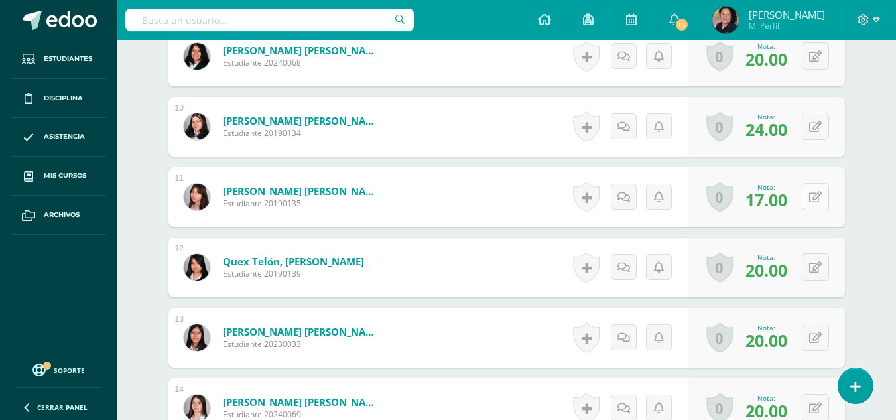
scroll to position [1036, 0]
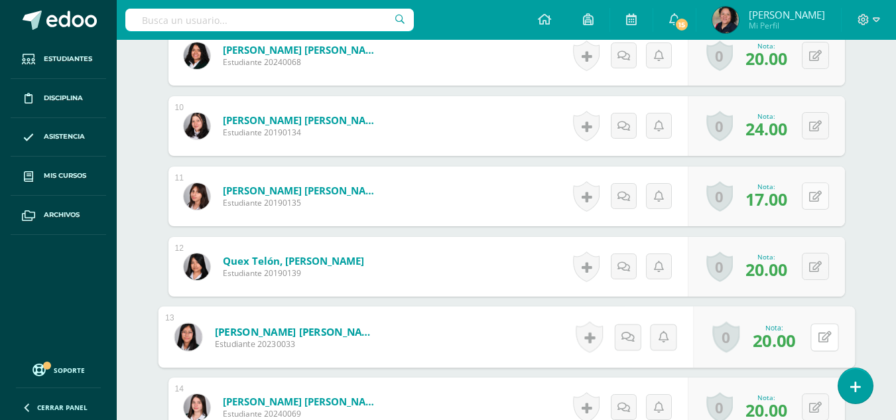
click at [819, 336] on icon at bounding box center [824, 336] width 13 height 11
type input "17"
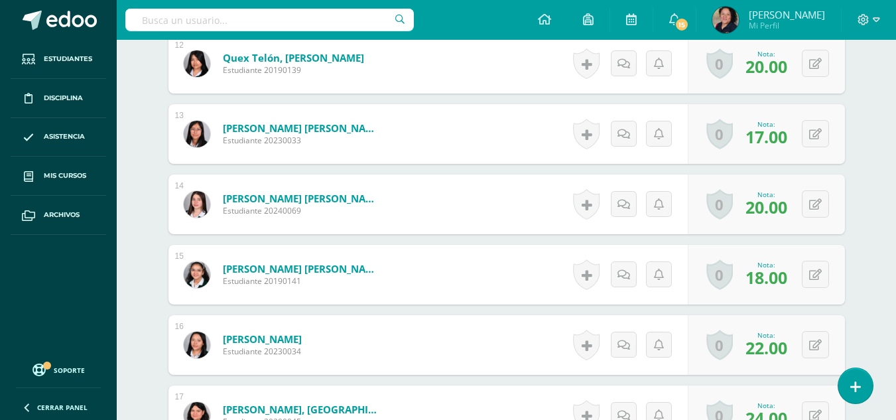
scroll to position [1247, 0]
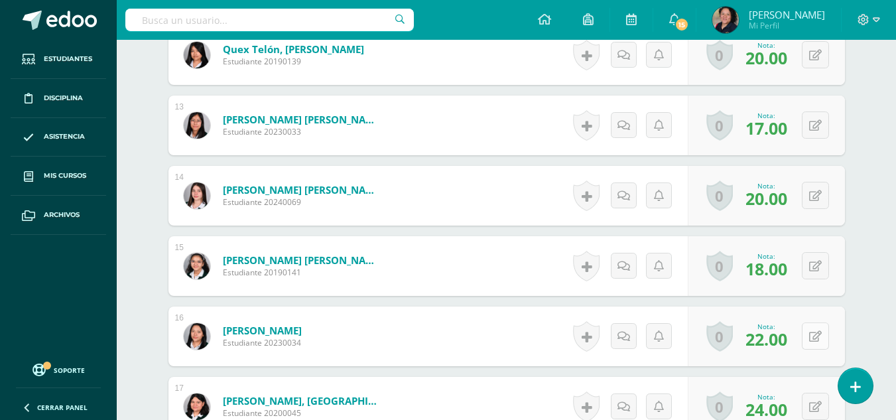
click at [818, 327] on button at bounding box center [815, 335] width 27 height 27
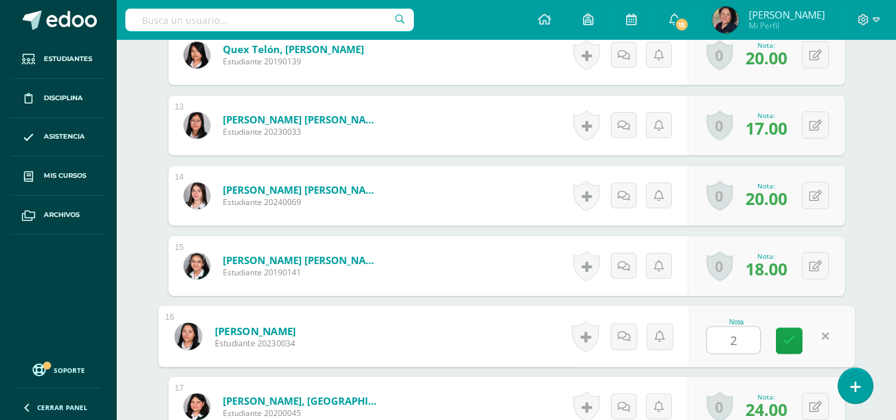
type input "23"
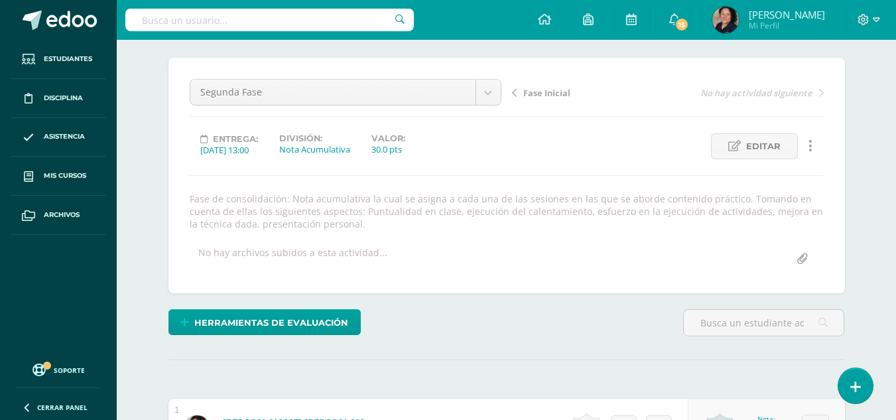
scroll to position [0, 0]
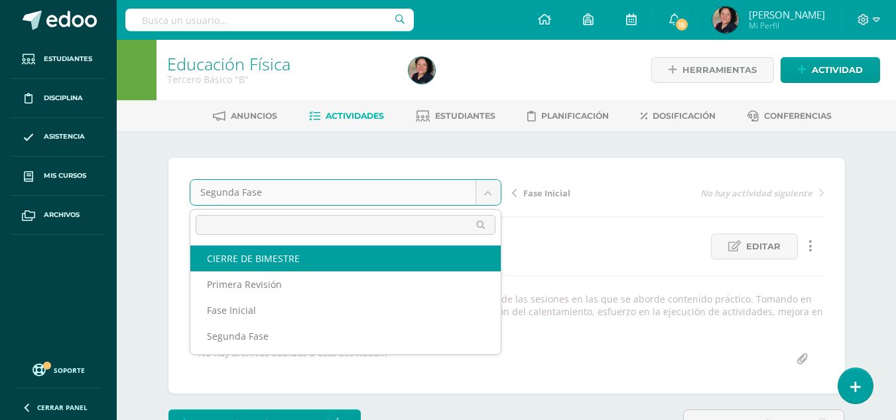
select select "/dashboard/teacher/grade-activity/107352/"
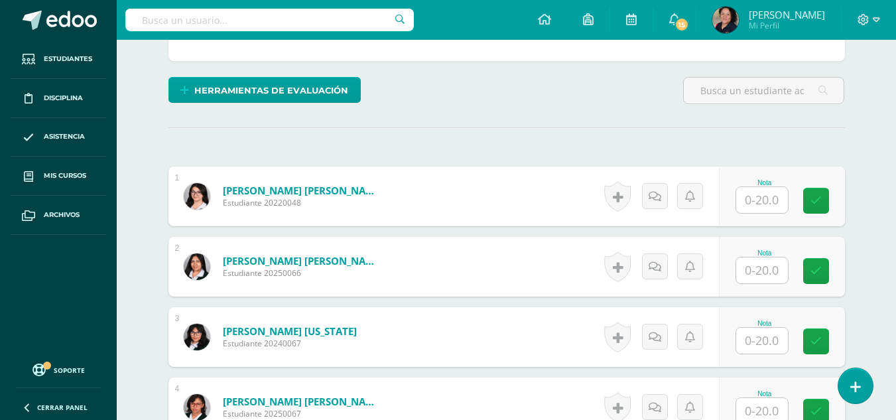
scroll to position [320, 0]
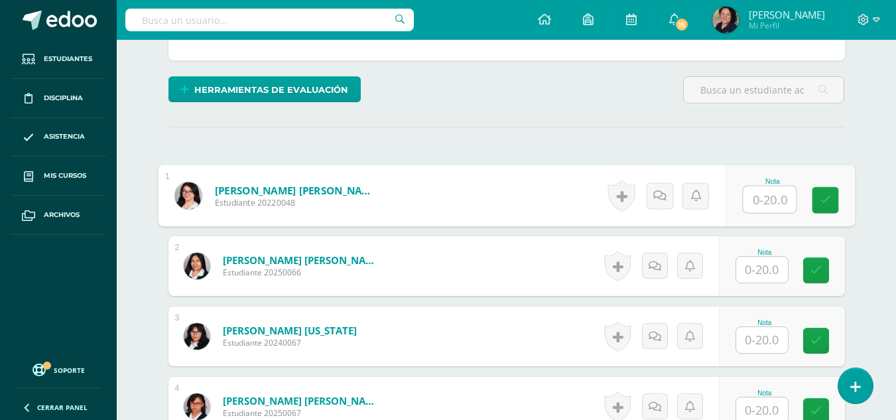
click at [760, 187] on input "text" at bounding box center [769, 199] width 53 height 27
type input "18"
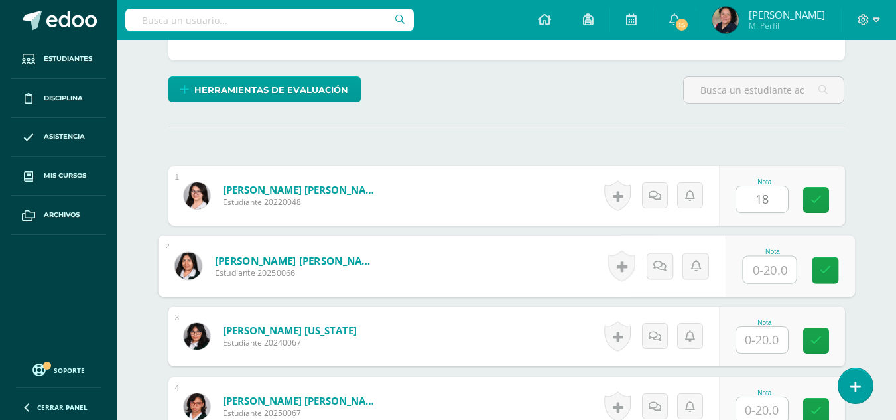
scroll to position [321, 0]
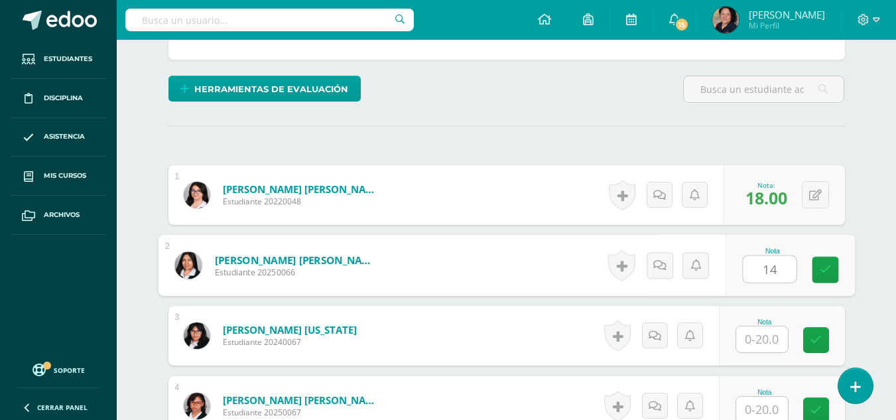
type input "14"
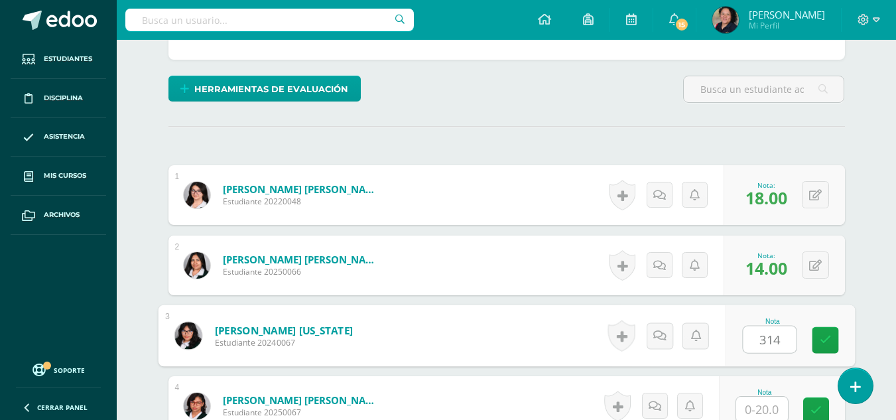
type input "314"
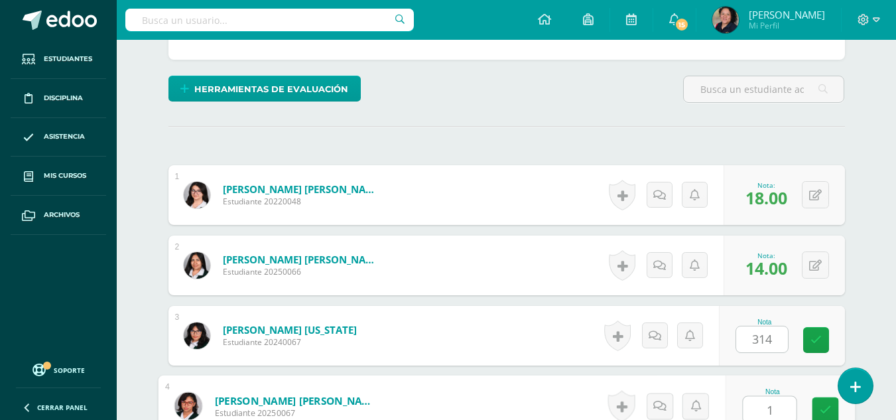
type input "1"
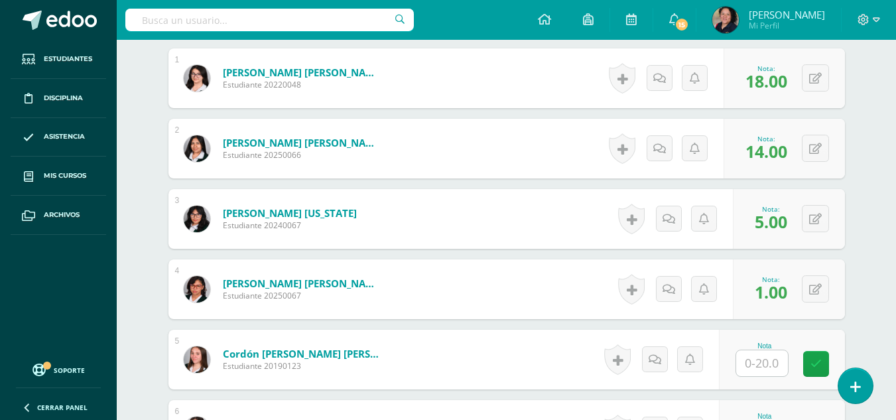
scroll to position [439, 0]
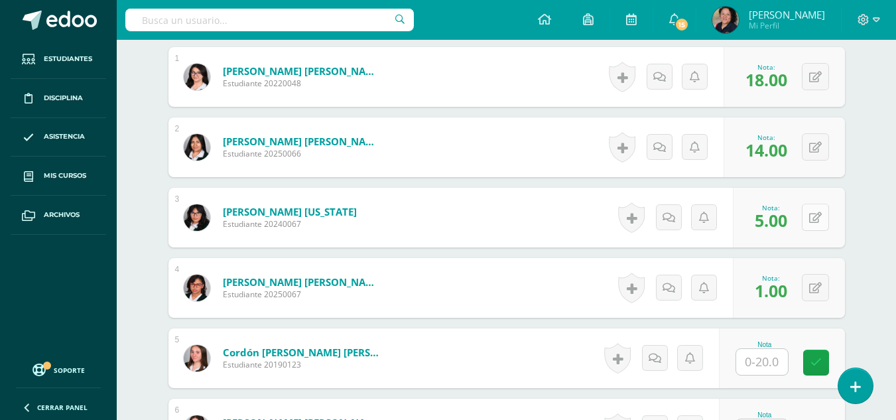
click at [817, 212] on icon at bounding box center [815, 217] width 13 height 11
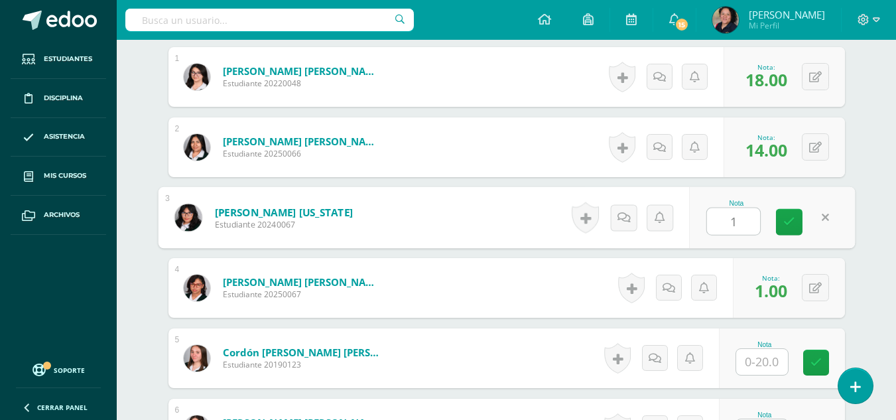
type input "14"
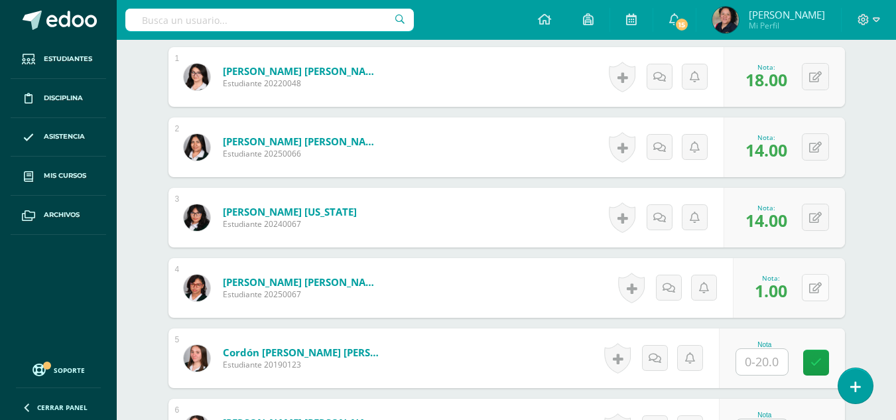
click at [813, 278] on button at bounding box center [815, 287] width 27 height 27
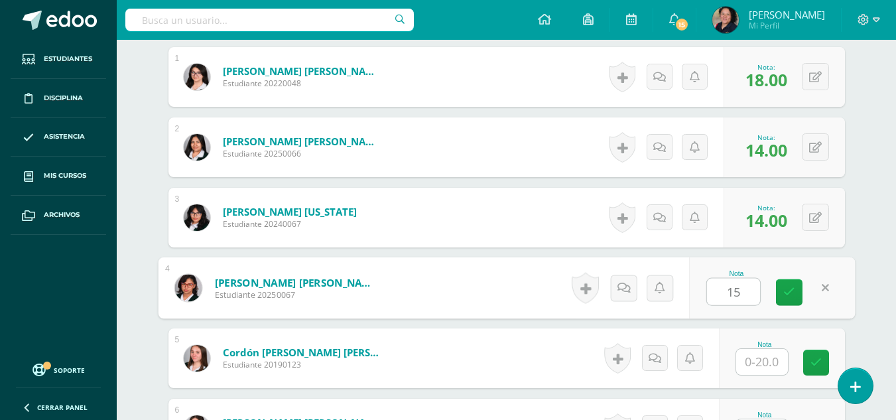
type input "15"
type input "."
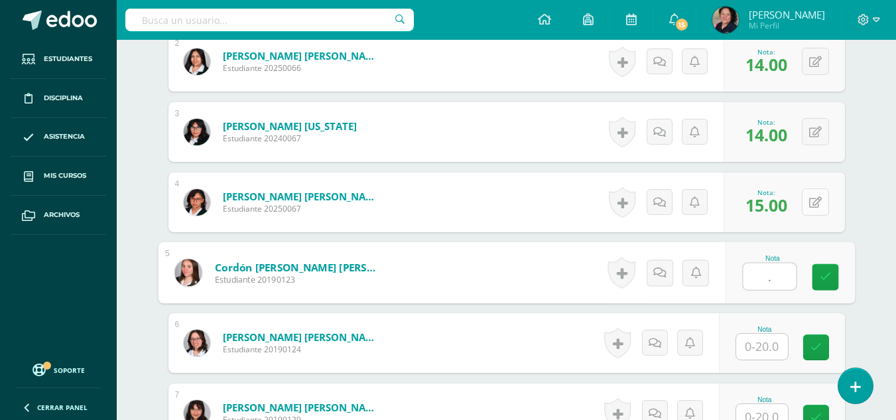
scroll to position [527, 0]
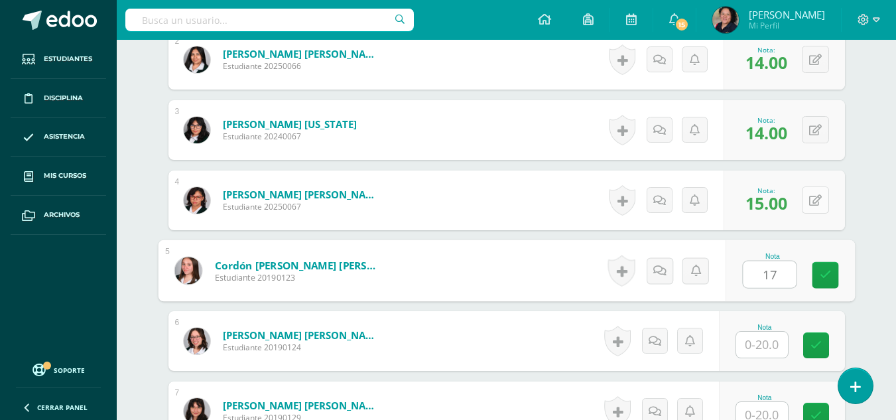
type input "17"
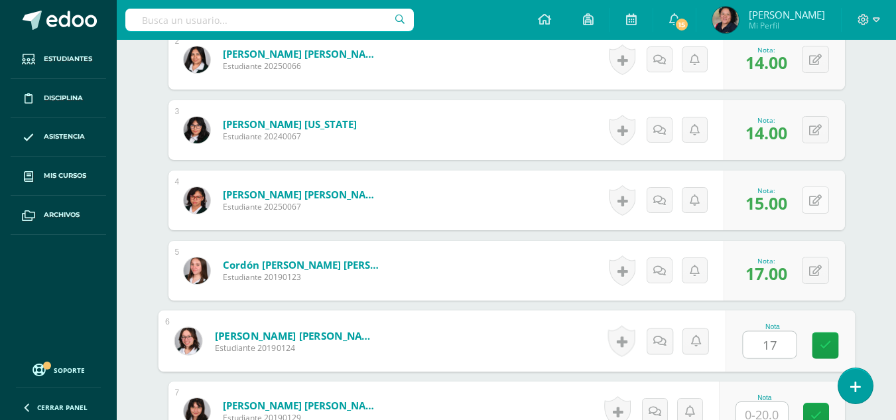
type input "17"
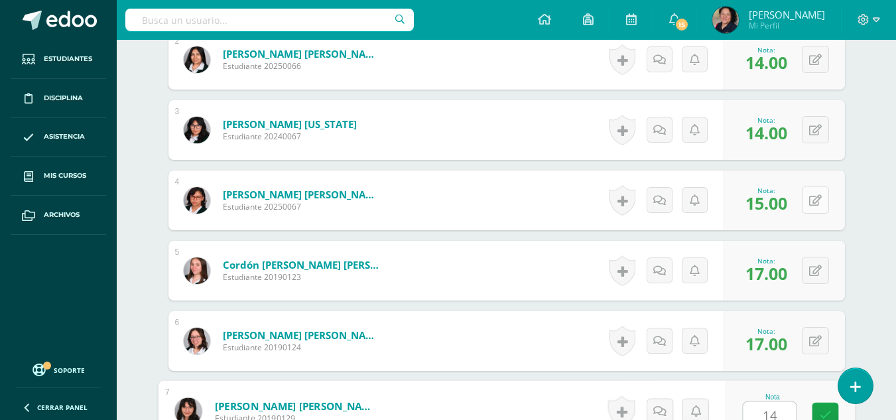
type input "14"
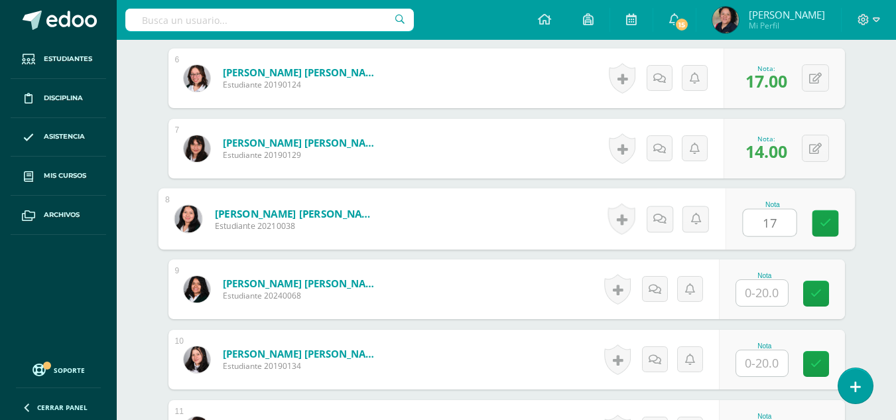
type input "17"
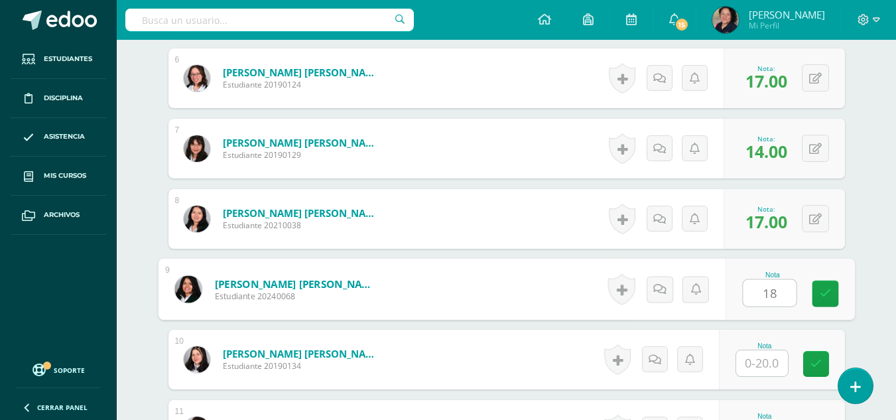
type input "18"
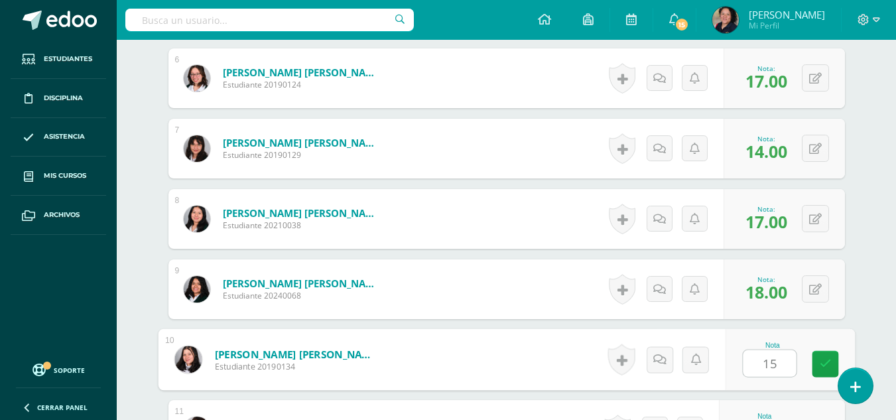
type input "15"
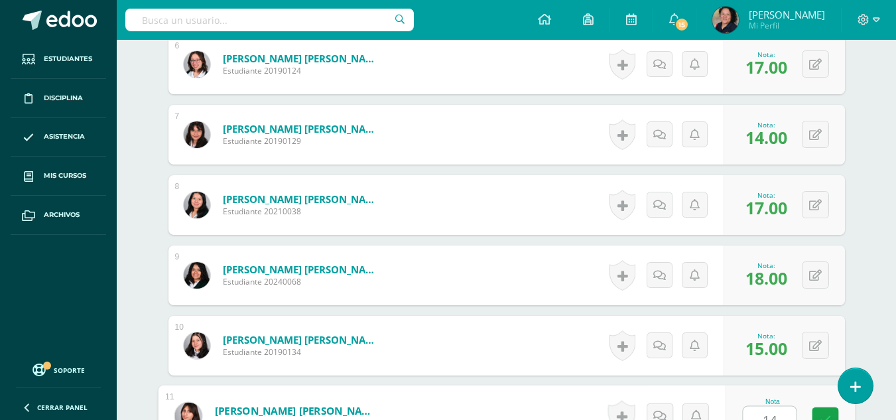
type input "14"
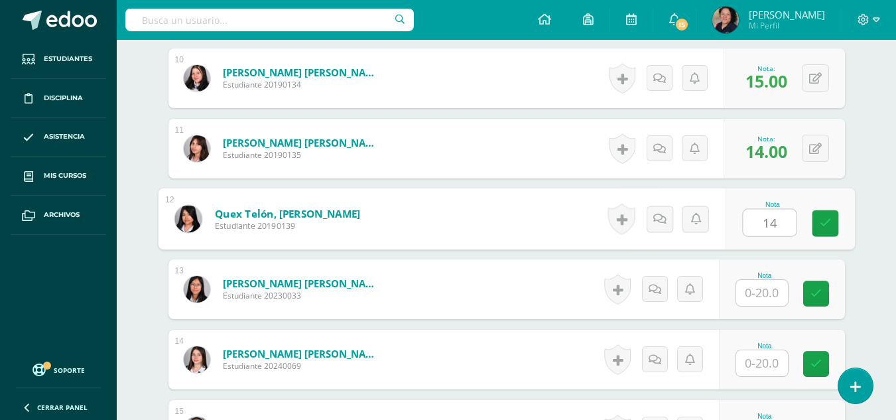
type input "14"
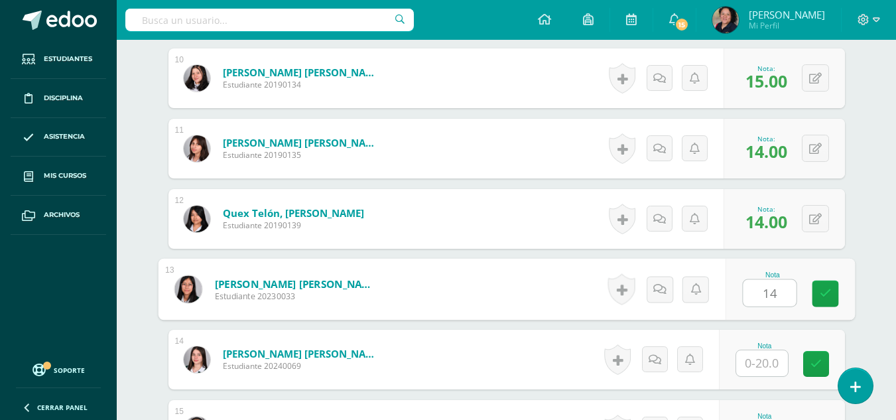
type input "14"
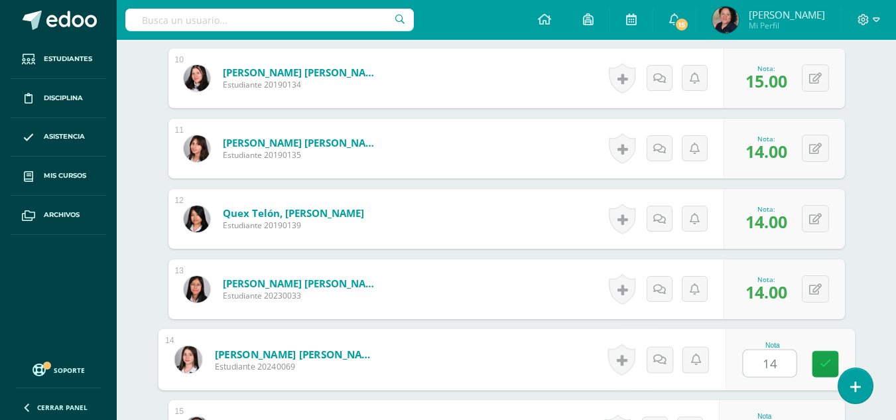
type input "14"
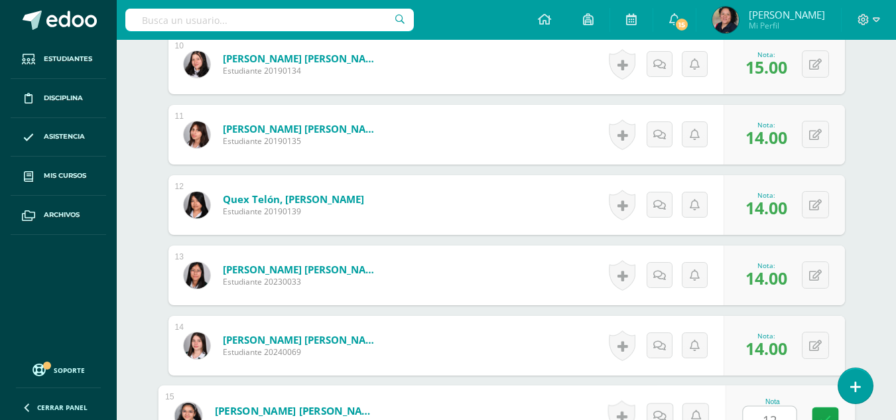
type input "12"
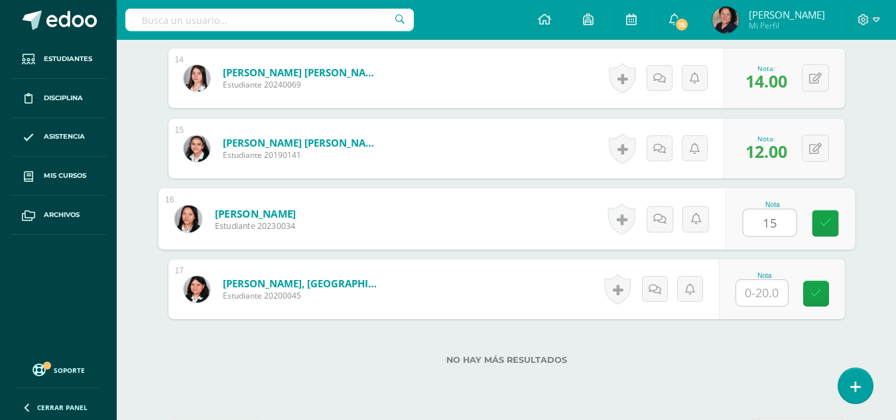
type input "15"
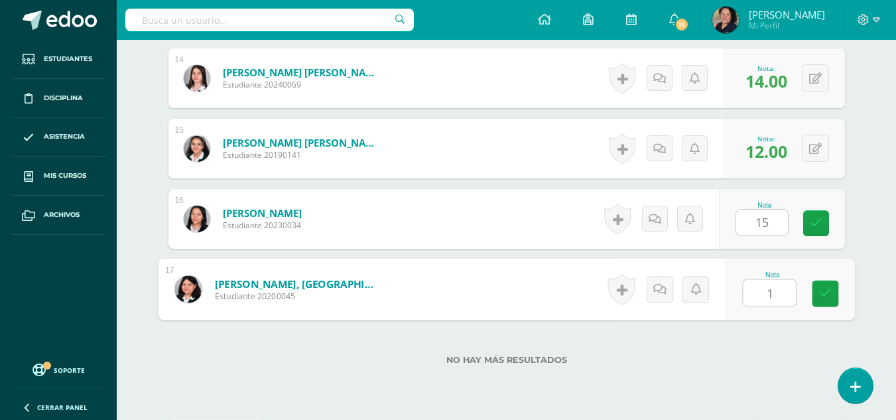
type input "15"
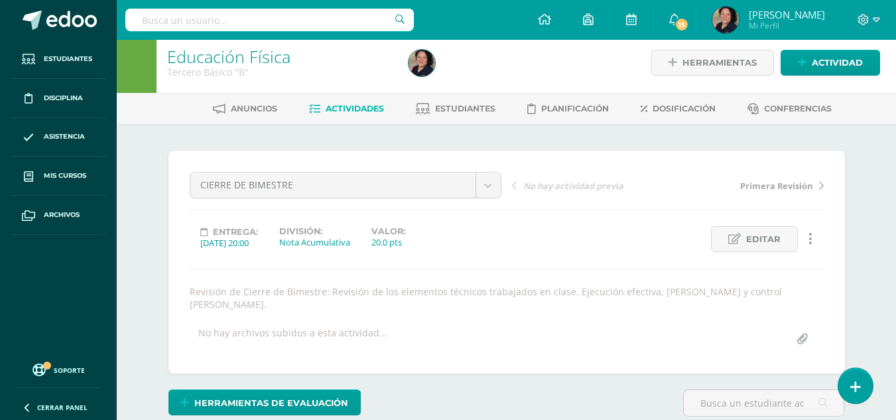
scroll to position [0, 0]
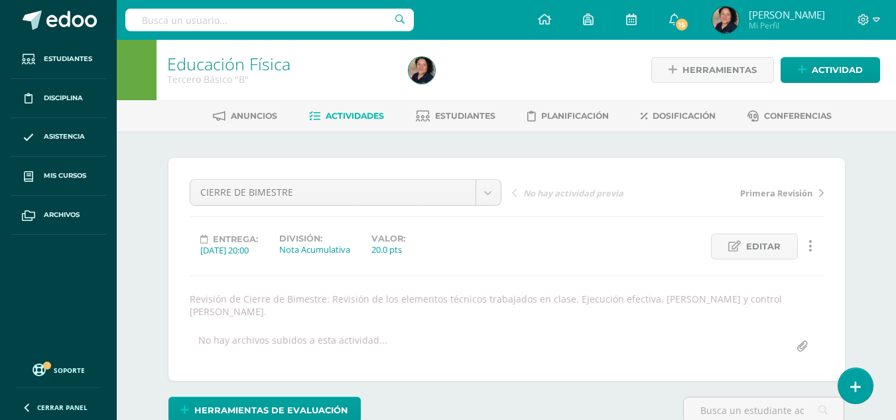
click at [355, 117] on span "Actividades" at bounding box center [355, 116] width 58 height 10
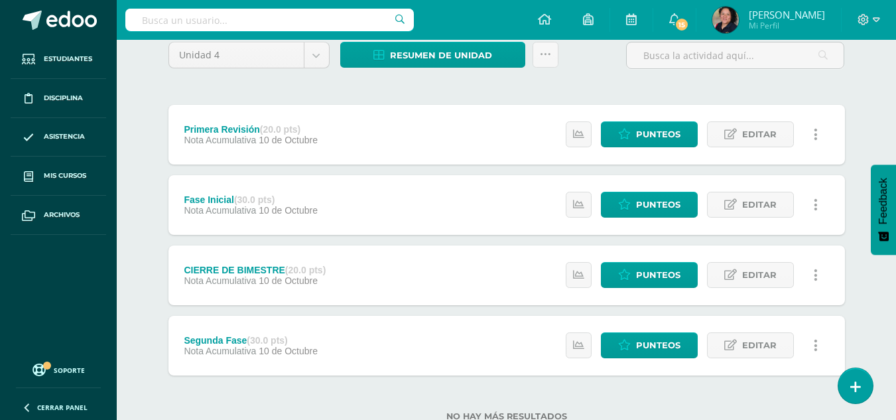
scroll to position [117, 0]
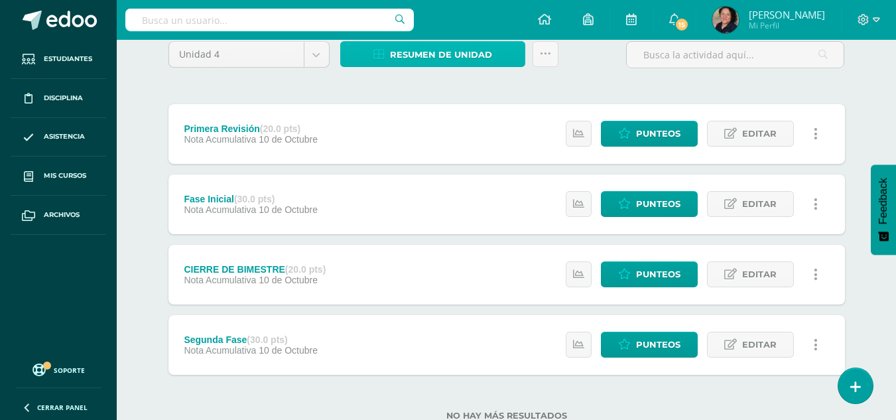
click at [478, 51] on span "Resumen de unidad" at bounding box center [441, 54] width 102 height 25
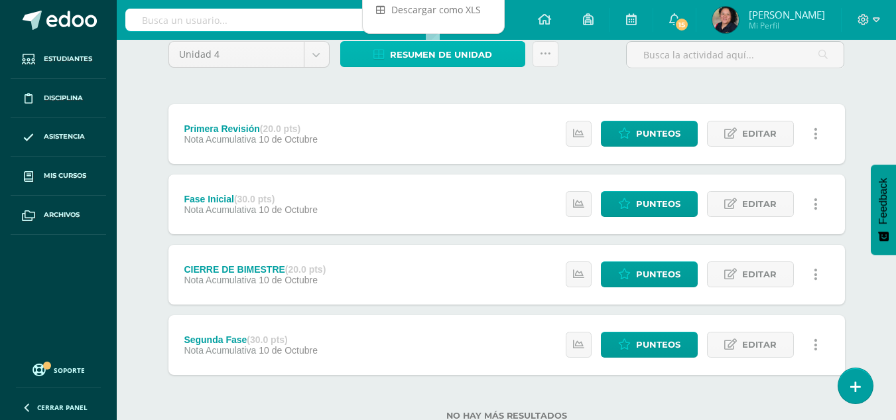
scroll to position [0, 0]
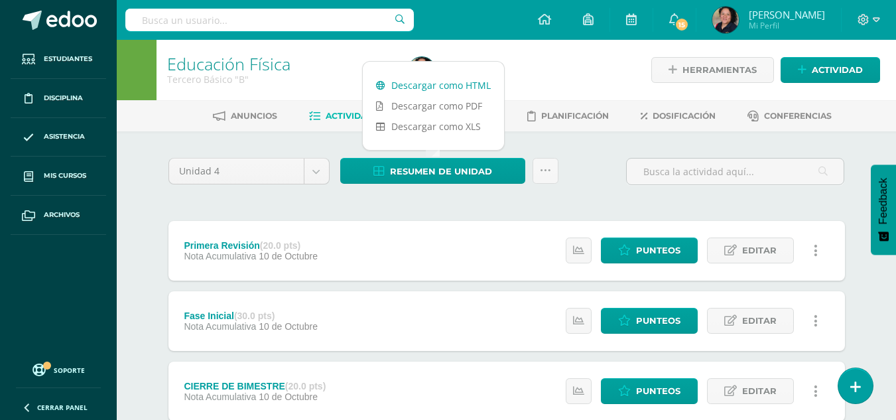
click at [444, 83] on link "Descargar como HTML" at bounding box center [433, 85] width 141 height 21
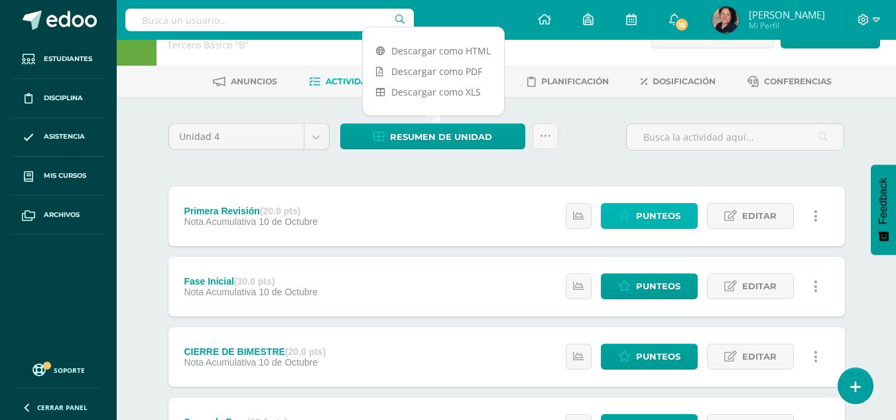
click at [665, 212] on span "Punteos" at bounding box center [658, 216] width 44 height 25
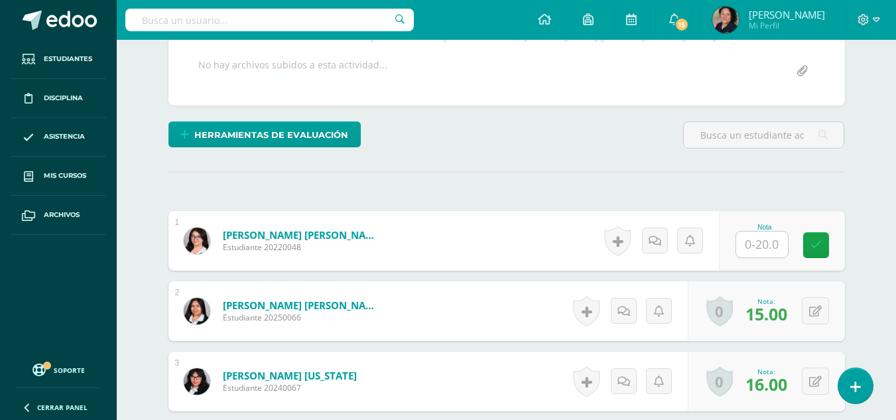
scroll to position [263, 0]
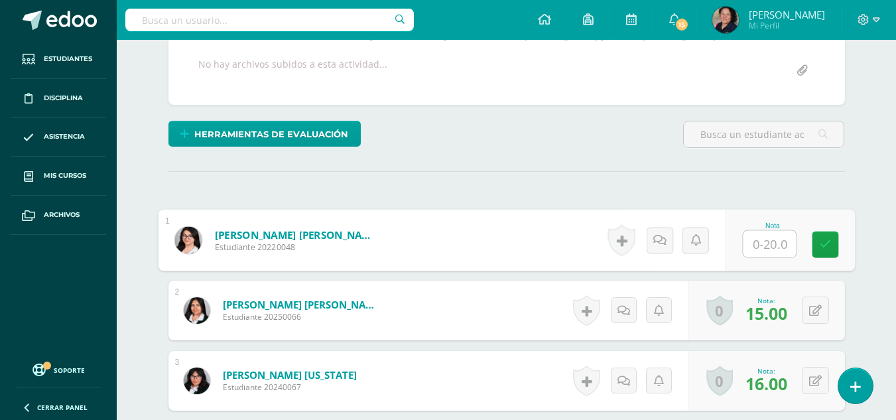
click at [788, 247] on input "text" at bounding box center [769, 244] width 53 height 27
type input "18"
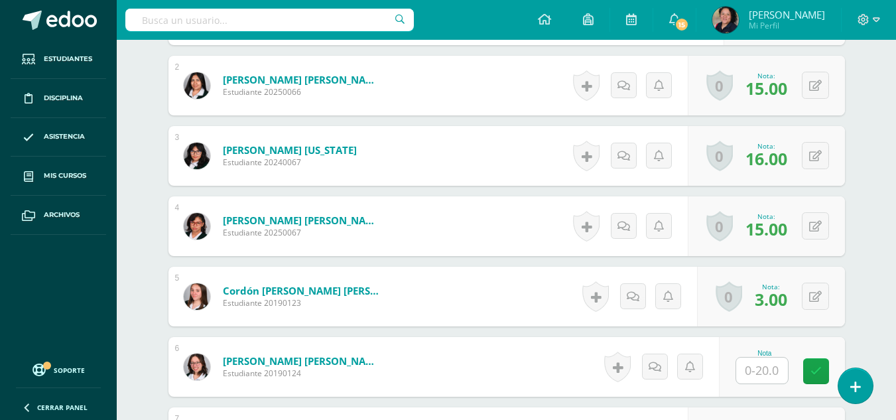
scroll to position [489, 0]
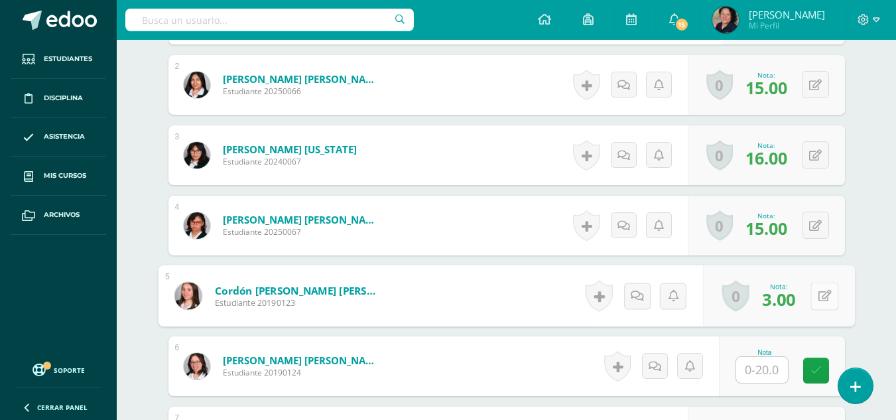
click at [809, 301] on div "0 [GEOGRAPHIC_DATA] Logros obtenidos Aún no hay logros agregados Nota: 3.00" at bounding box center [779, 296] width 152 height 62
click at [825, 300] on icon at bounding box center [824, 295] width 13 height 11
type input "16"
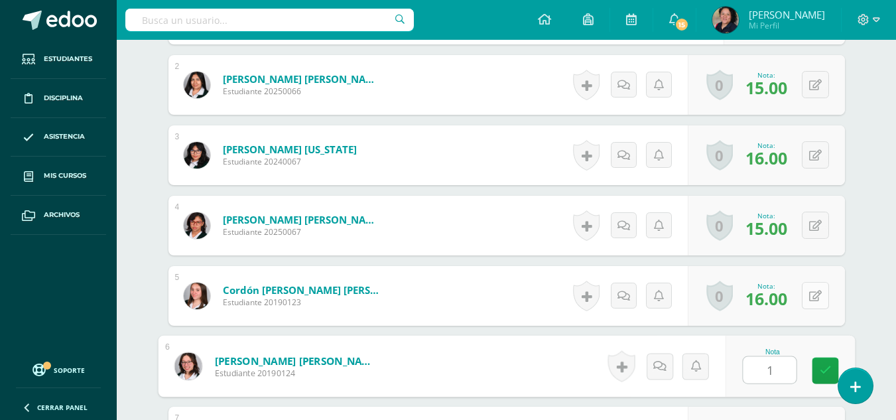
type input "14"
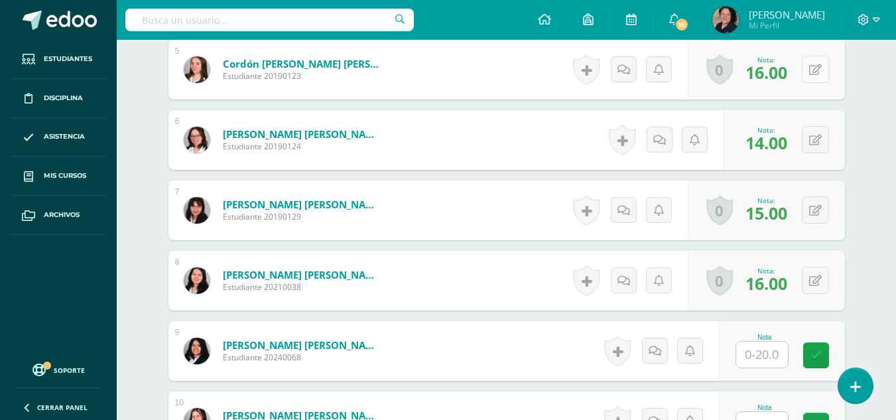
scroll to position [709, 0]
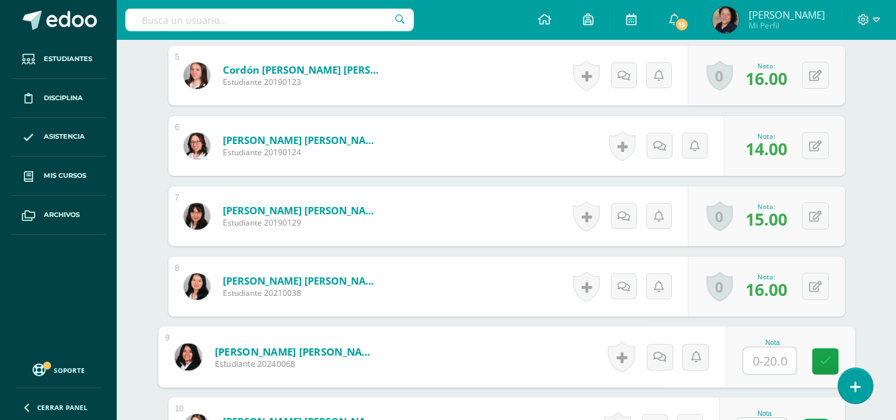
click at [765, 364] on input "text" at bounding box center [769, 361] width 53 height 27
type input "16"
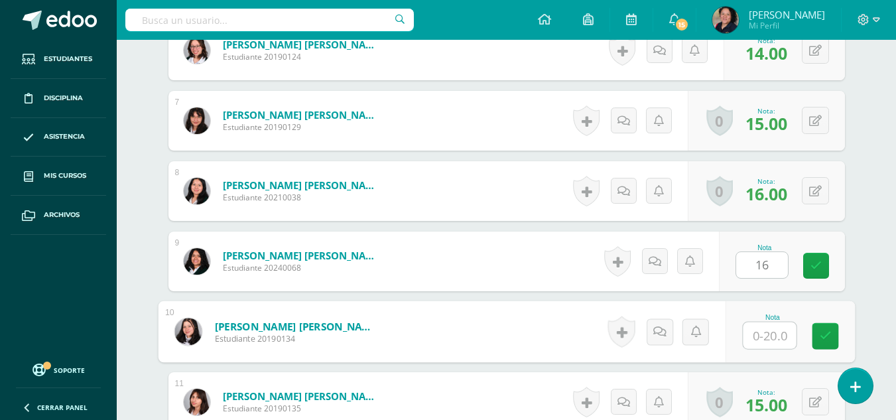
scroll to position [807, 0]
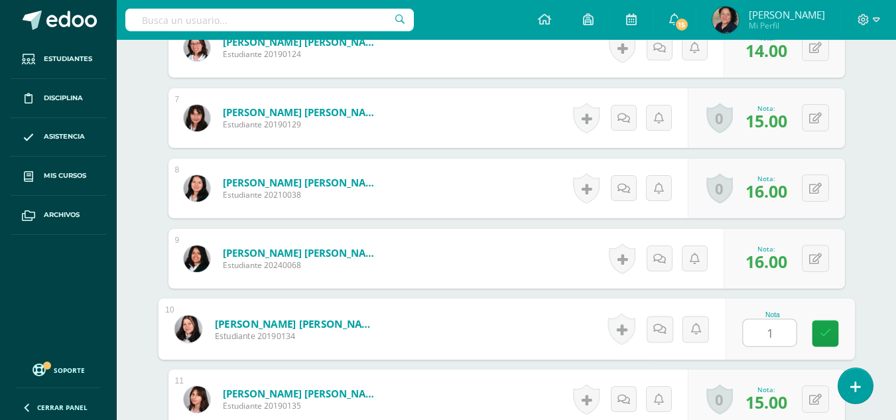
type input "14"
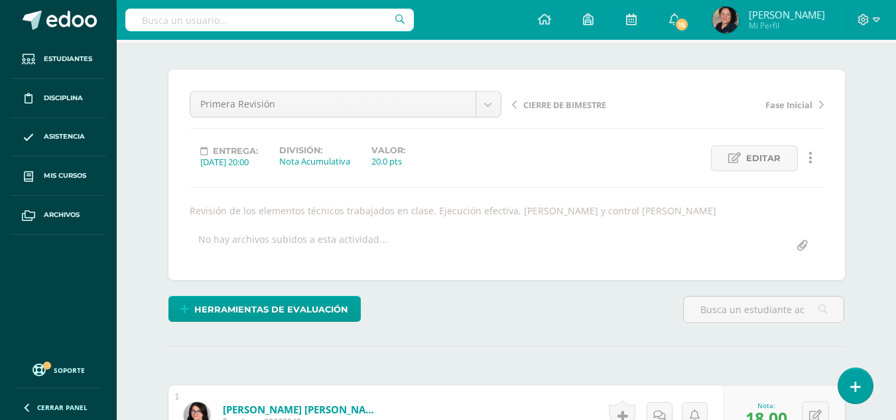
scroll to position [1, 0]
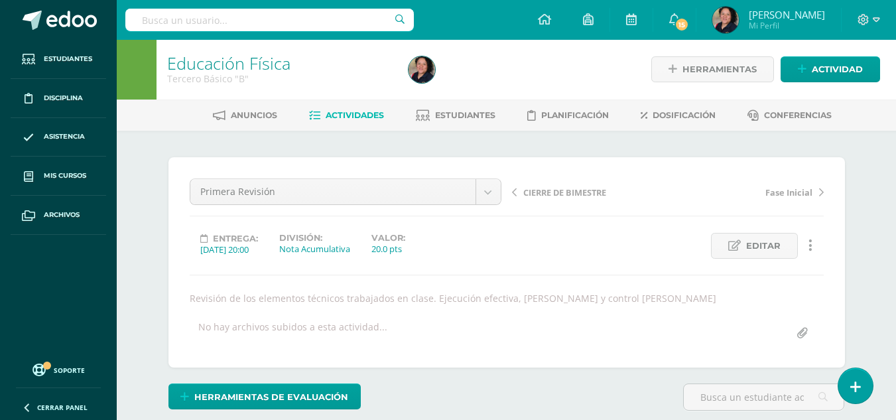
click at [362, 115] on span "Actividades" at bounding box center [355, 115] width 58 height 10
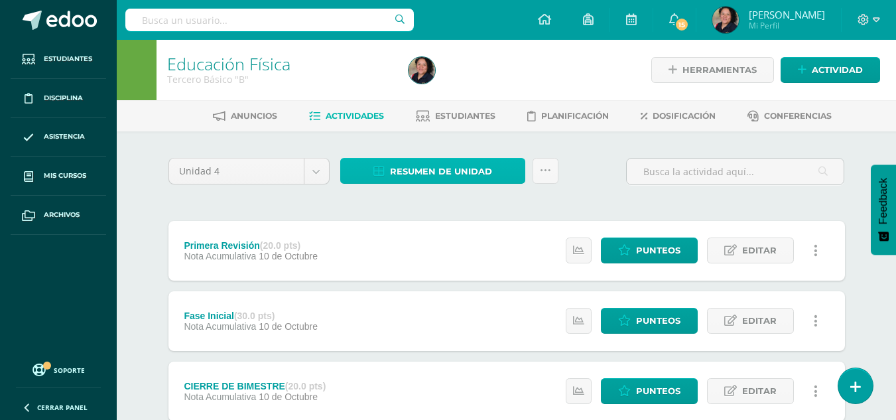
click at [470, 171] on span "Resumen de unidad" at bounding box center [441, 171] width 102 height 25
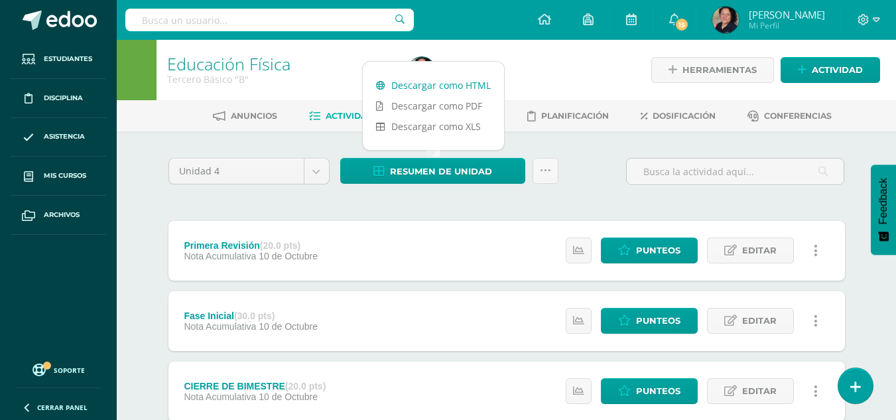
click at [452, 84] on link "Descargar como HTML" at bounding box center [433, 85] width 141 height 21
click at [666, 323] on span "Punteos" at bounding box center [658, 321] width 44 height 25
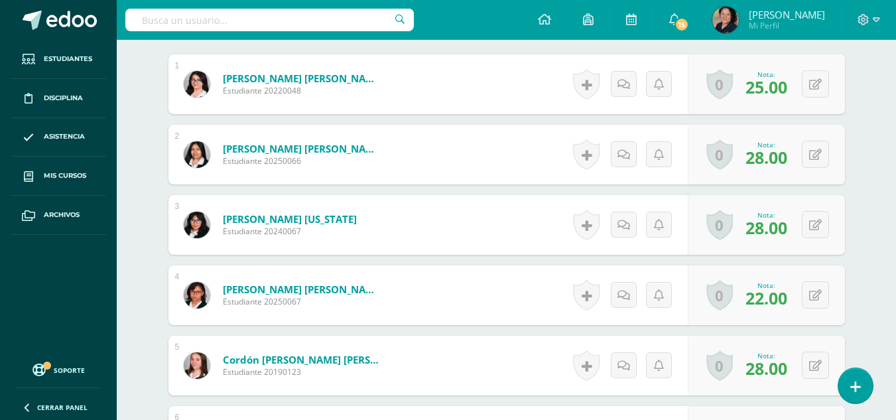
scroll to position [445, 0]
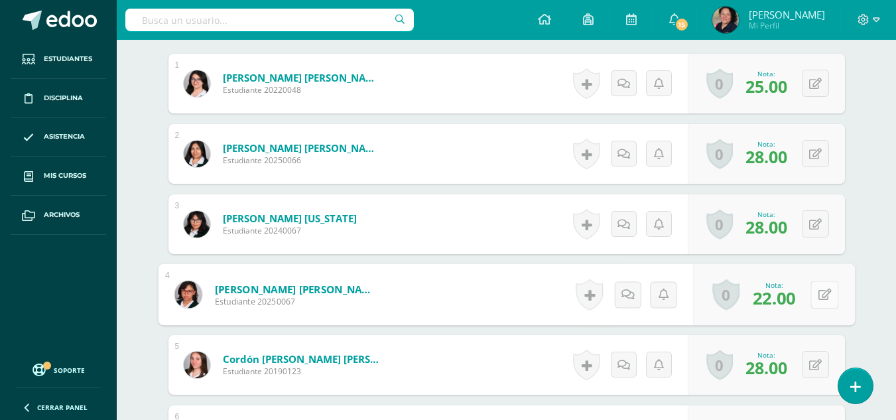
click at [815, 299] on button at bounding box center [825, 295] width 28 height 28
type input "26"
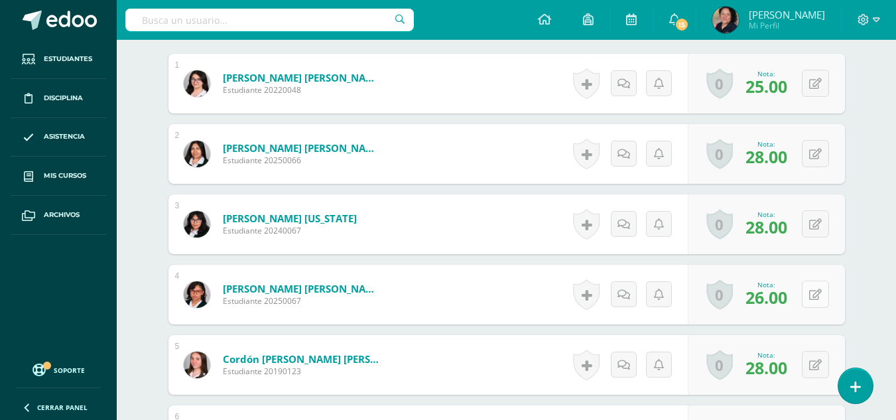
scroll to position [446, 0]
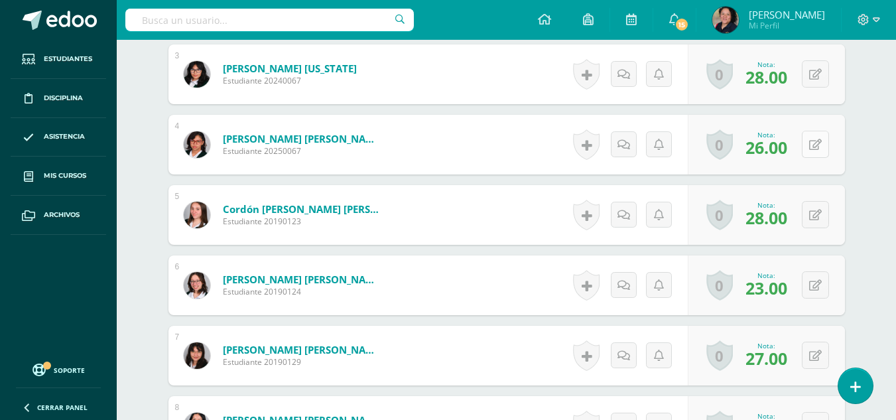
click at [815, 299] on div "0 Logros Logros obtenidos Aún no hay logros agregados Nota: 23.00" at bounding box center [766, 285] width 157 height 60
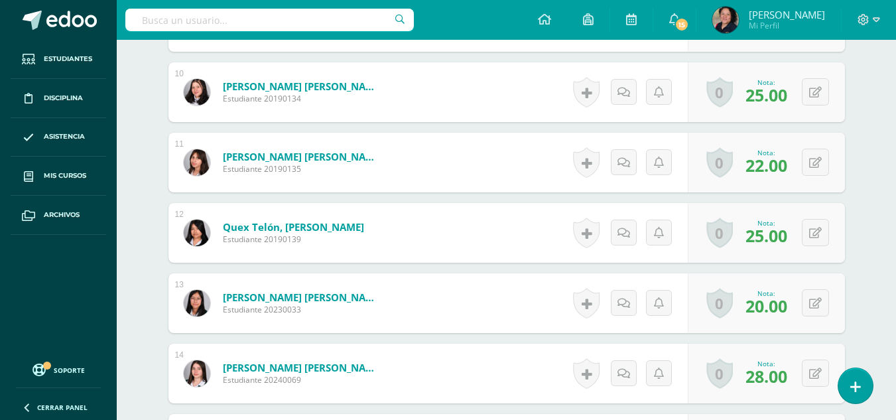
scroll to position [1075, 0]
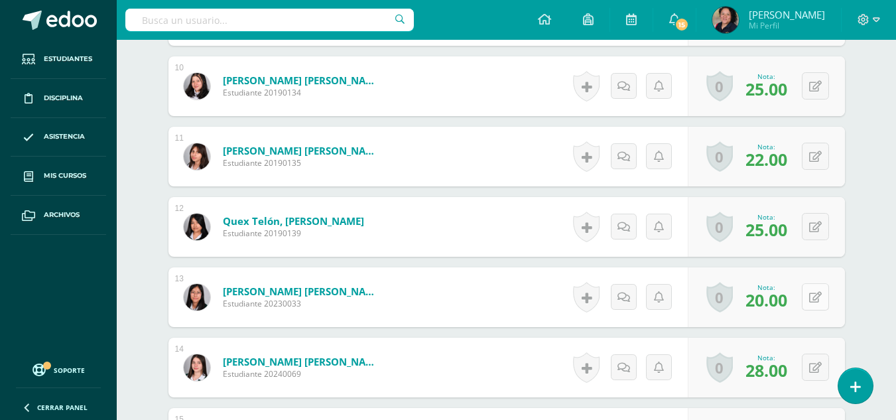
click at [820, 298] on icon at bounding box center [815, 297] width 13 height 11
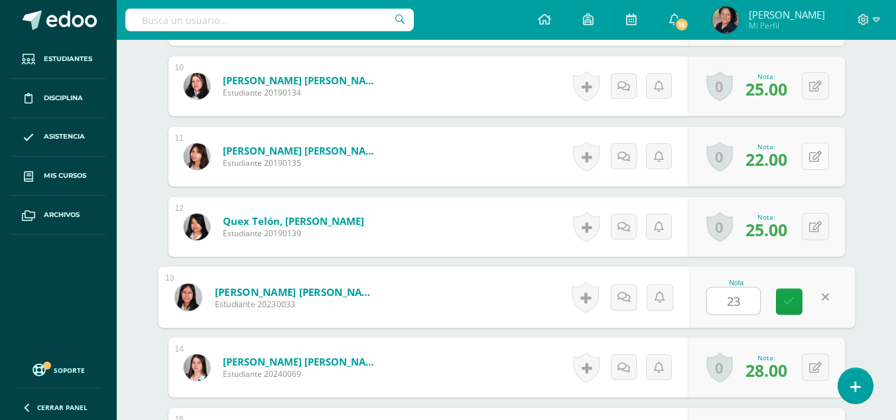
type input "23"
click at [815, 149] on button at bounding box center [815, 156] width 27 height 27
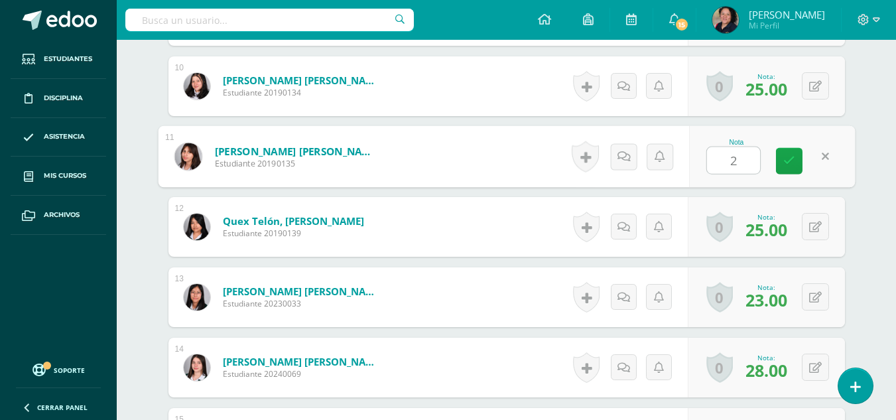
type input "25"
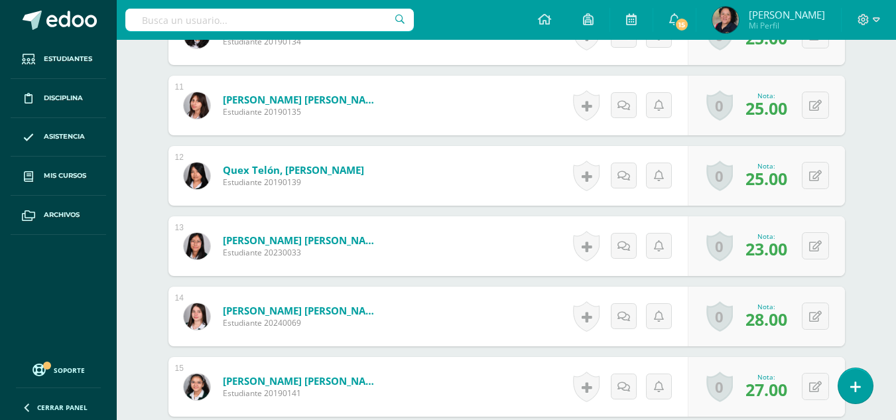
scroll to position [1128, 0]
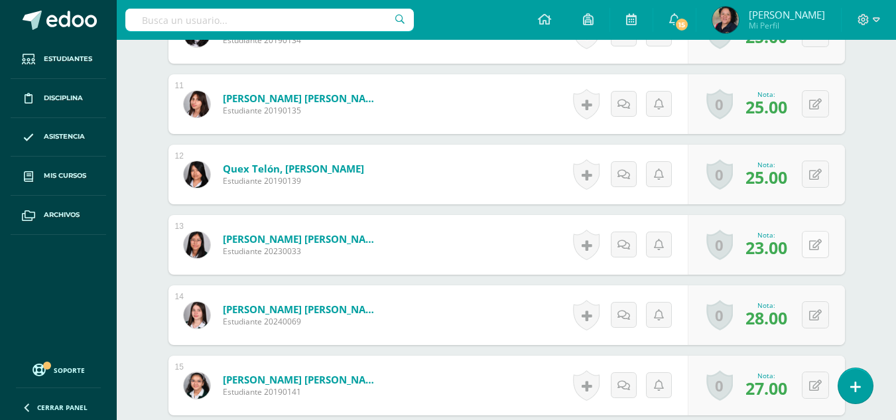
click at [815, 245] on button at bounding box center [815, 244] width 27 height 27
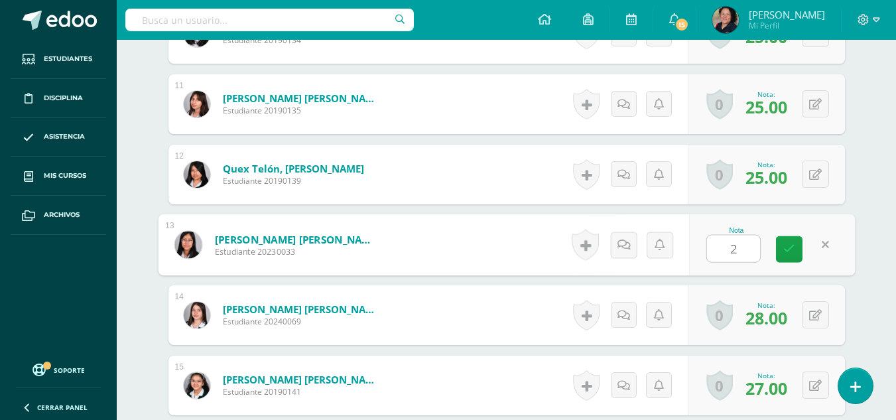
type input "25"
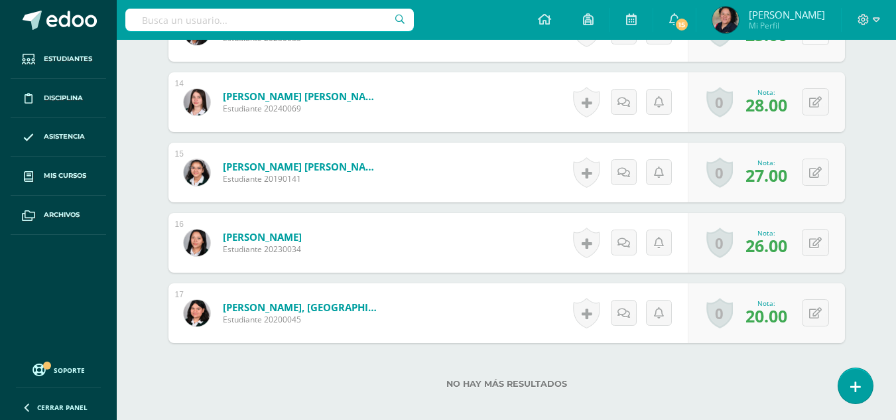
scroll to position [1364, 0]
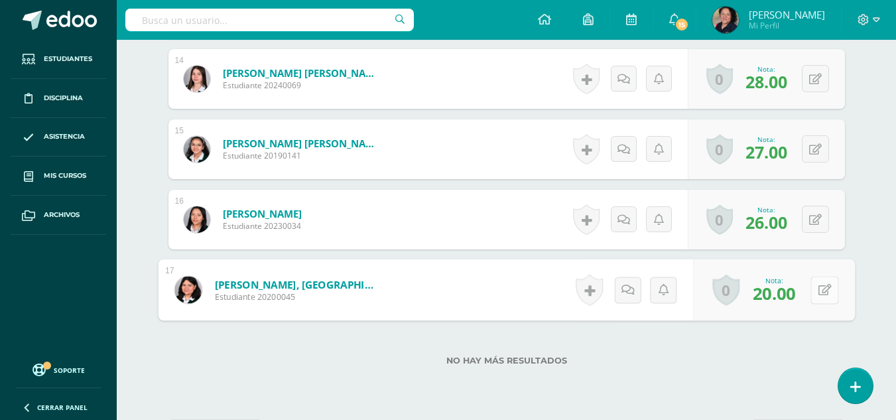
click at [821, 289] on icon at bounding box center [824, 289] width 13 height 11
type input "23"
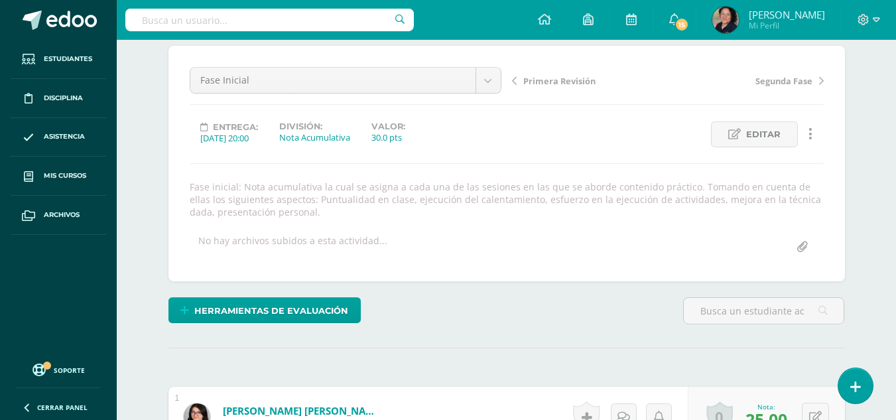
scroll to position [0, 0]
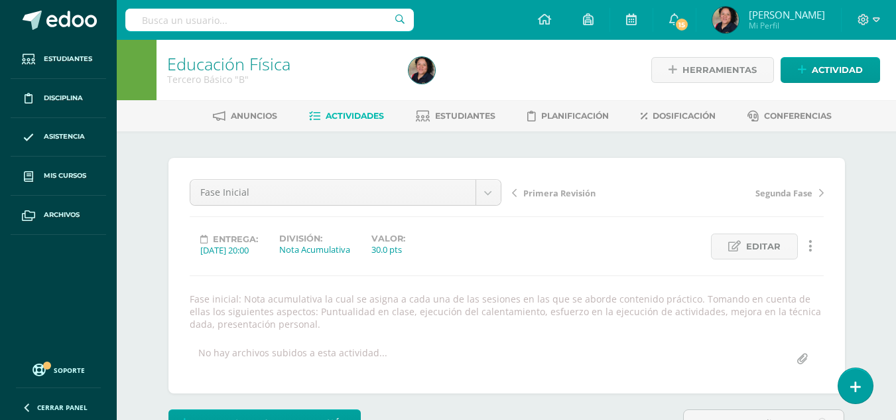
click at [371, 121] on span "Actividades" at bounding box center [355, 116] width 58 height 10
